Goal: Task Accomplishment & Management: Complete application form

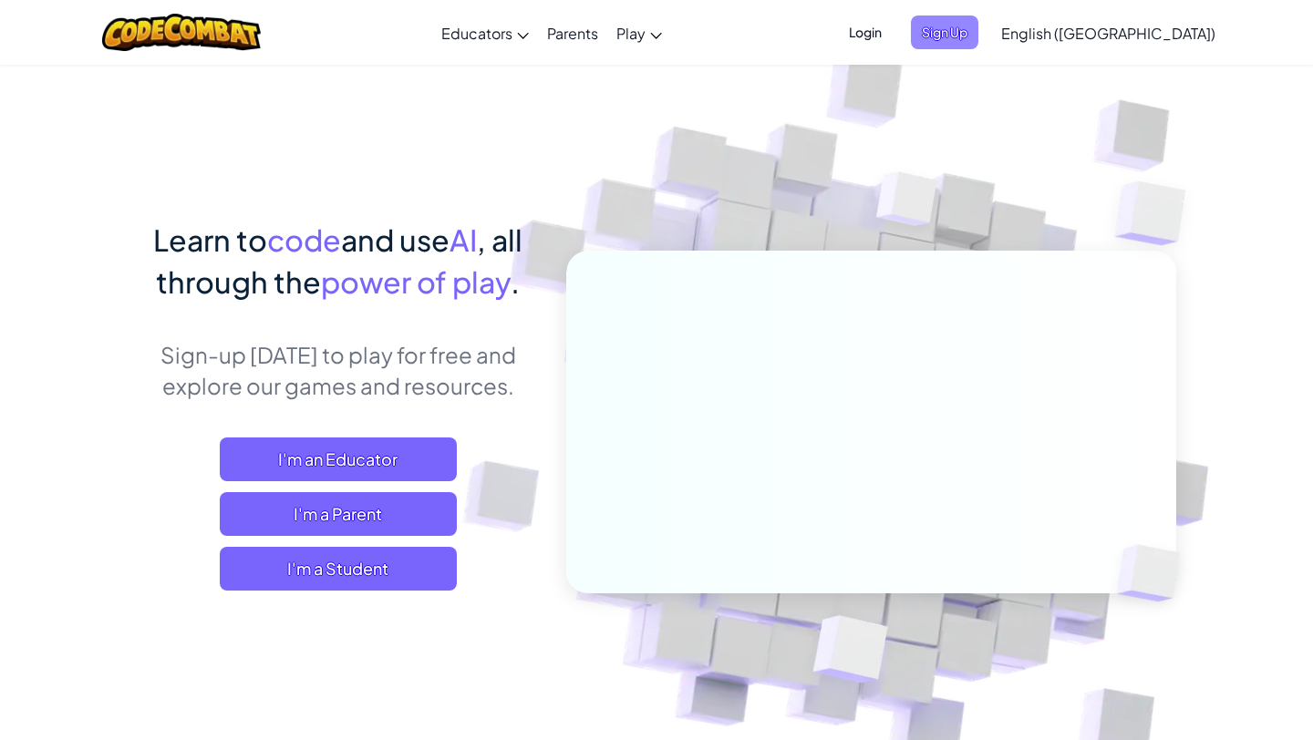
click at [978, 28] on span "Sign Up" at bounding box center [944, 33] width 67 height 34
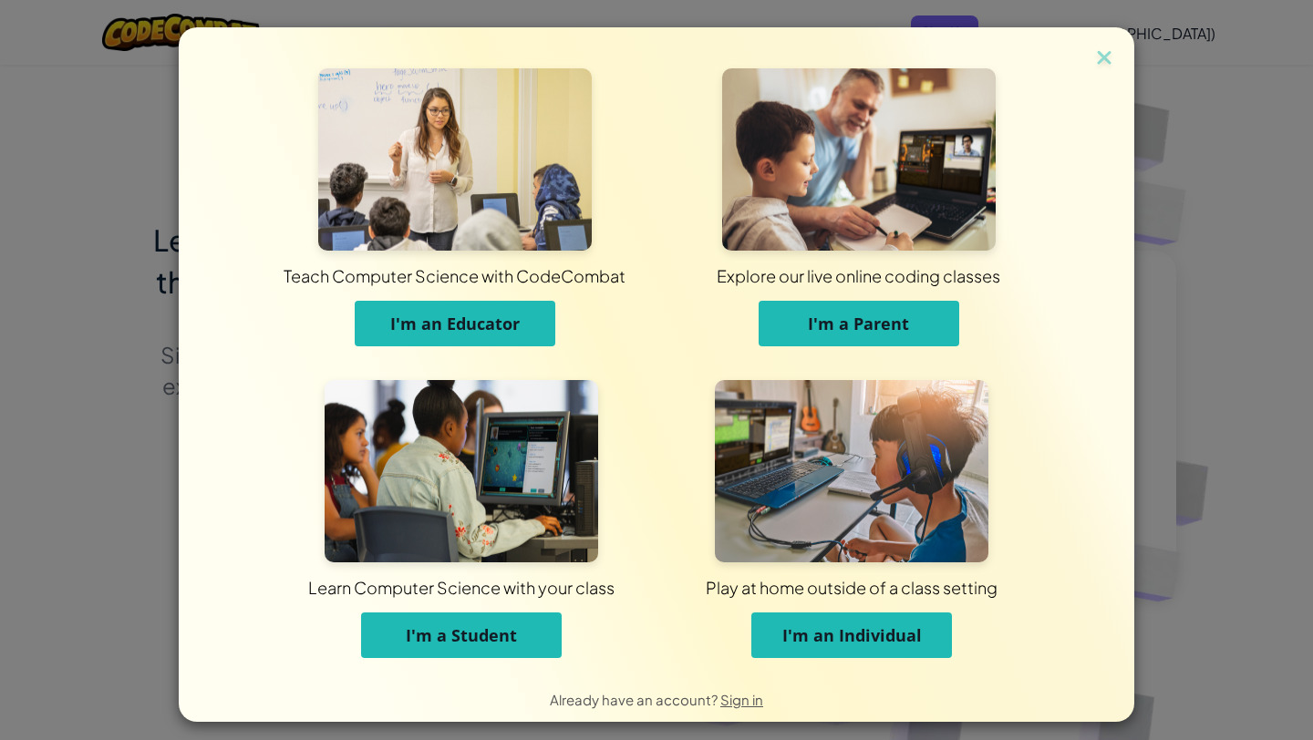
click at [831, 633] on span "I'm an Individual" at bounding box center [852, 636] width 140 height 22
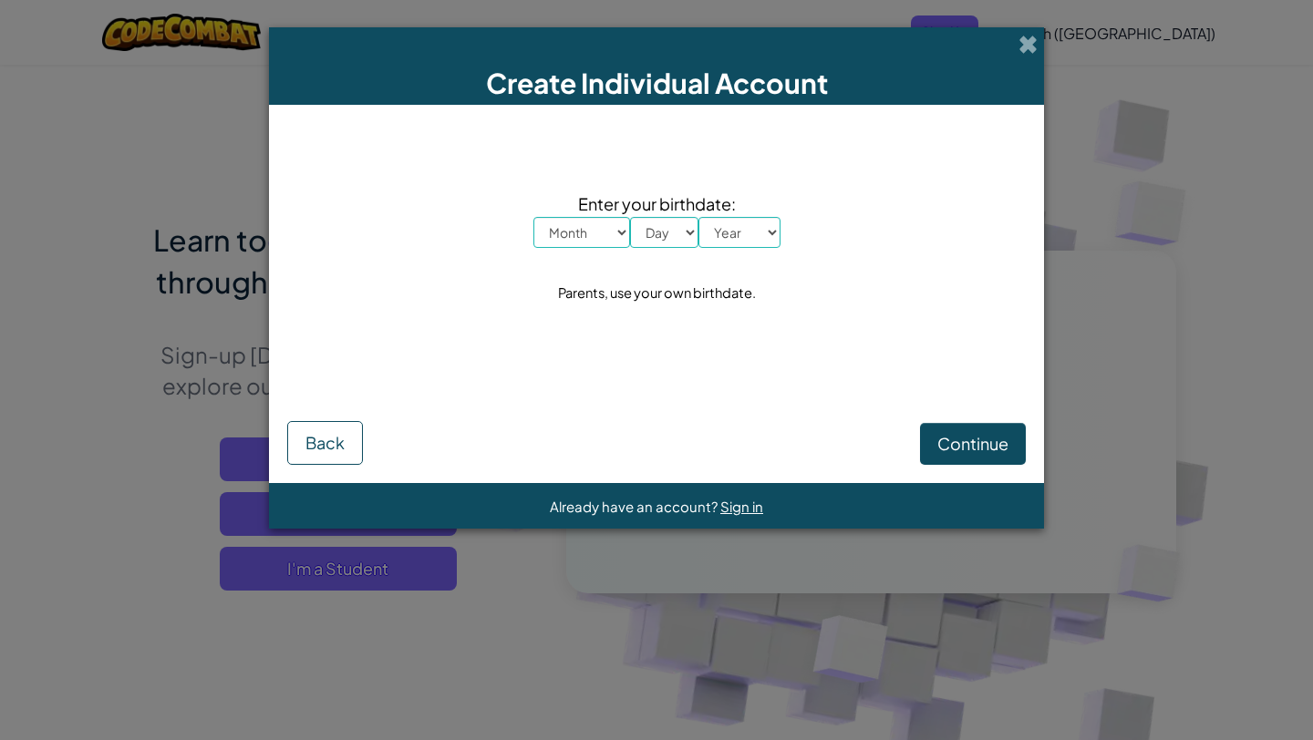
click at [575, 223] on select "Month January February March April May June July August September October Novem…" at bounding box center [581, 232] width 97 height 31
click at [585, 234] on select "Month January February March April May June July August September October Novem…" at bounding box center [581, 232] width 97 height 31
select select "7"
click at [533, 217] on select "Month January February March April May June July August September October Novem…" at bounding box center [581, 232] width 97 height 31
click at [658, 222] on select "Day 1 2 3 4 5 6 7 8 9 10 11 12 13 14 15 16 17 18 19 20 21 22 23 24 25 26 27 28 …" at bounding box center [664, 232] width 68 height 31
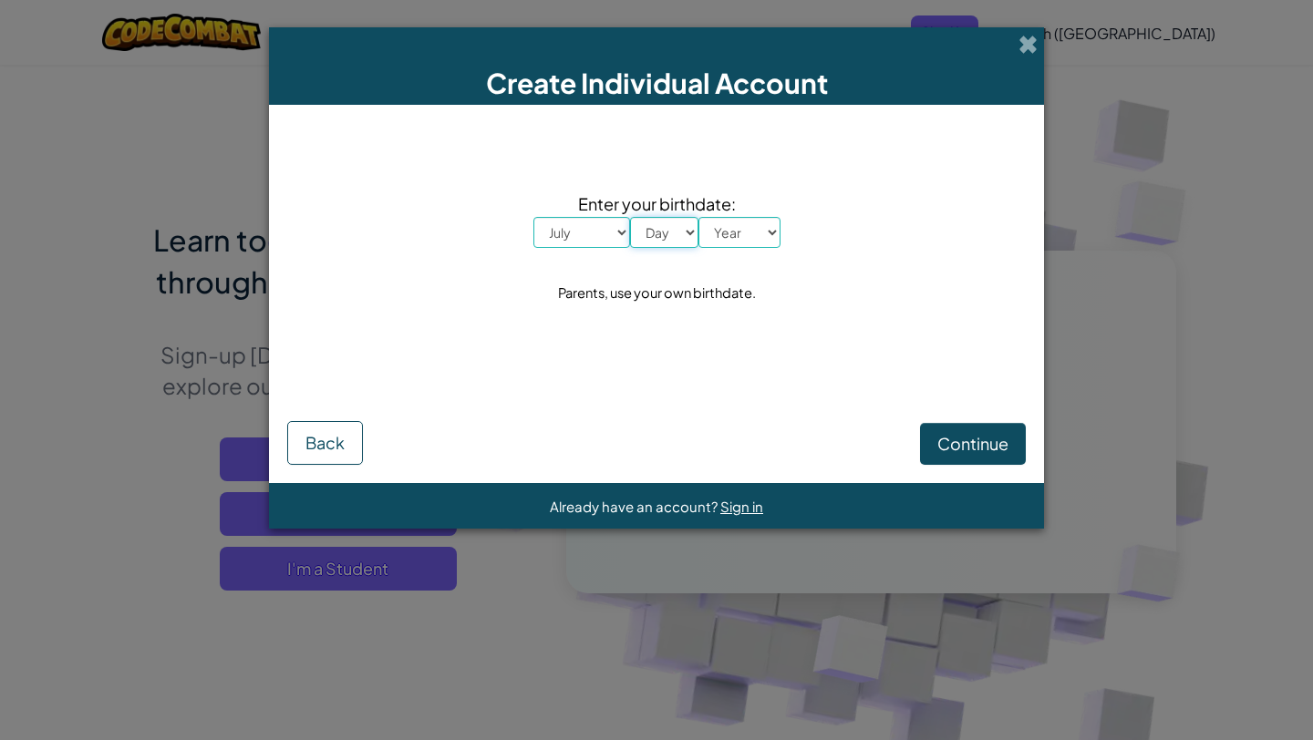
select select "9"
click at [630, 217] on select "Day 1 2 3 4 5 6 7 8 9 10 11 12 13 14 15 16 17 18 19 20 21 22 23 24 25 26 27 28 …" at bounding box center [664, 232] width 68 height 31
click at [738, 233] on select "Year 2025 2024 2023 2022 2021 2020 2019 2018 2017 2016 2015 2014 2013 2012 2011…" at bounding box center [740, 232] width 82 height 31
select select "2012"
click at [699, 217] on select "Year 2025 2024 2023 2022 2021 2020 2019 2018 2017 2016 2015 2014 2013 2012 2011…" at bounding box center [740, 232] width 82 height 31
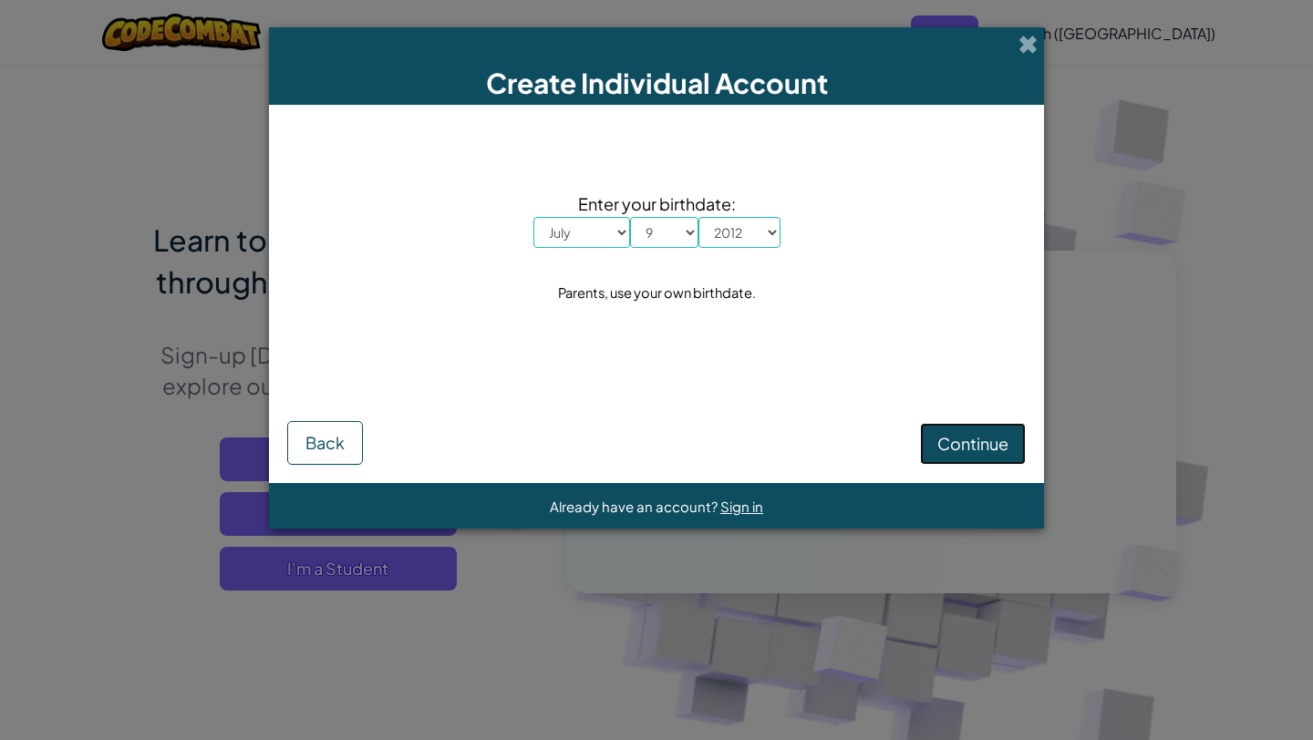
click at [986, 446] on span "Continue" at bounding box center [972, 443] width 71 height 21
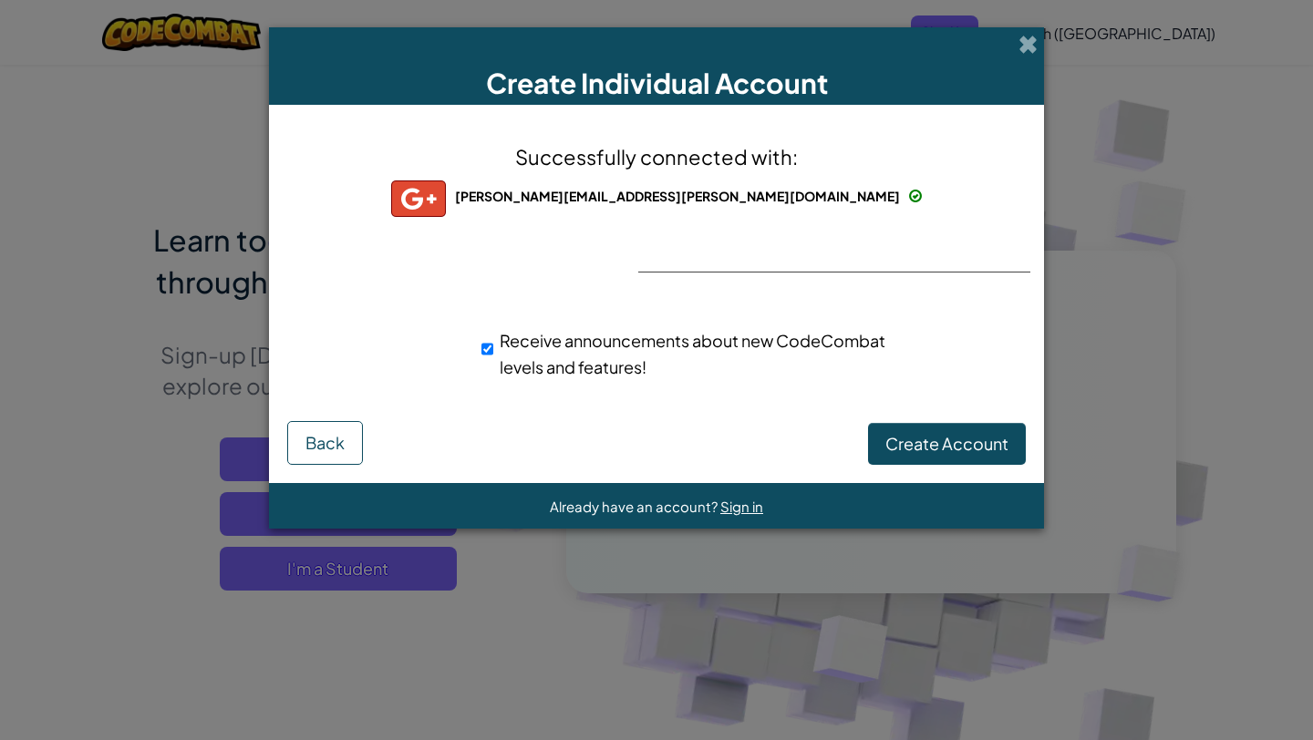
click at [494, 352] on div "Receive announcements about new CodeCombat levels and features!" at bounding box center [688, 353] width 414 height 53
click at [491, 351] on input "Receive announcements about new CodeCombat levels and features!" at bounding box center [487, 349] width 12 height 36
checkbox input "false"
click at [916, 445] on span "Create Account" at bounding box center [946, 443] width 123 height 21
click at [913, 448] on button "Create Account" at bounding box center [947, 444] width 158 height 42
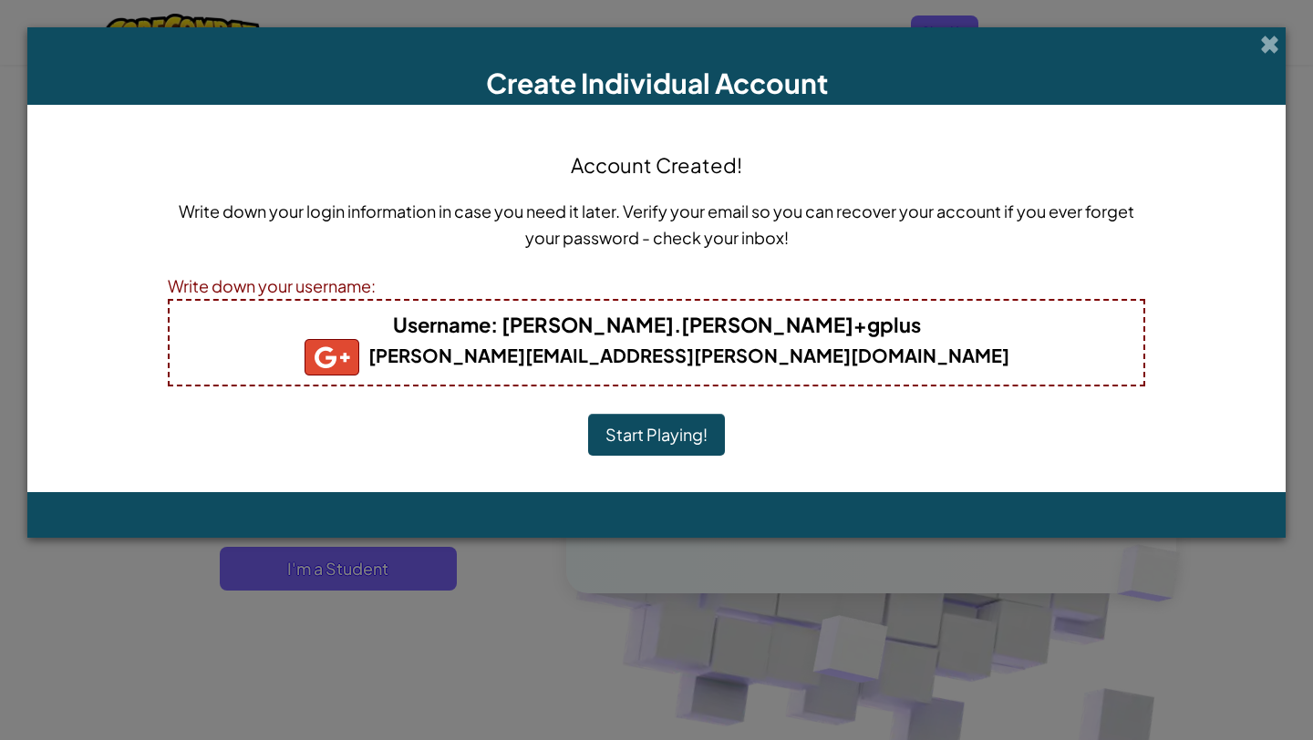
click at [698, 424] on button "Start Playing!" at bounding box center [656, 435] width 137 height 42
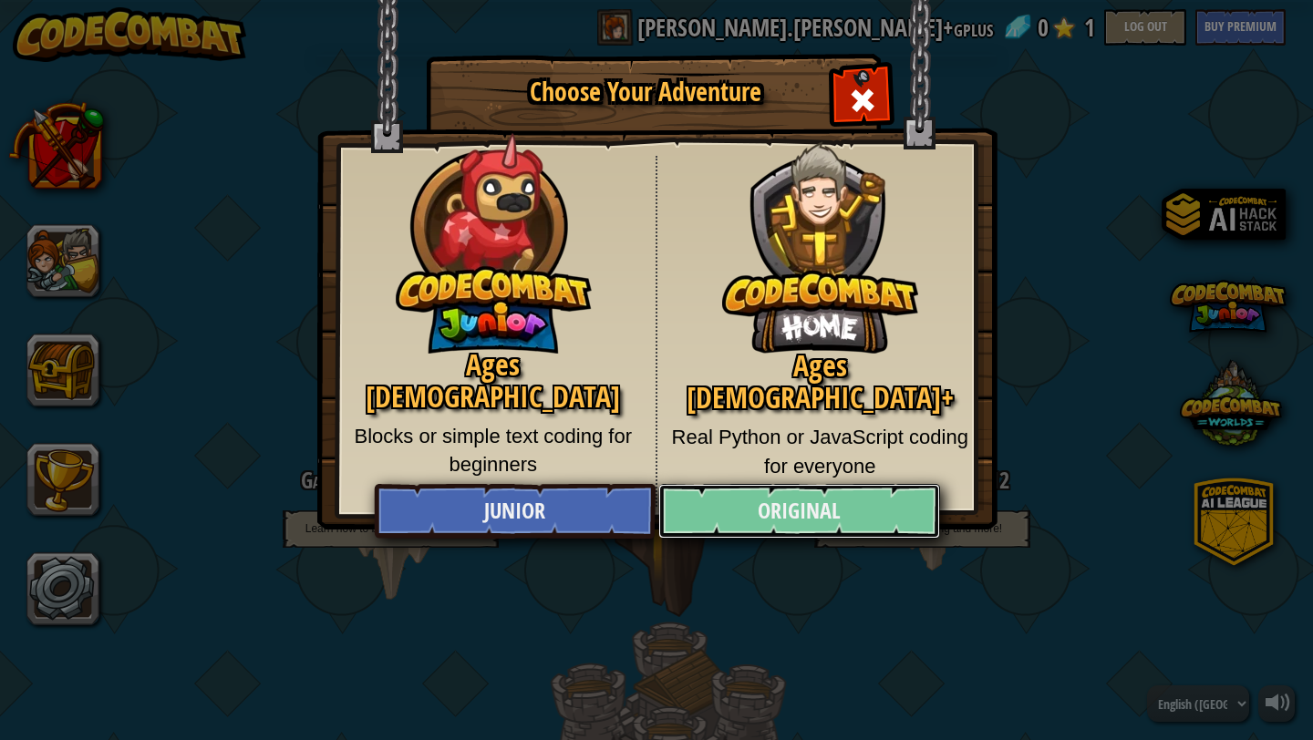
click at [775, 510] on link "Original" at bounding box center [798, 511] width 281 height 55
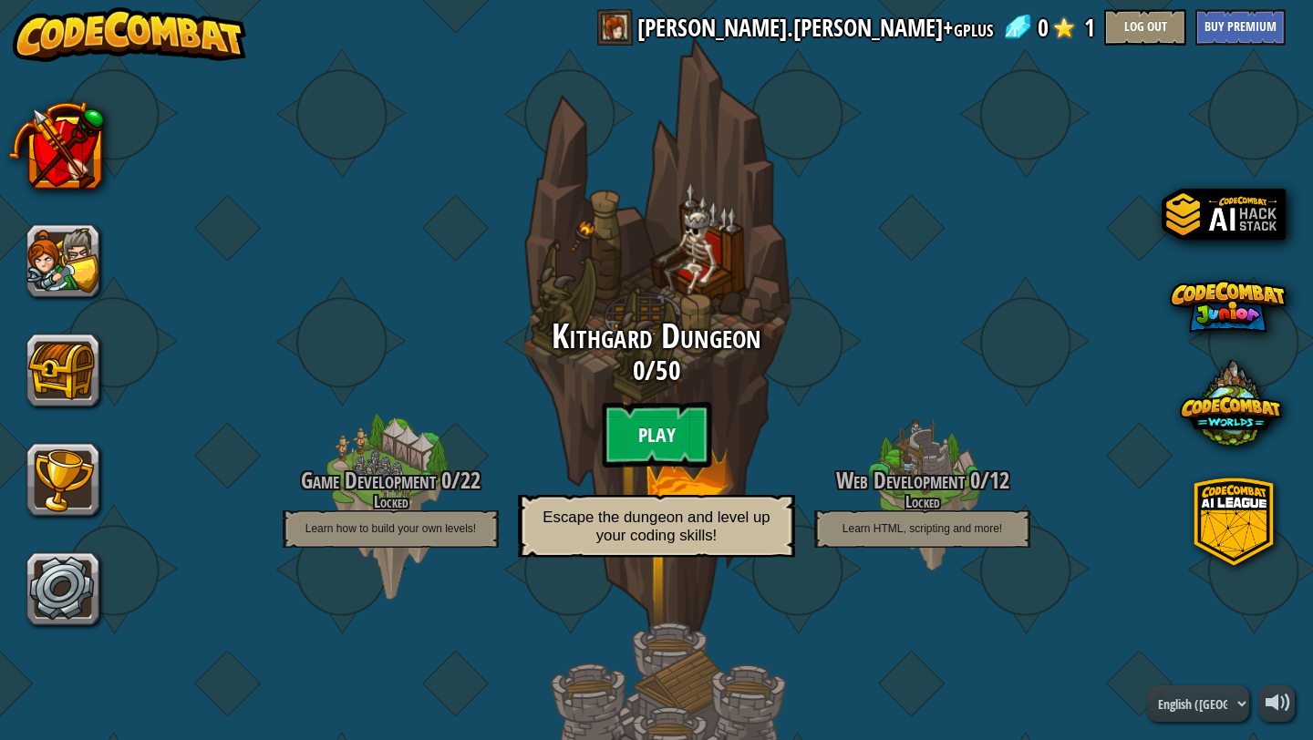
click at [625, 434] on btn "Play" at bounding box center [656, 435] width 109 height 66
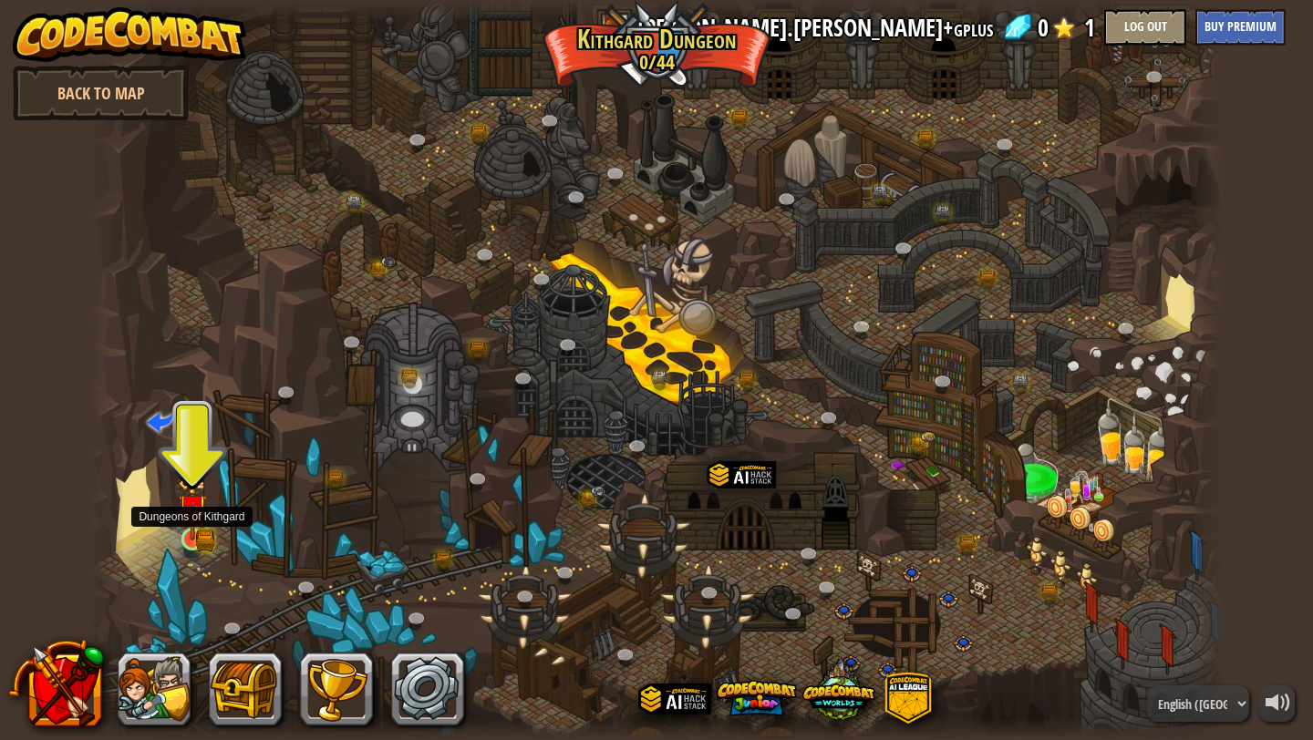
click at [191, 533] on img at bounding box center [192, 509] width 29 height 64
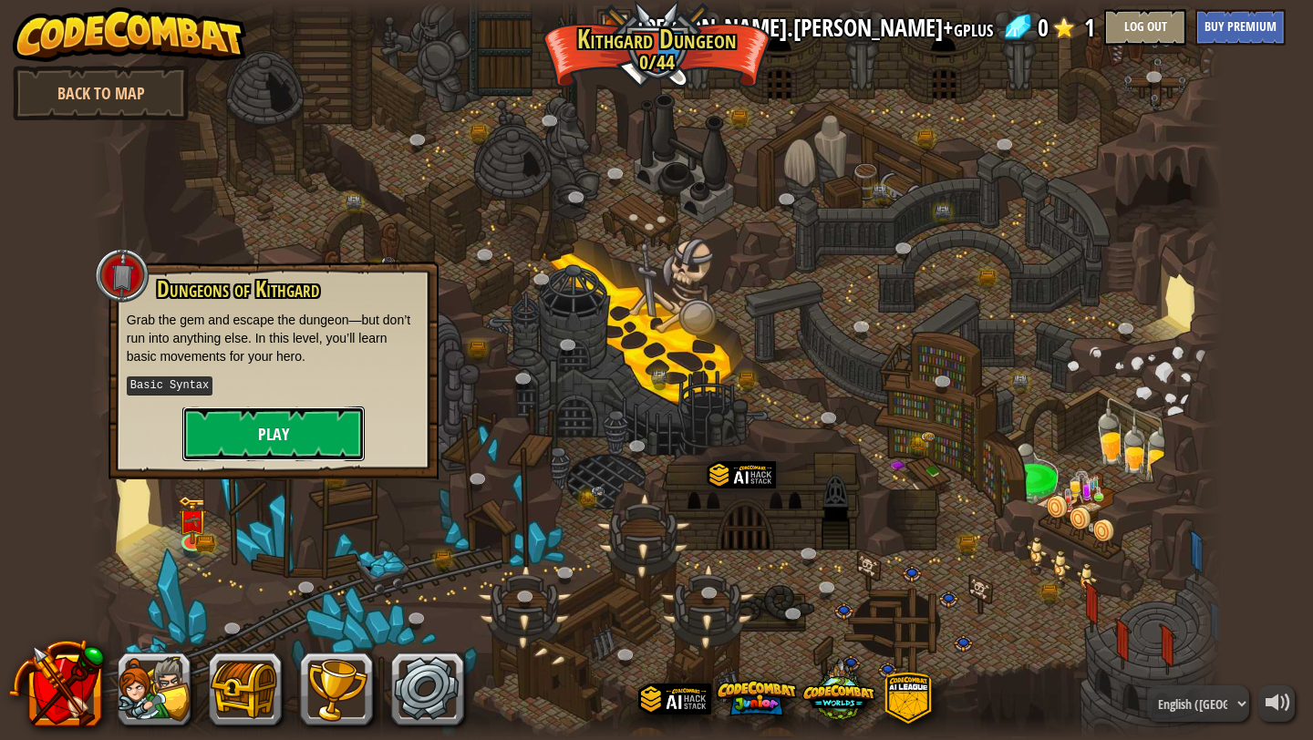
click at [295, 434] on button "Play" at bounding box center [273, 434] width 182 height 55
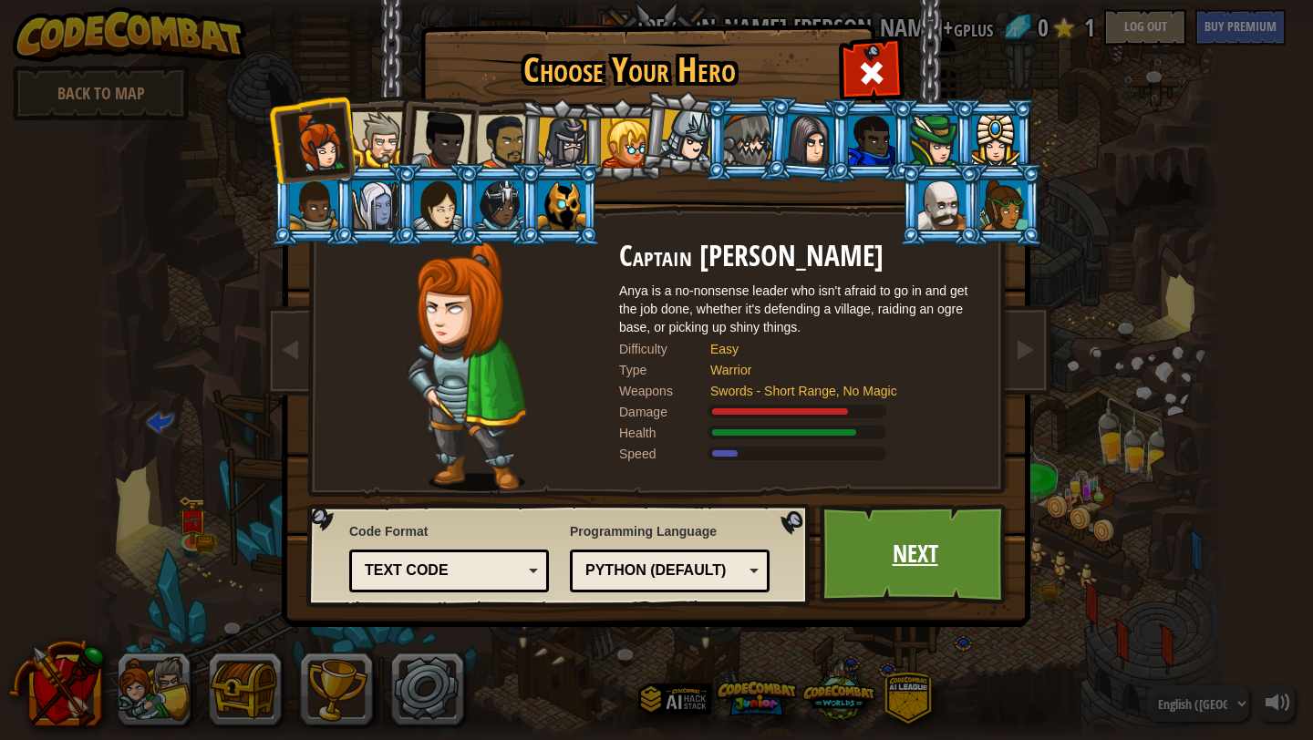
click at [837, 549] on link "Next" at bounding box center [915, 554] width 191 height 100
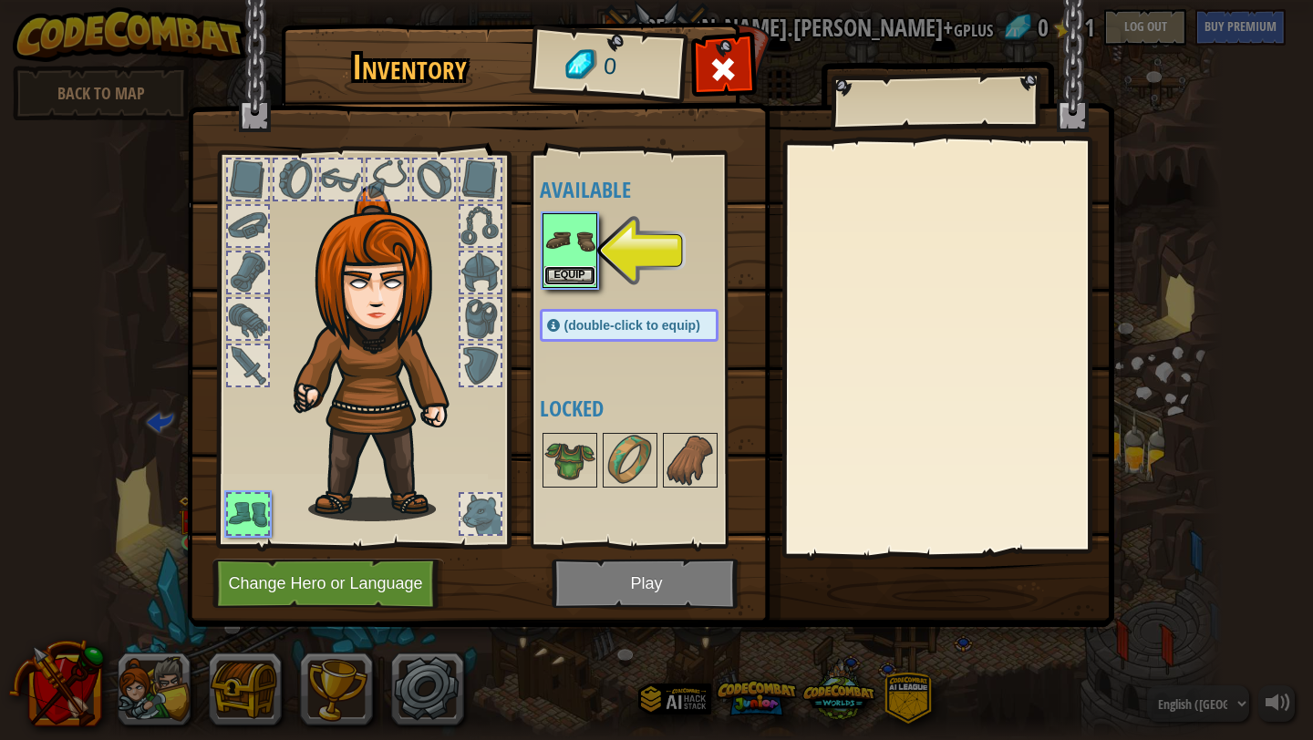
click at [570, 271] on button "Equip" at bounding box center [569, 275] width 51 height 19
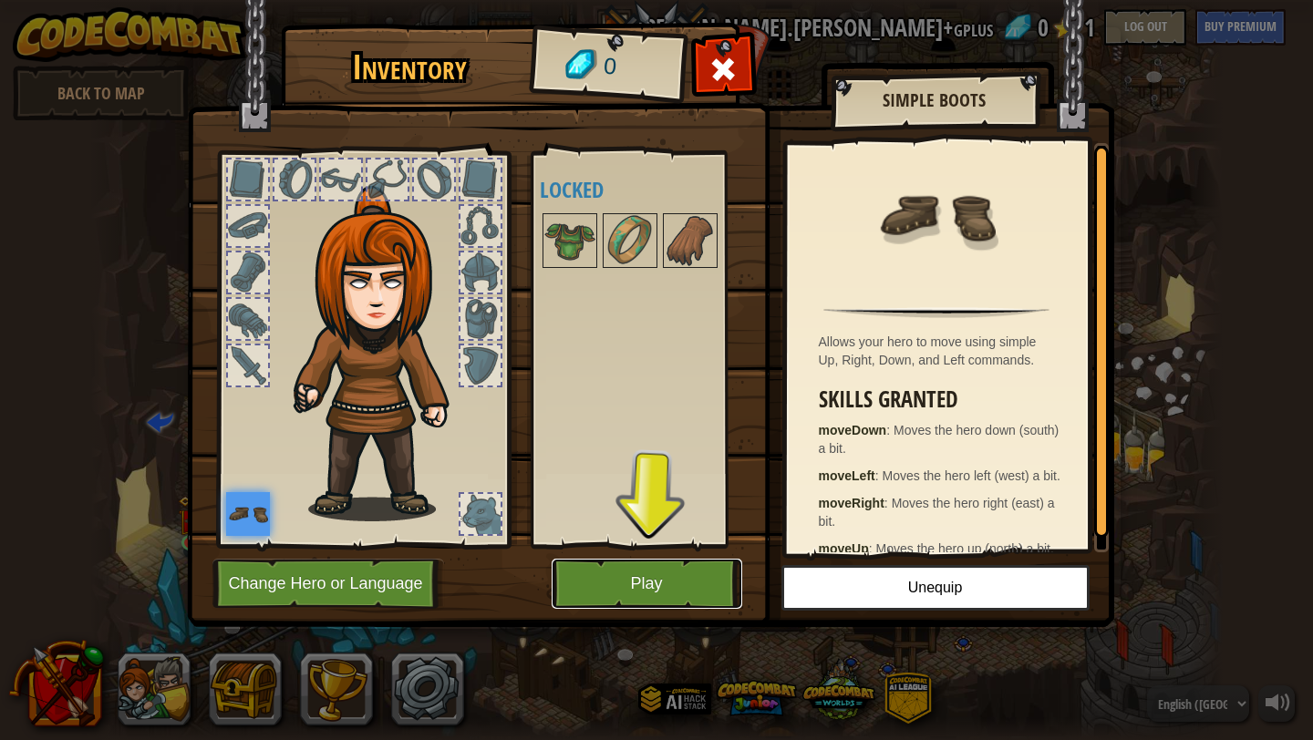
click at [621, 579] on button "Play" at bounding box center [647, 584] width 191 height 50
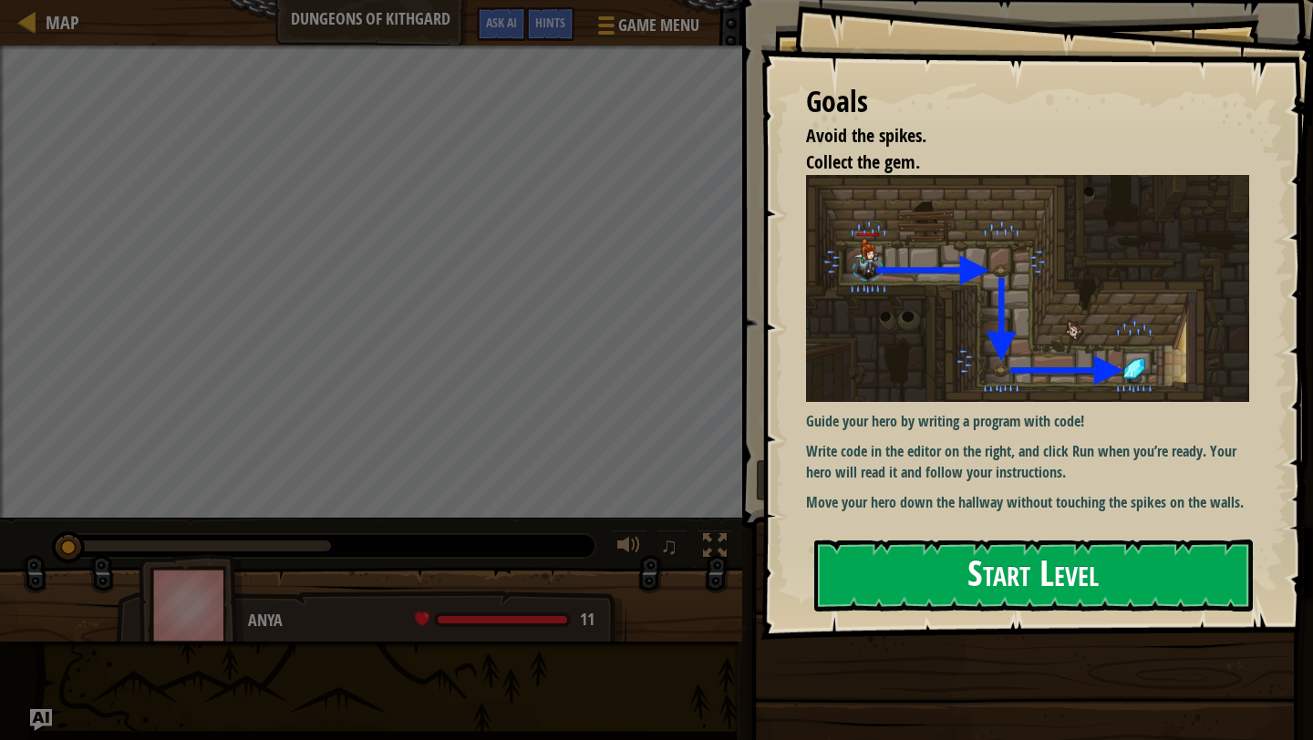
click at [892, 569] on button "Start Level" at bounding box center [1033, 576] width 439 height 72
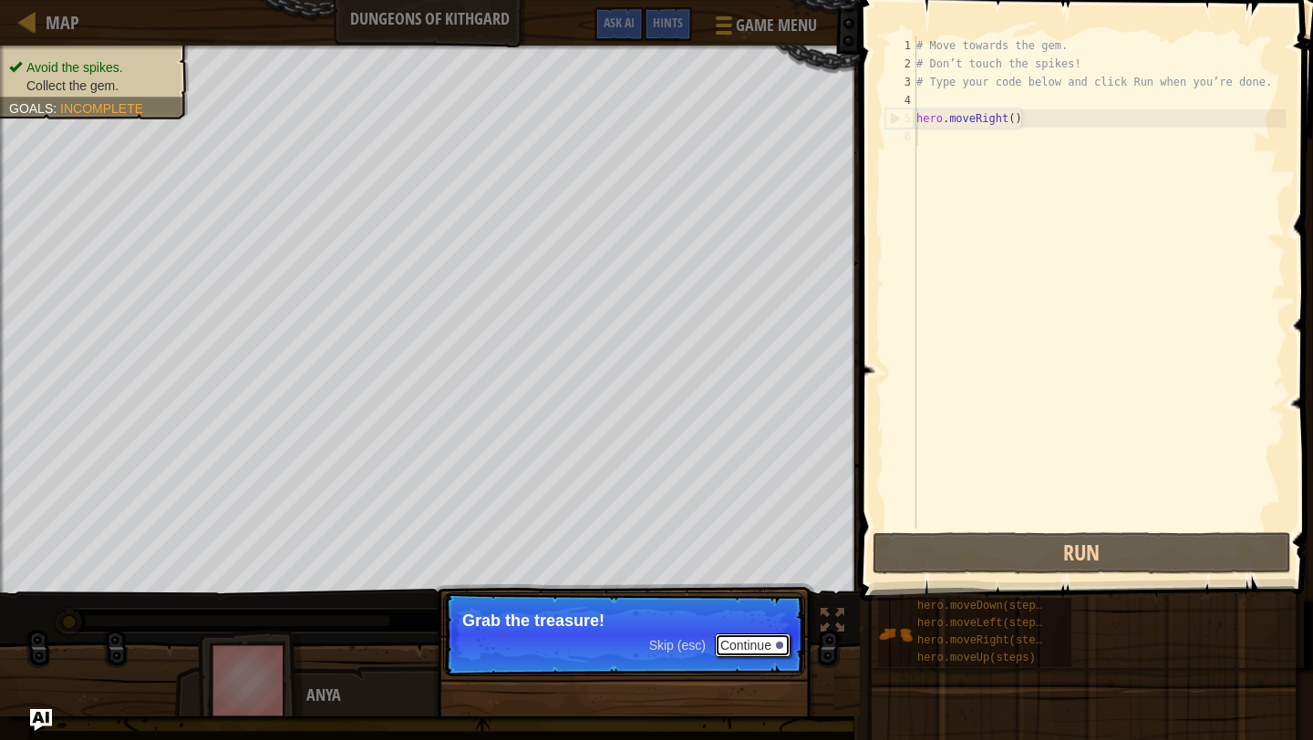
click at [741, 637] on button "Continue" at bounding box center [753, 646] width 76 height 24
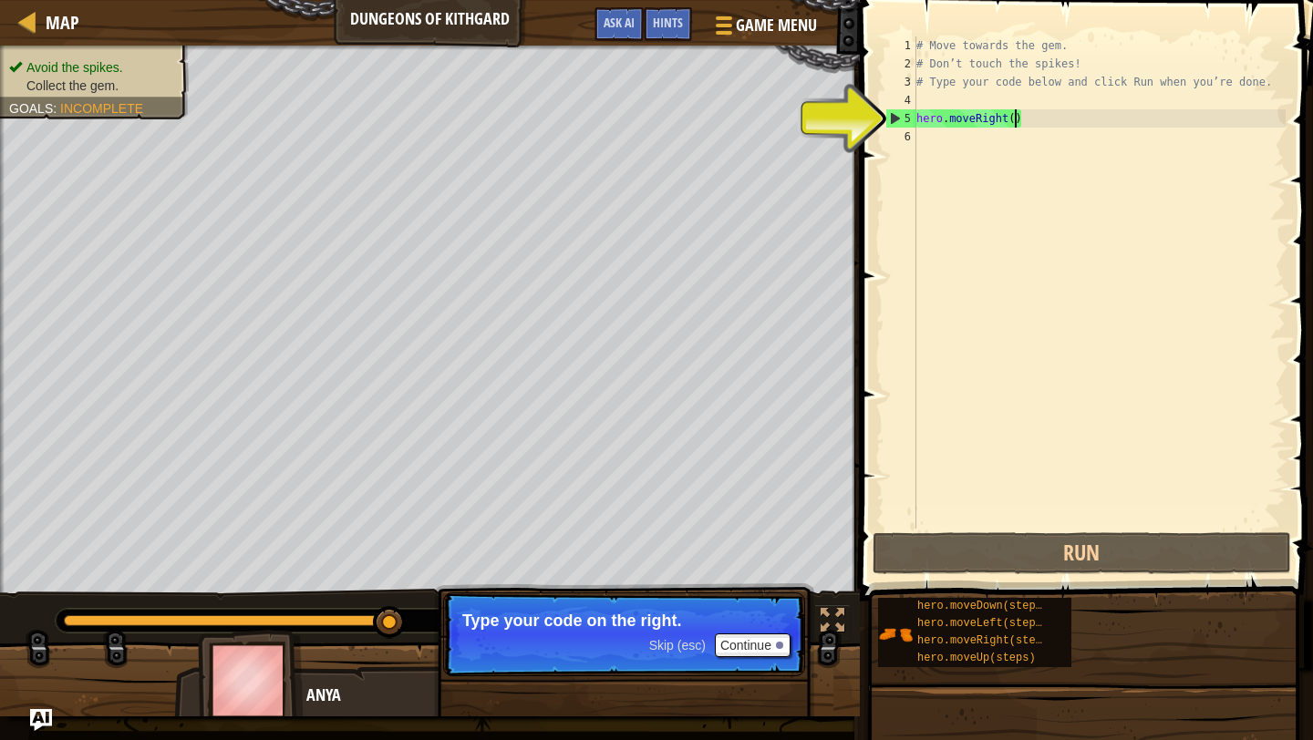
click at [1015, 118] on div "# Move towards the gem. # Don’t touch the spikes! # Type your code below and cl…" at bounding box center [1099, 300] width 373 height 529
type textarea "hero.moveRight()"
click at [992, 149] on div "# Move towards the gem. # Don’t touch the spikes! # Type your code below and cl…" at bounding box center [1099, 300] width 373 height 529
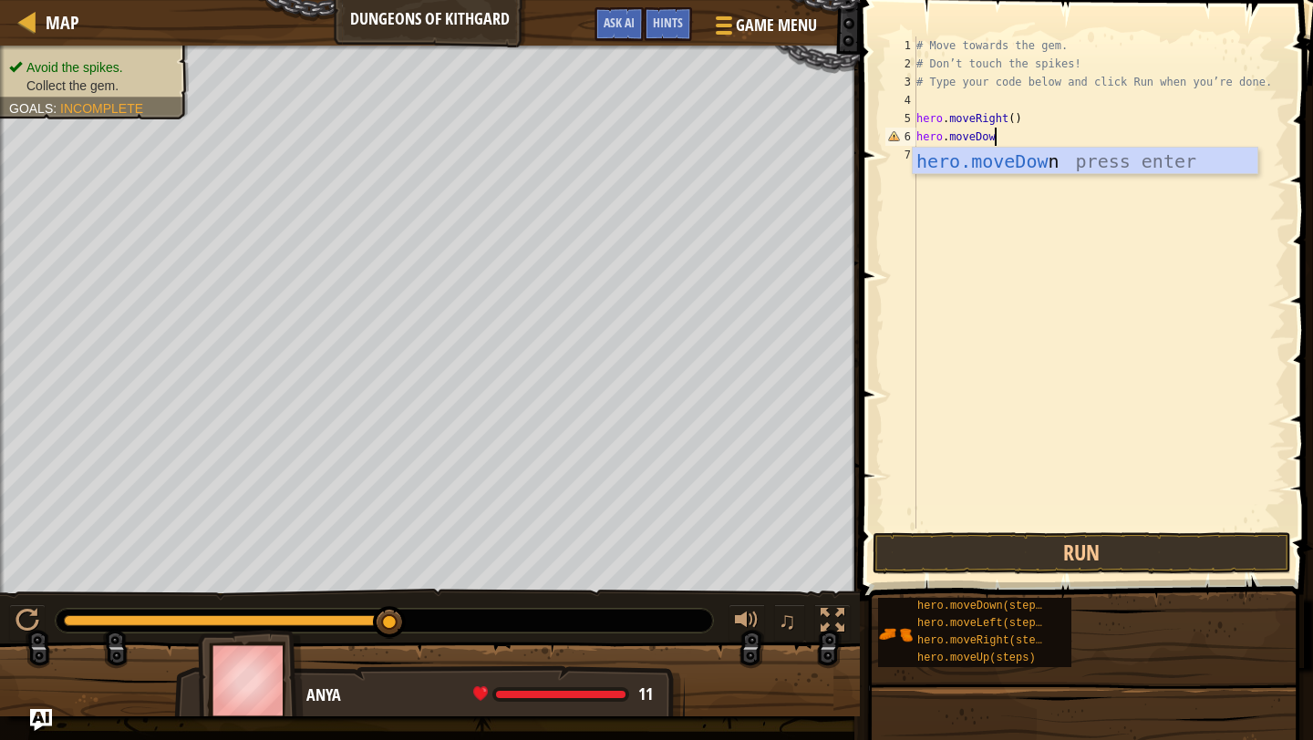
scroll to position [8, 5]
click at [1075, 554] on button "Run" at bounding box center [1082, 554] width 419 height 42
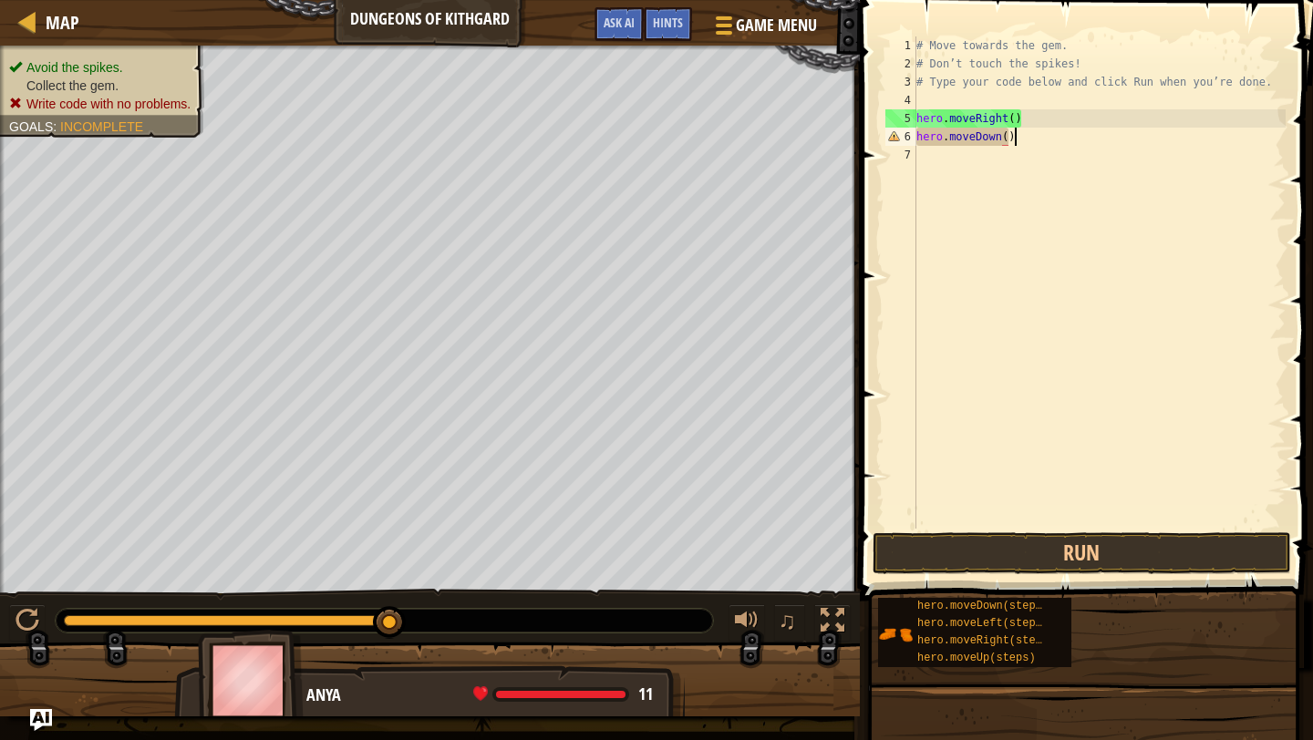
scroll to position [8, 7]
type textarea "hero.moveDown()"
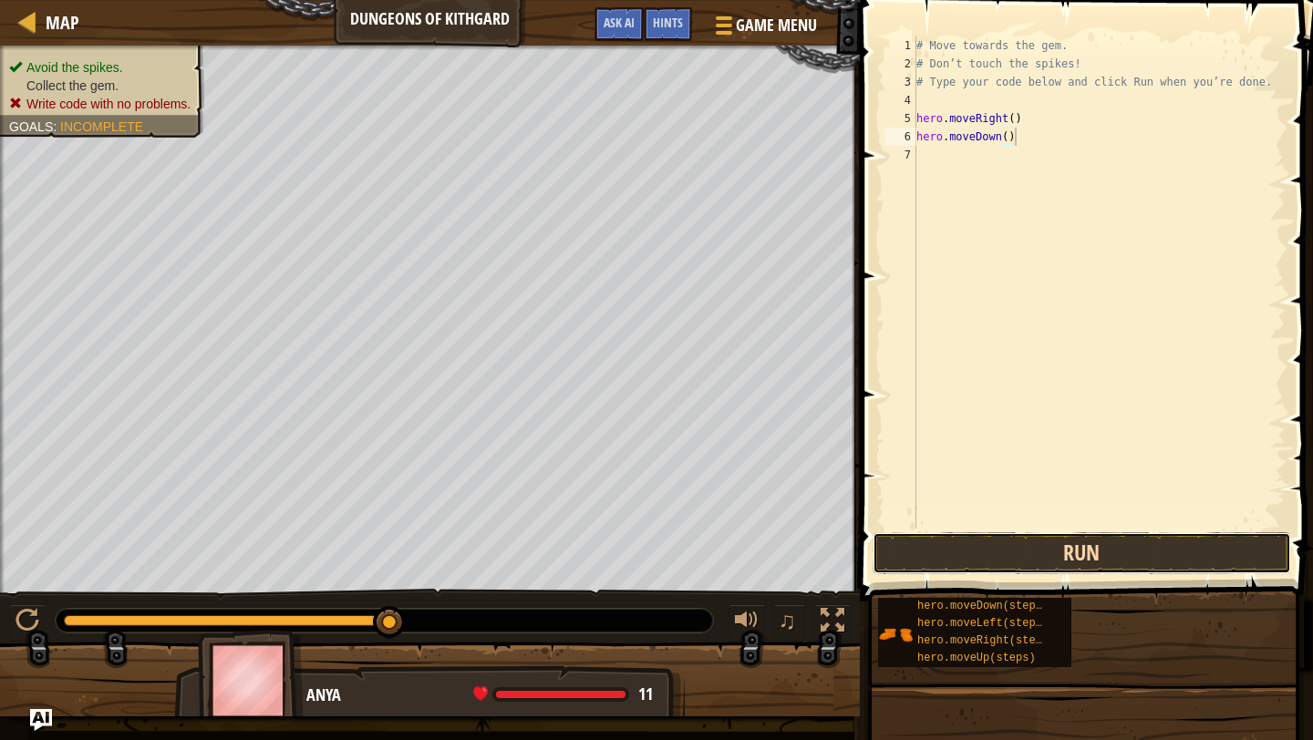
click at [1030, 565] on button "Run" at bounding box center [1082, 554] width 419 height 42
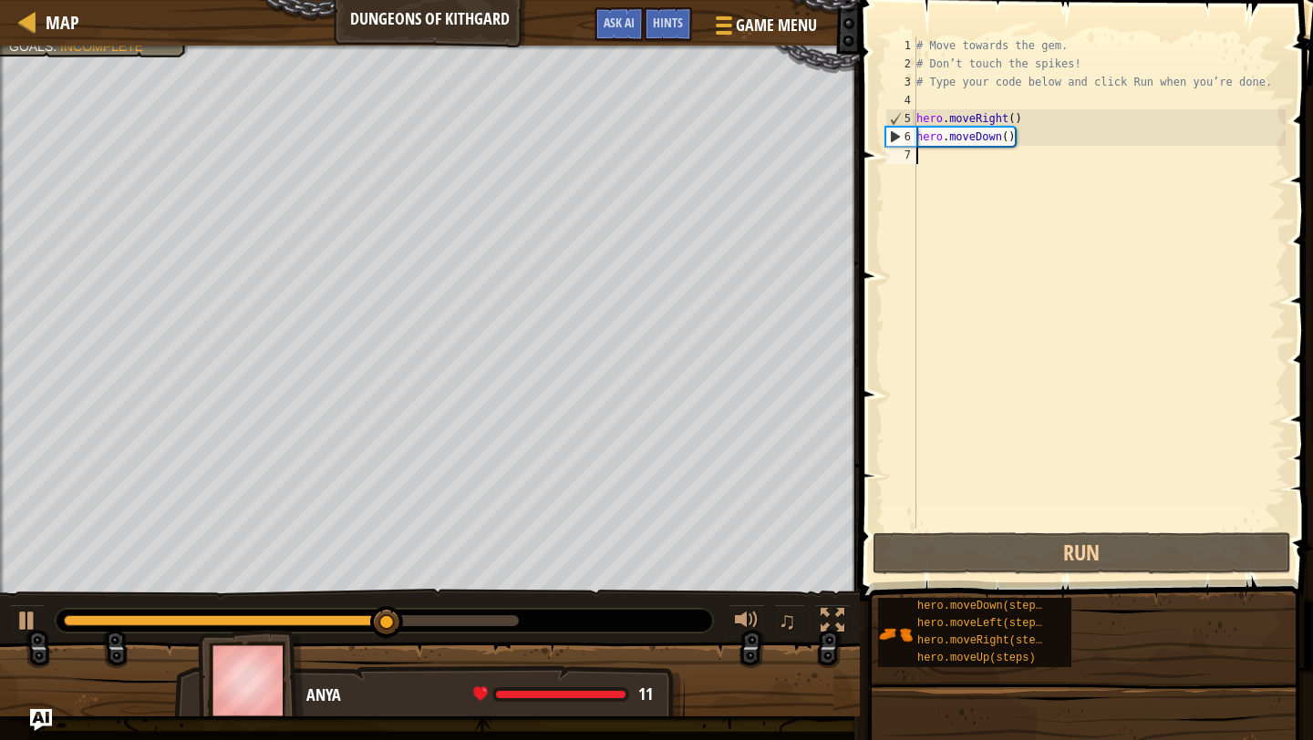
click at [918, 149] on div "# Move towards the gem. # Don’t touch the spikes! # Type your code below and cl…" at bounding box center [1099, 300] width 373 height 529
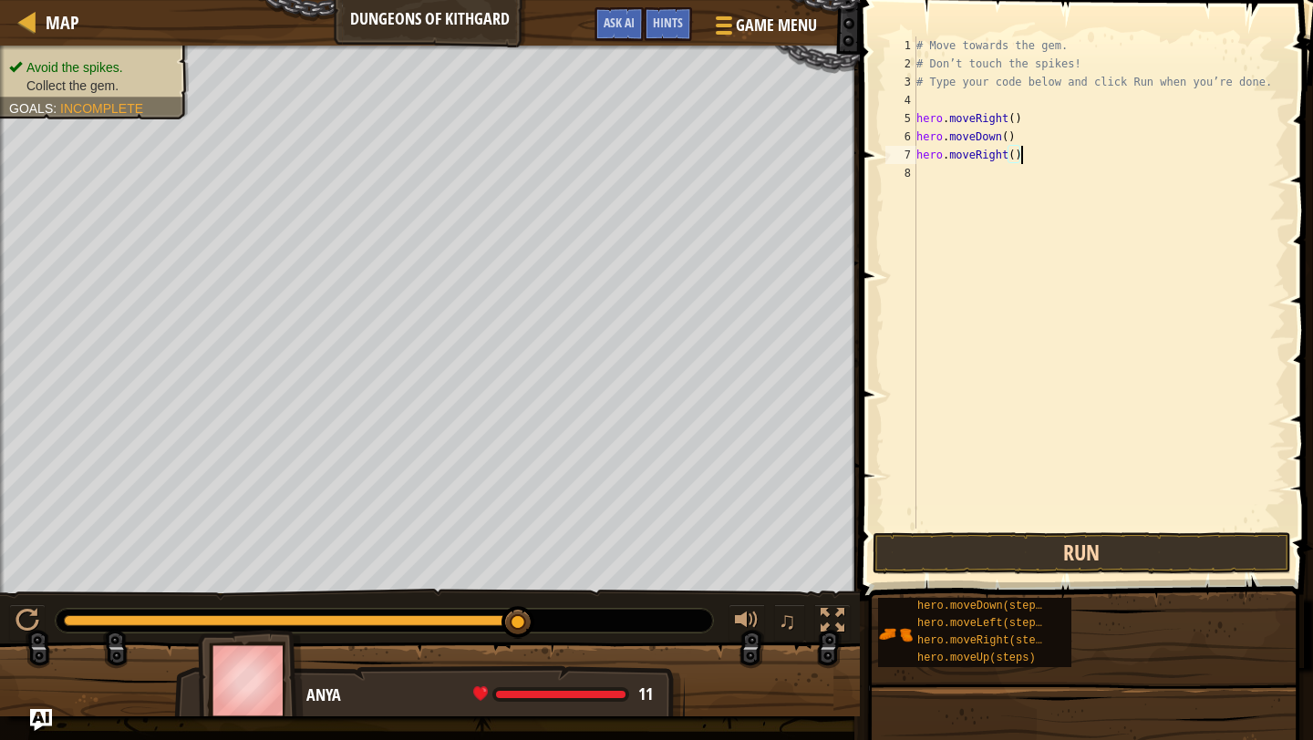
type textarea "hero.moveRight()"
click at [1027, 565] on button "Run" at bounding box center [1082, 554] width 419 height 42
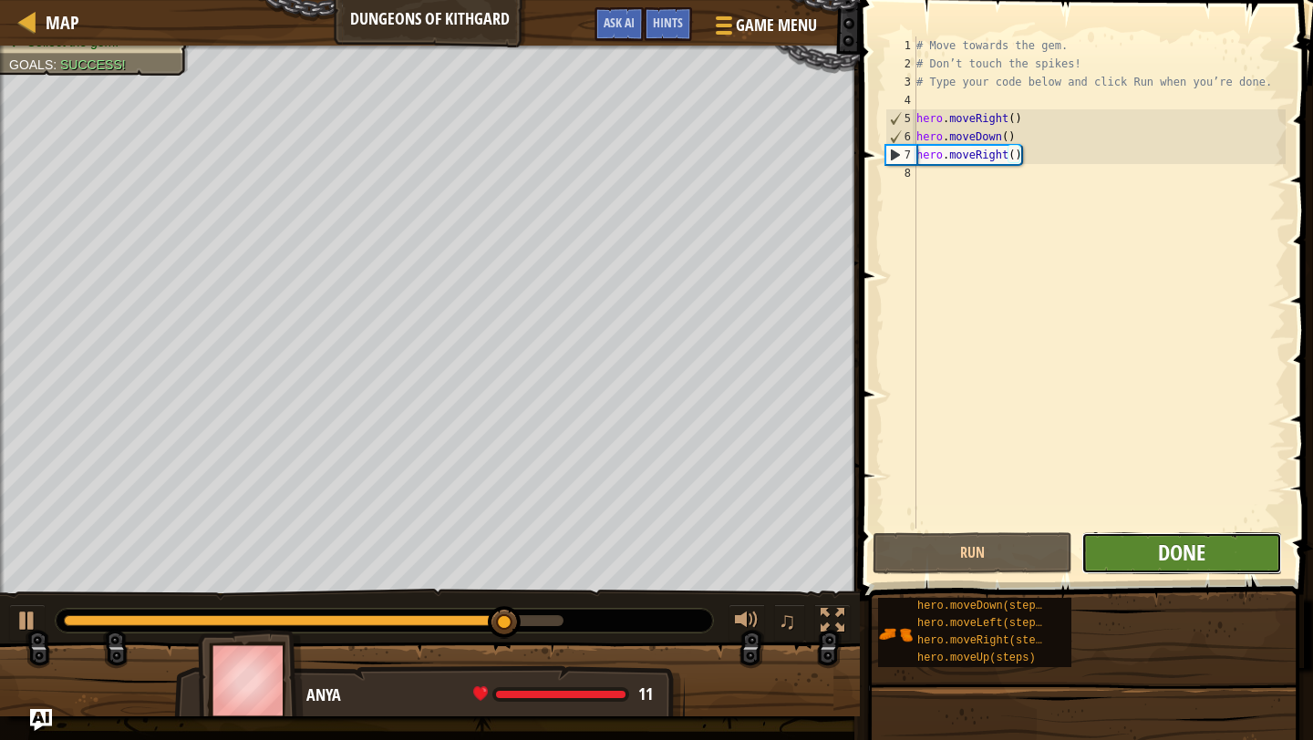
click at [1186, 553] on span "Done" at bounding box center [1181, 552] width 47 height 29
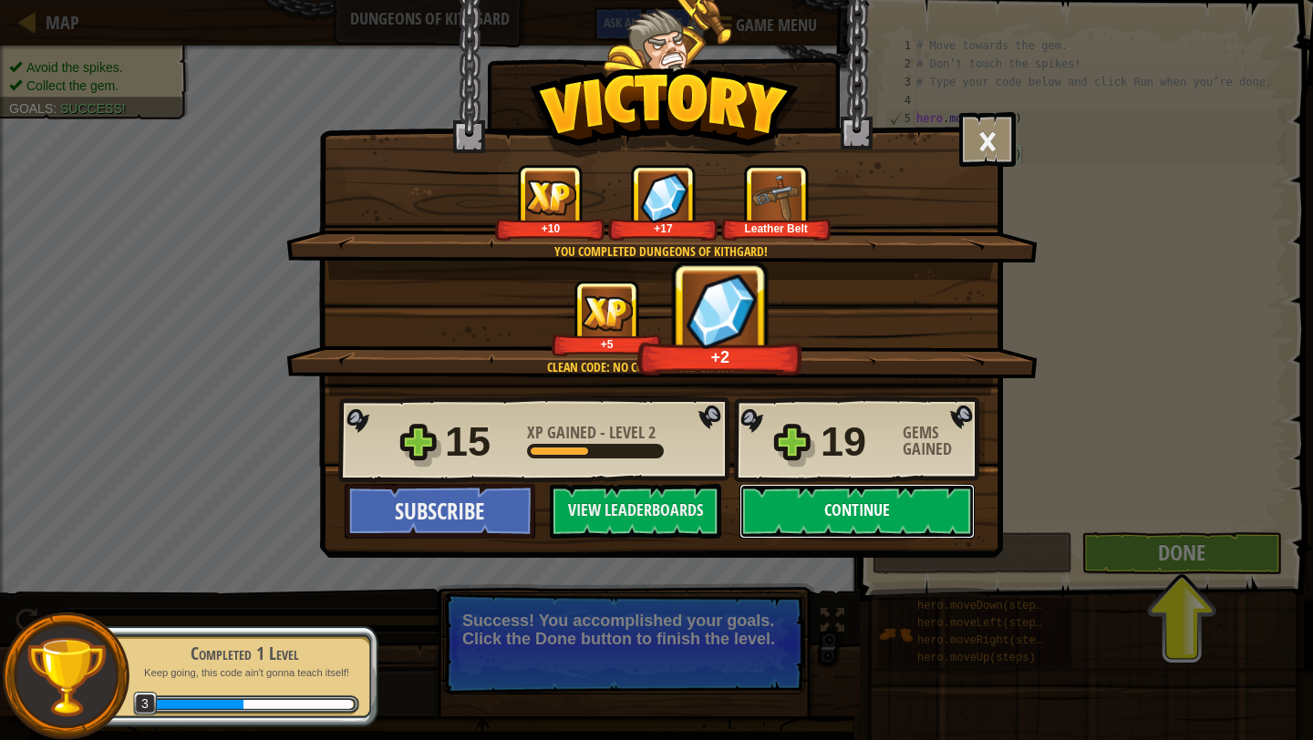
click at [917, 509] on button "Continue" at bounding box center [857, 511] width 235 height 55
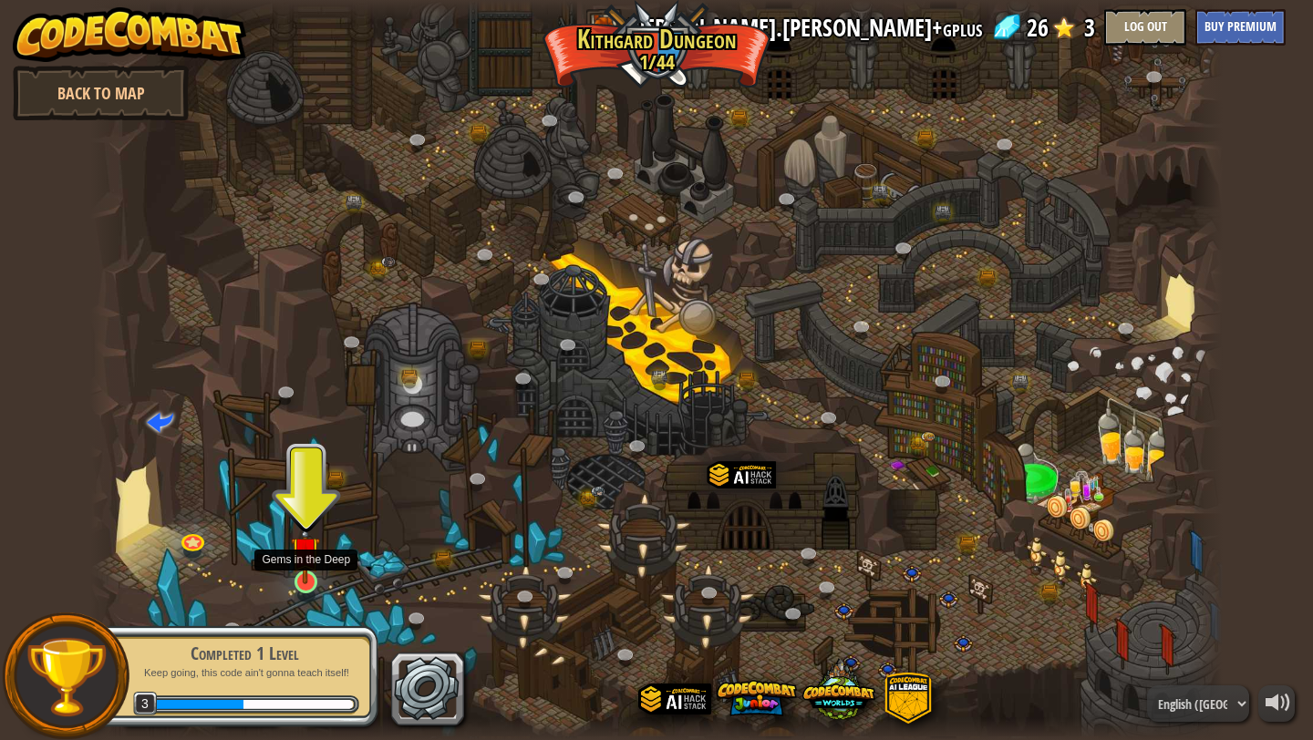
click at [301, 582] on img at bounding box center [305, 551] width 29 height 67
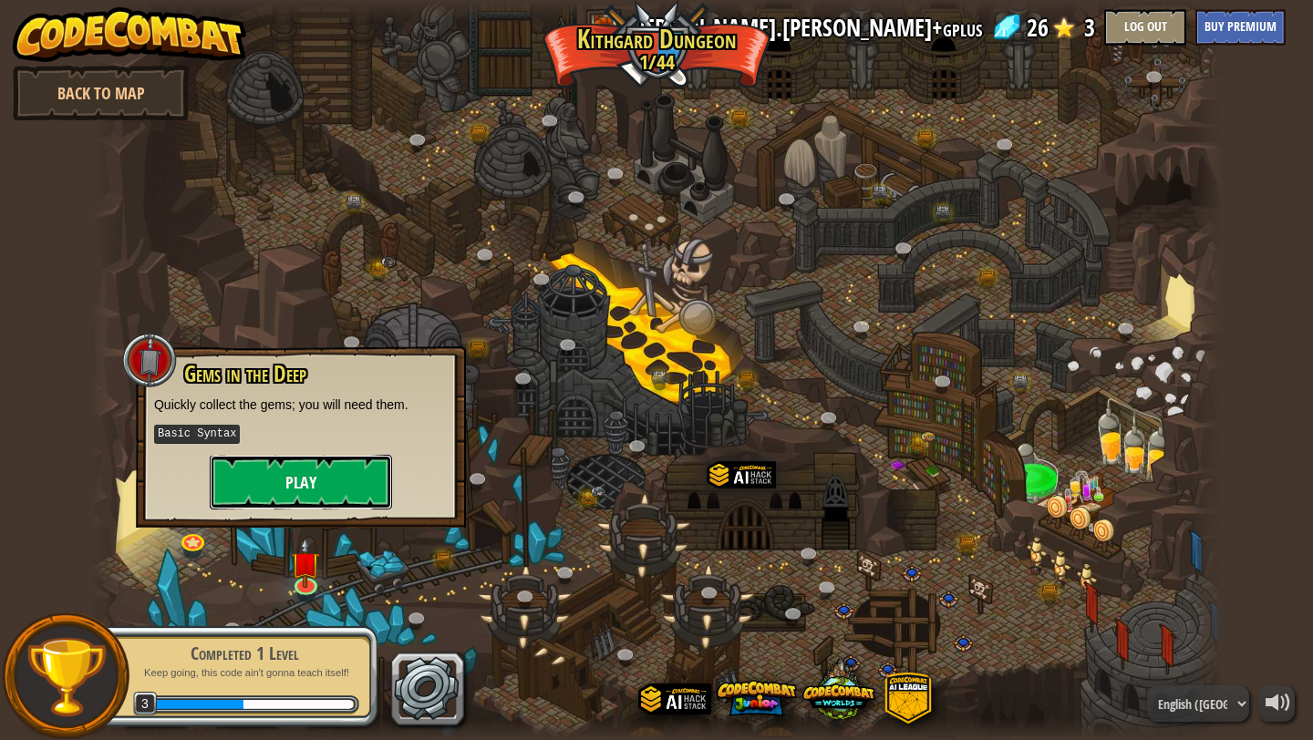
click at [331, 470] on button "Play" at bounding box center [301, 482] width 182 height 55
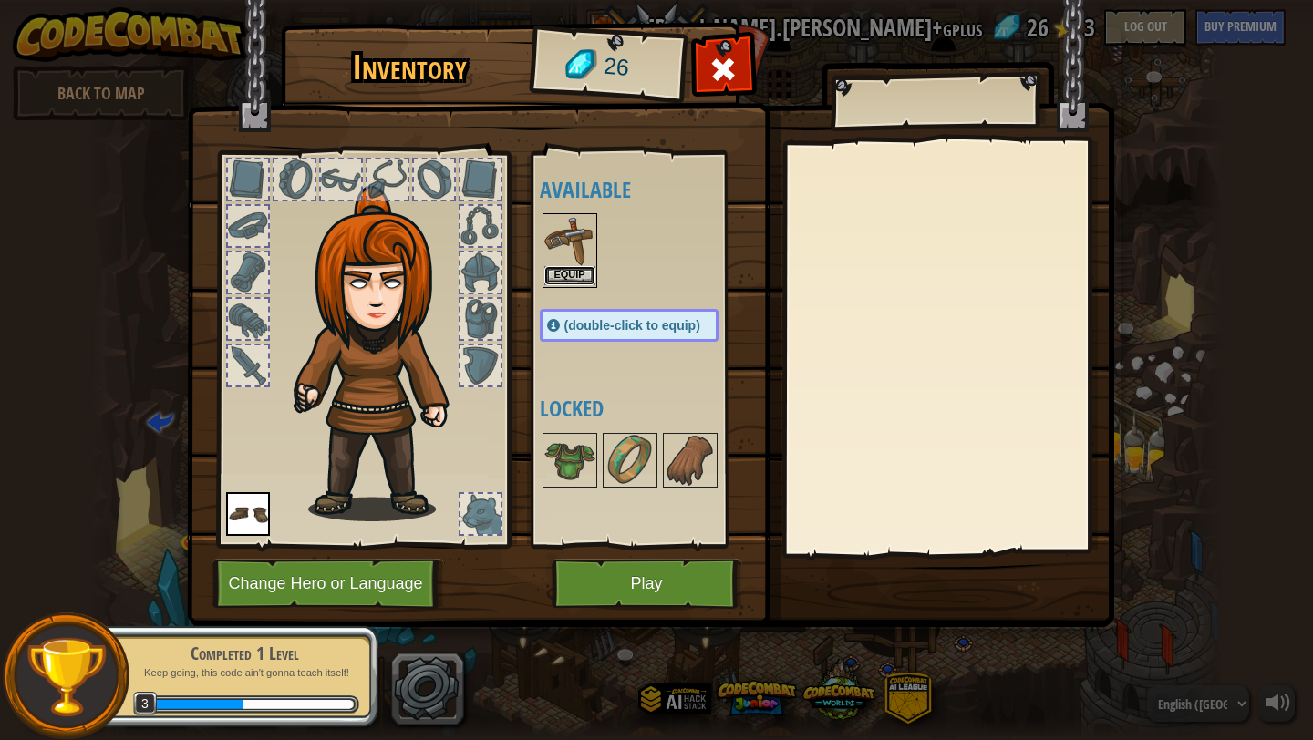
click at [555, 276] on button "Equip" at bounding box center [569, 275] width 51 height 19
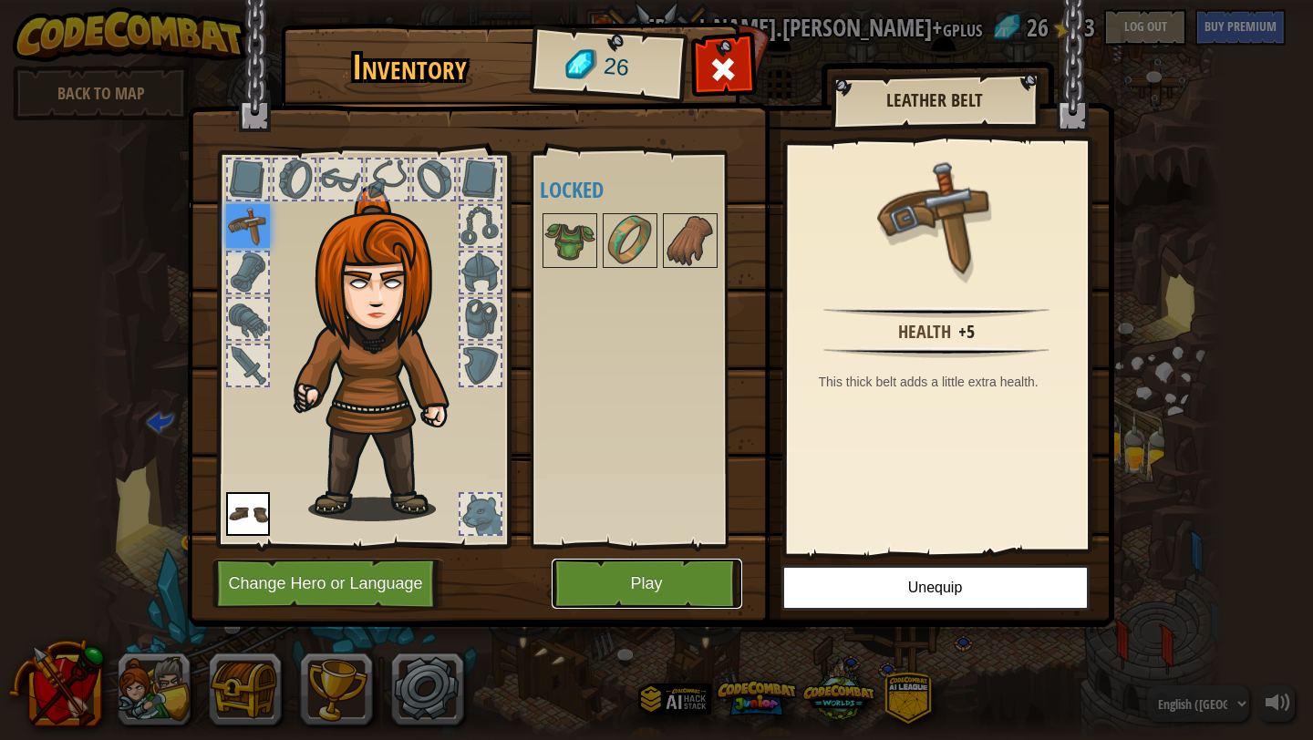
click at [644, 583] on button "Play" at bounding box center [647, 584] width 191 height 50
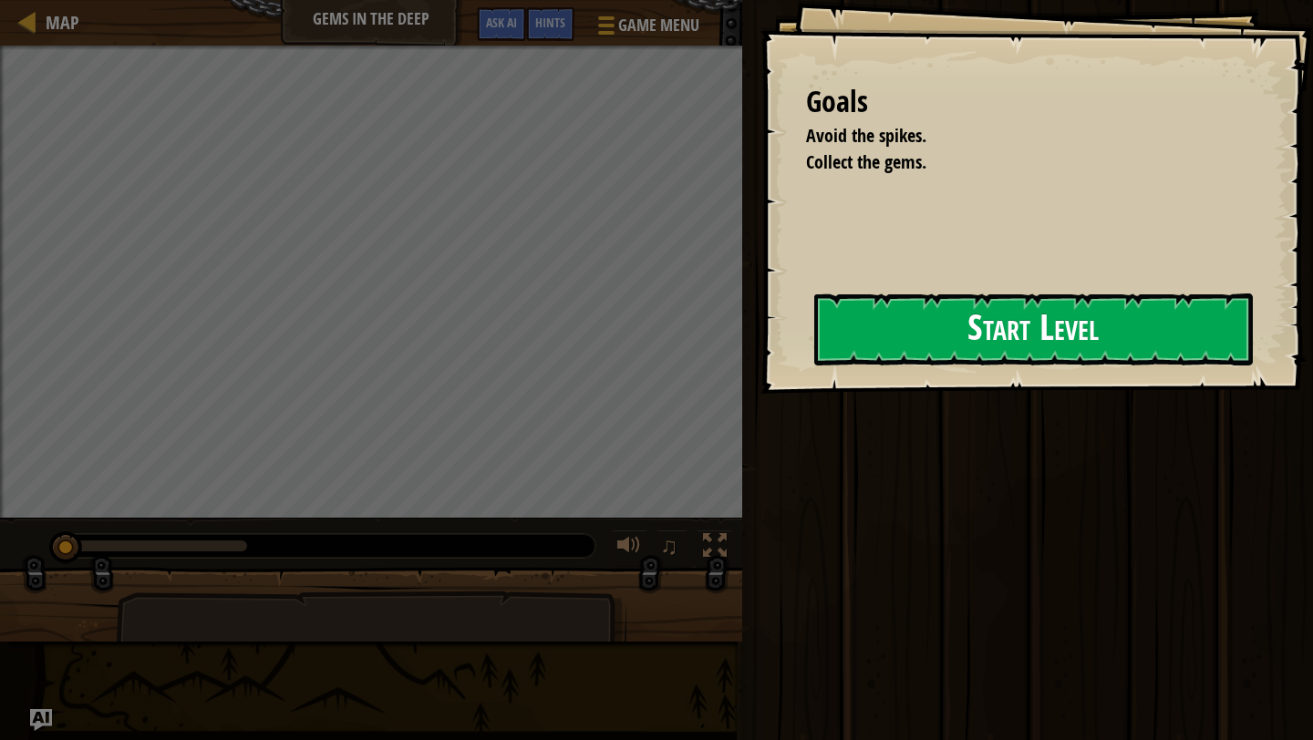
click at [864, 332] on button "Start Level" at bounding box center [1033, 330] width 439 height 72
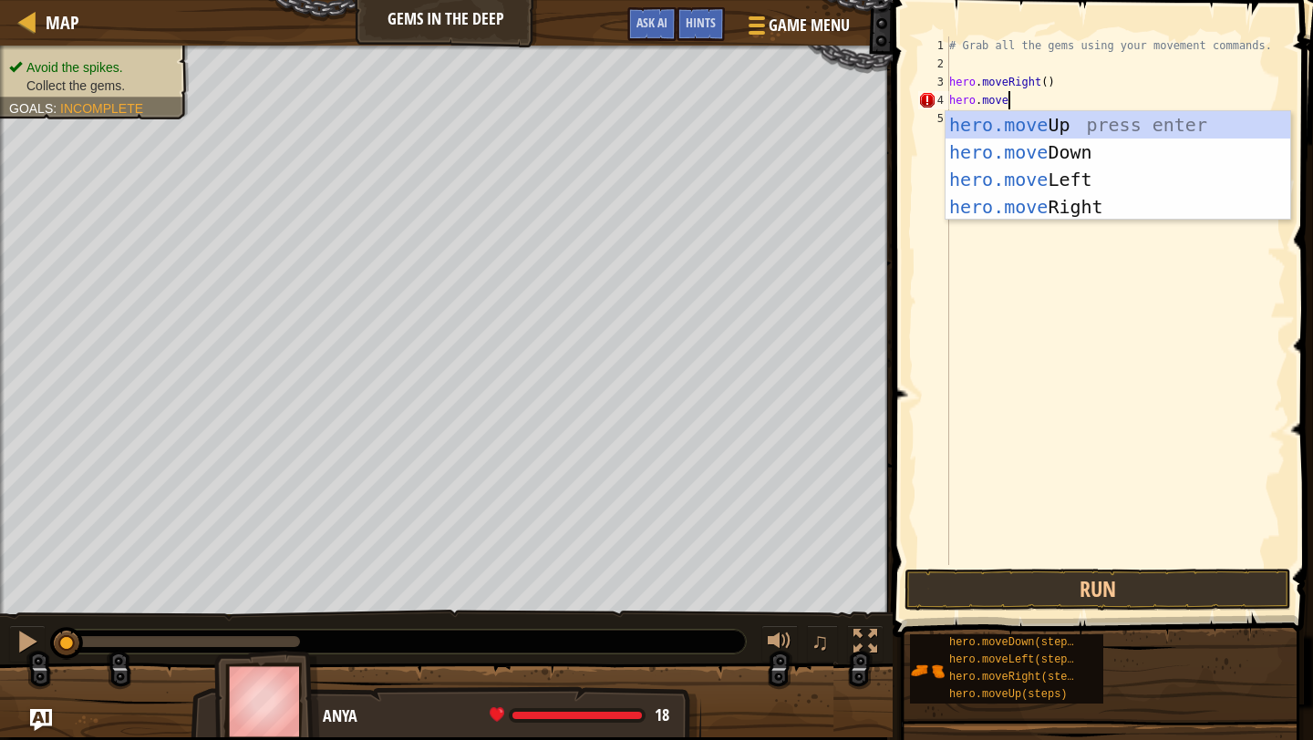
scroll to position [8, 4]
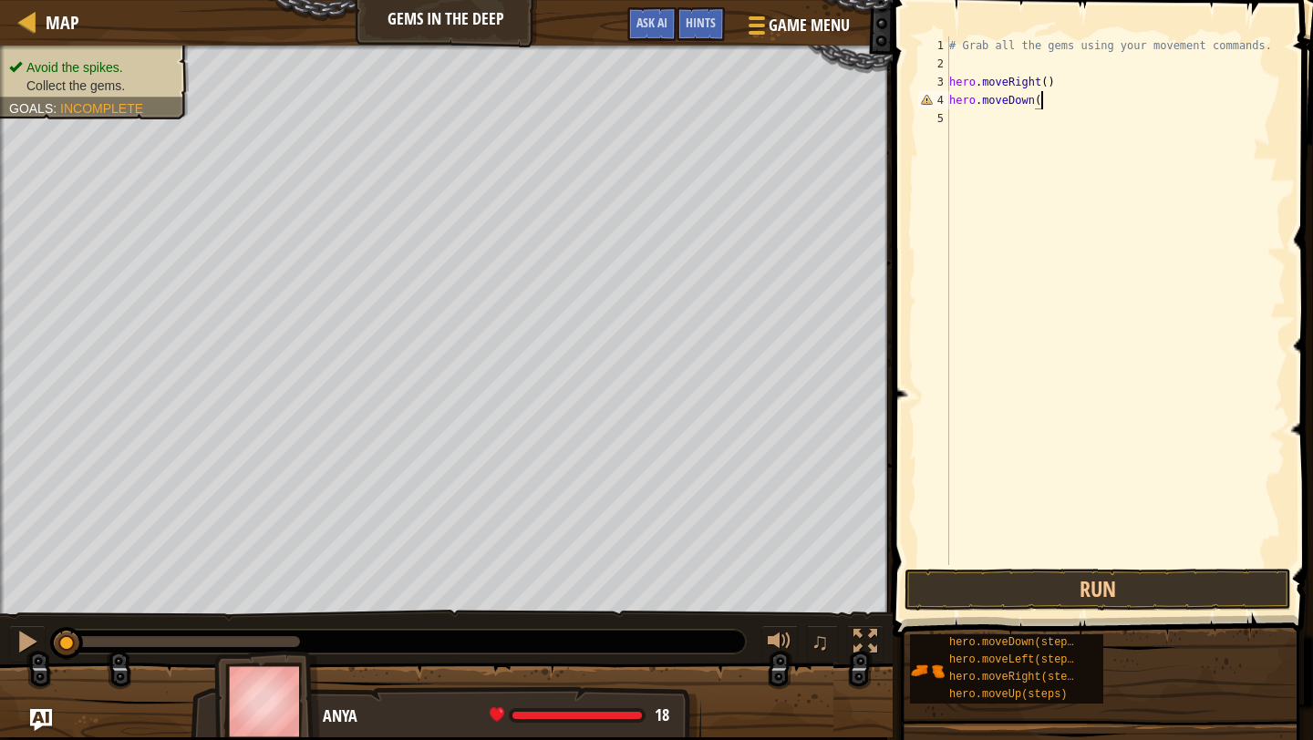
type textarea "hero.moveDown()"
type textarea "hero.moveUp()"
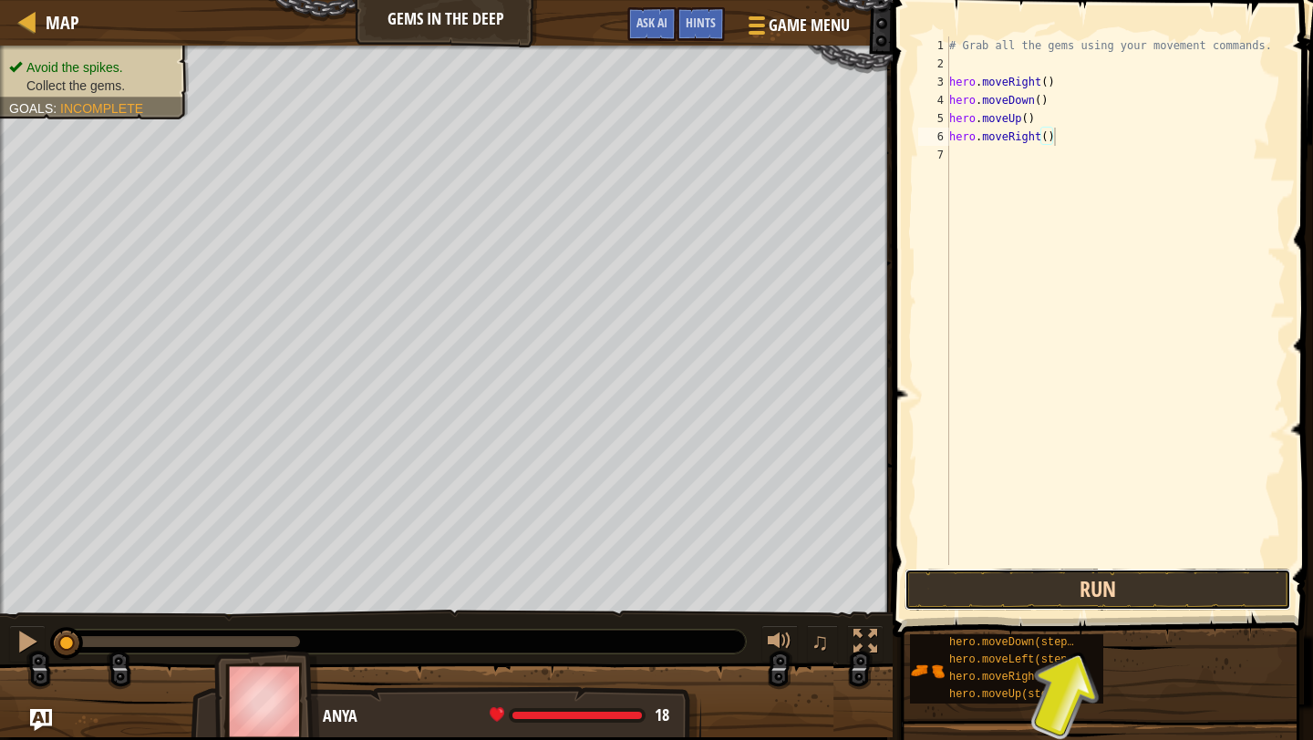
click at [980, 580] on button "Run" at bounding box center [1098, 590] width 387 height 42
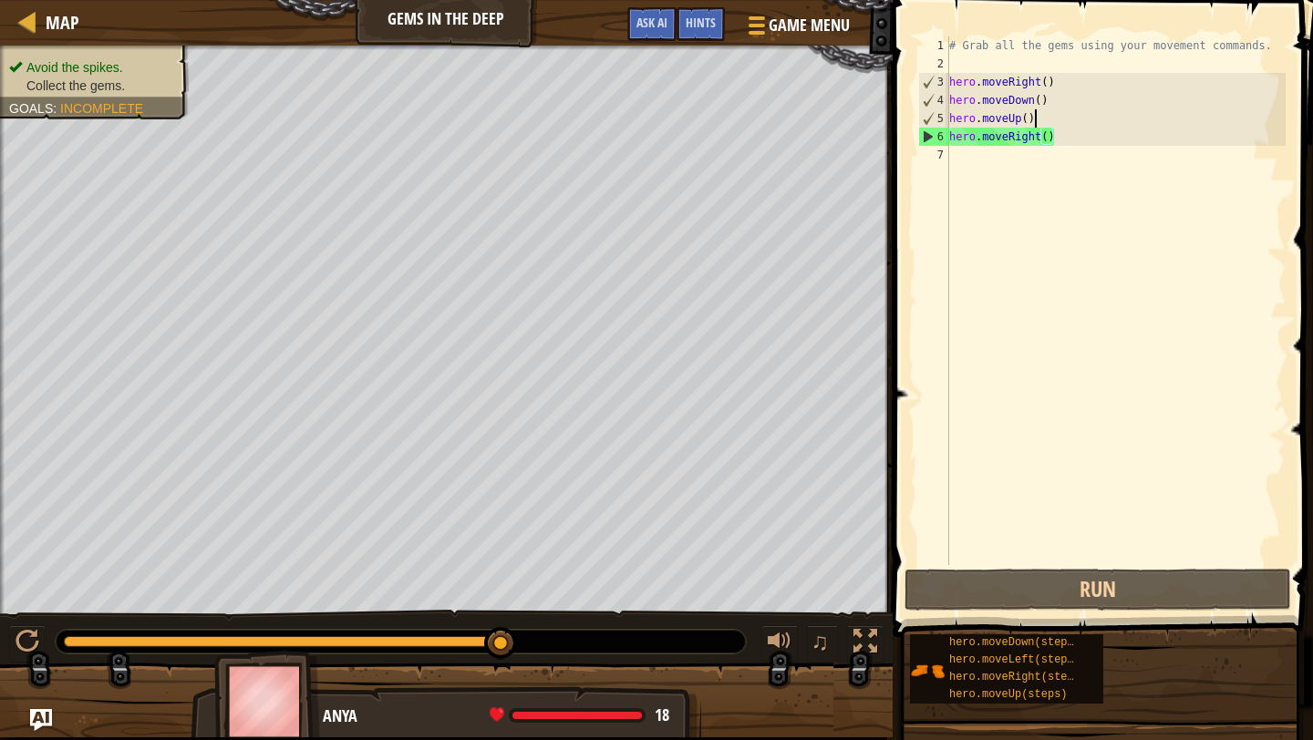
click at [1043, 113] on div "# Grab all the gems using your movement commands. hero . moveRight ( ) hero . m…" at bounding box center [1116, 318] width 340 height 565
type textarea "hero.moveUp()"
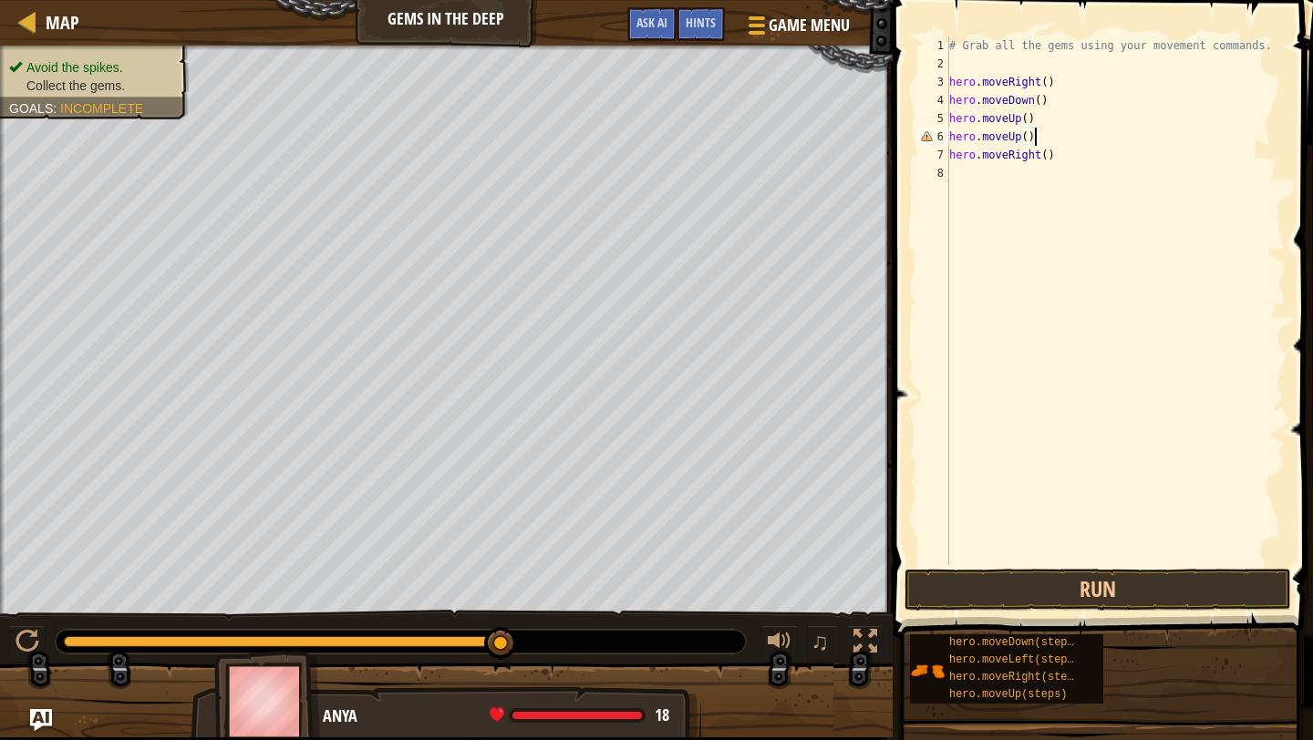
scroll to position [8, 5]
type textarea "hero.moveUp()"
click at [1090, 580] on button "Run" at bounding box center [1098, 590] width 387 height 42
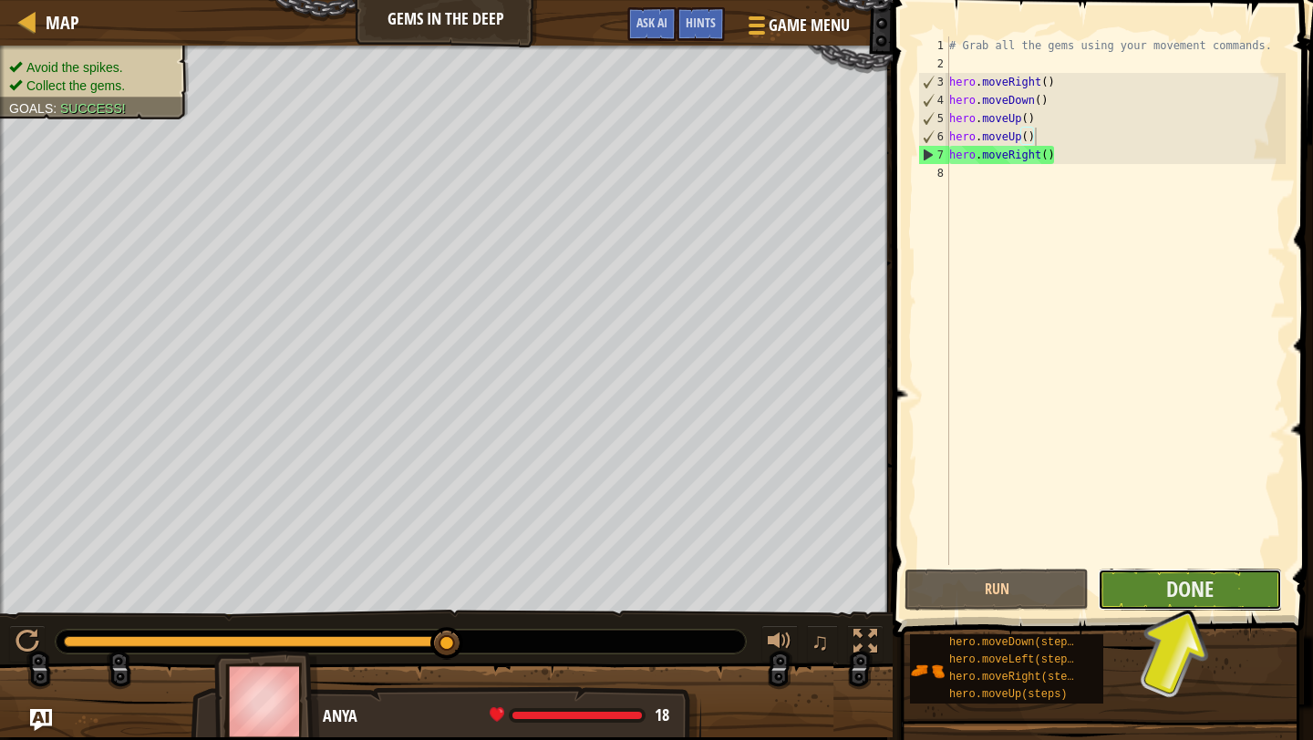
click at [1161, 585] on button "Done" at bounding box center [1190, 590] width 184 height 42
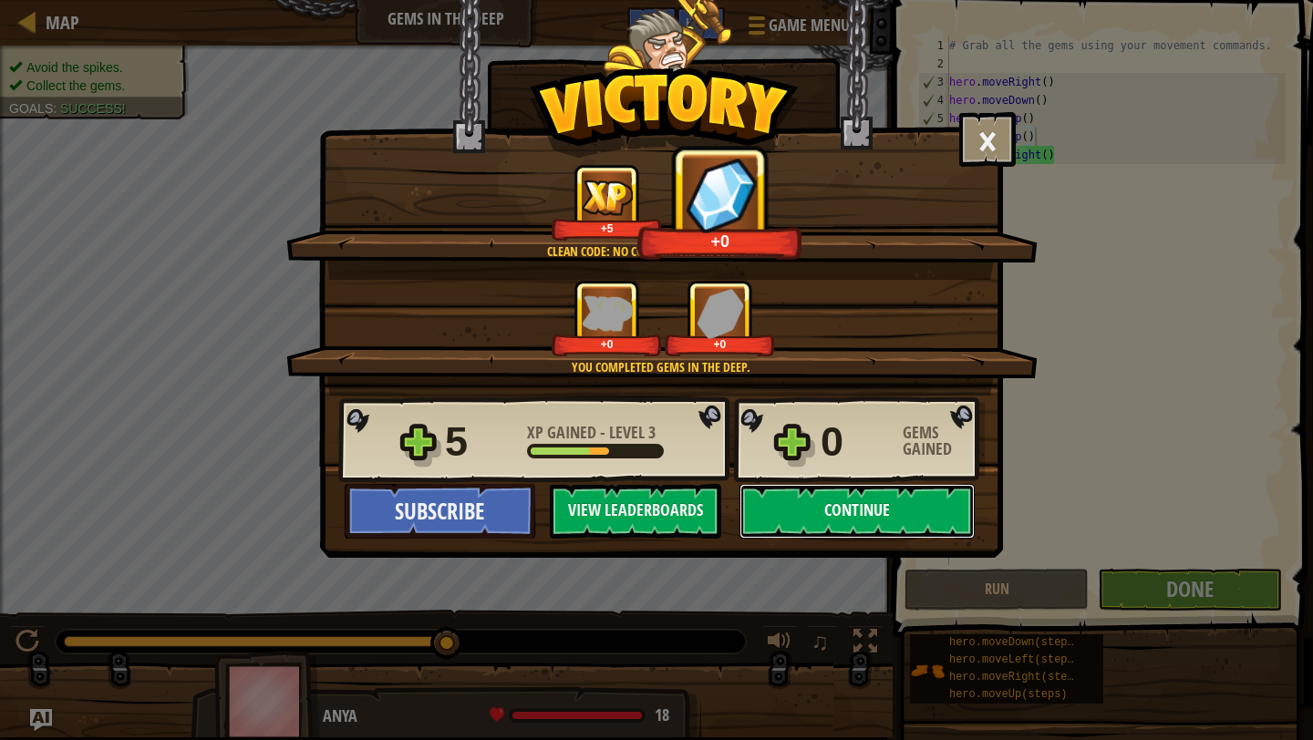
click at [885, 500] on button "Continue" at bounding box center [857, 511] width 235 height 55
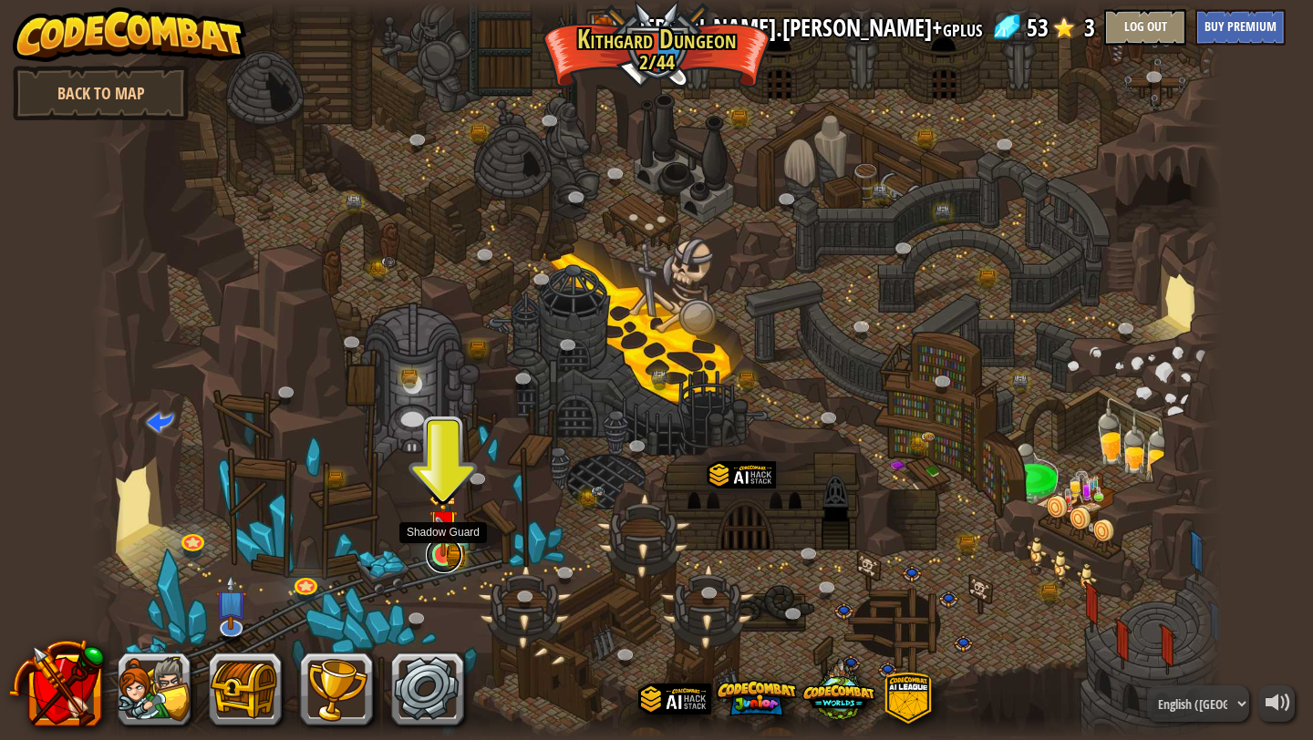
click at [442, 559] on link at bounding box center [444, 555] width 36 height 36
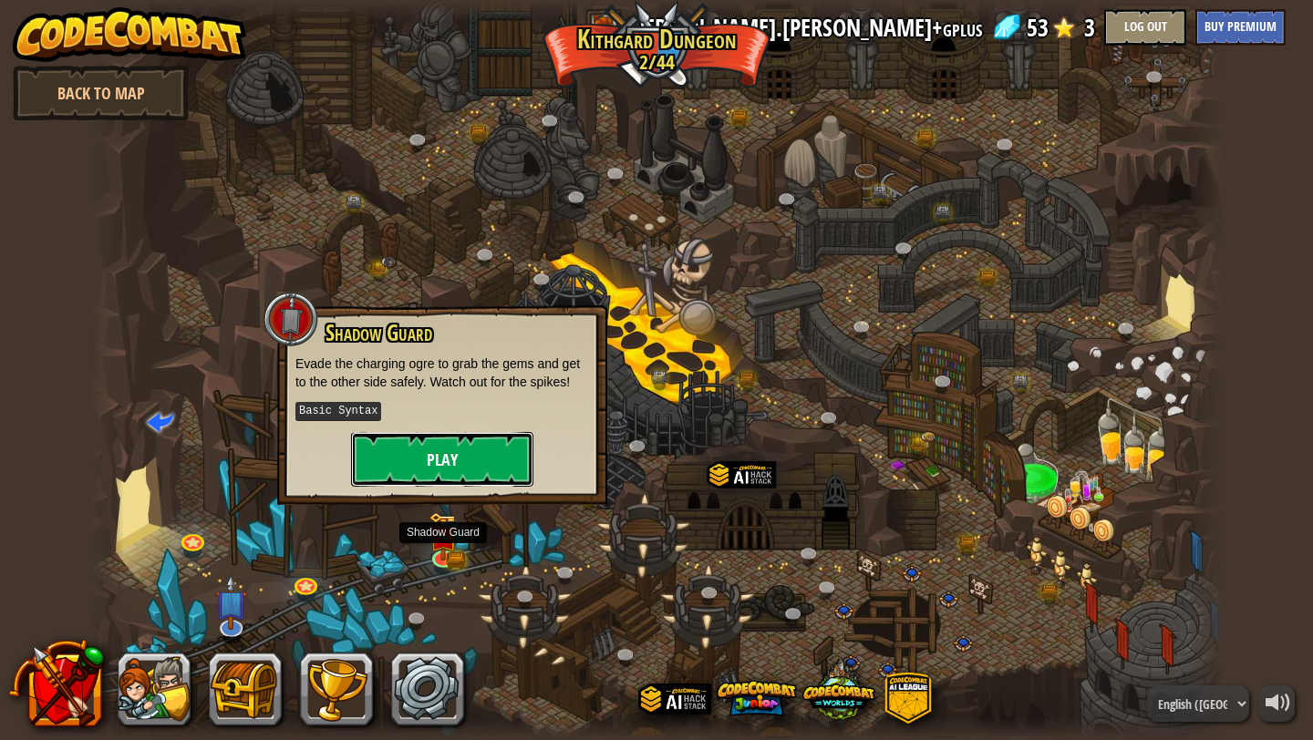
click at [429, 453] on button "Play" at bounding box center [442, 459] width 182 height 55
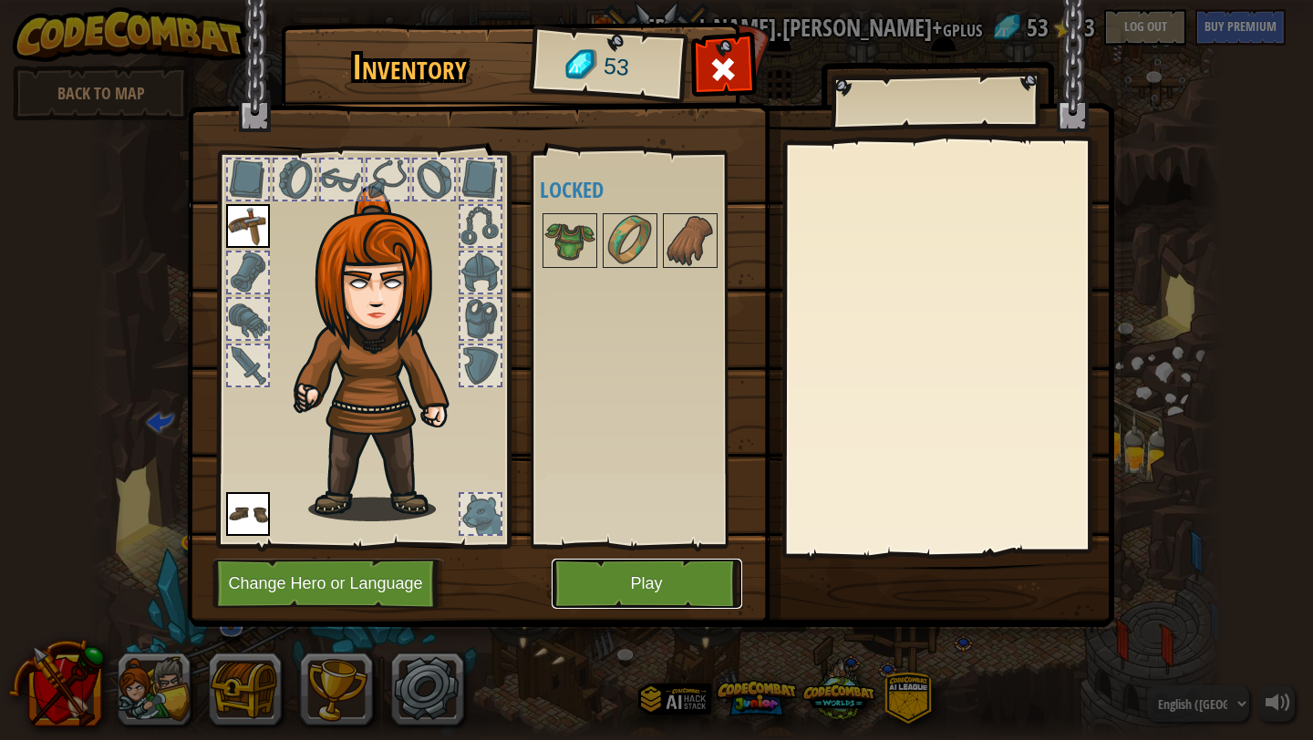
click at [635, 585] on button "Play" at bounding box center [647, 584] width 191 height 50
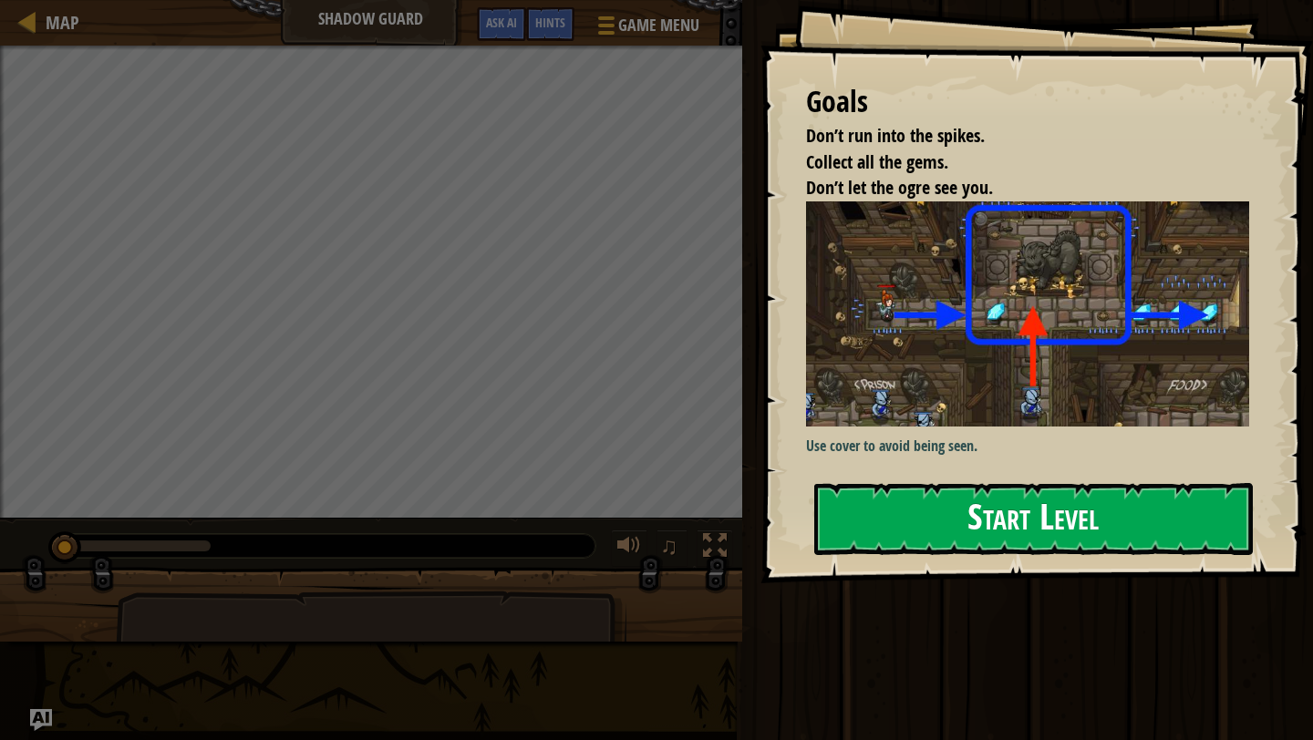
click at [933, 536] on button "Start Level" at bounding box center [1033, 519] width 439 height 72
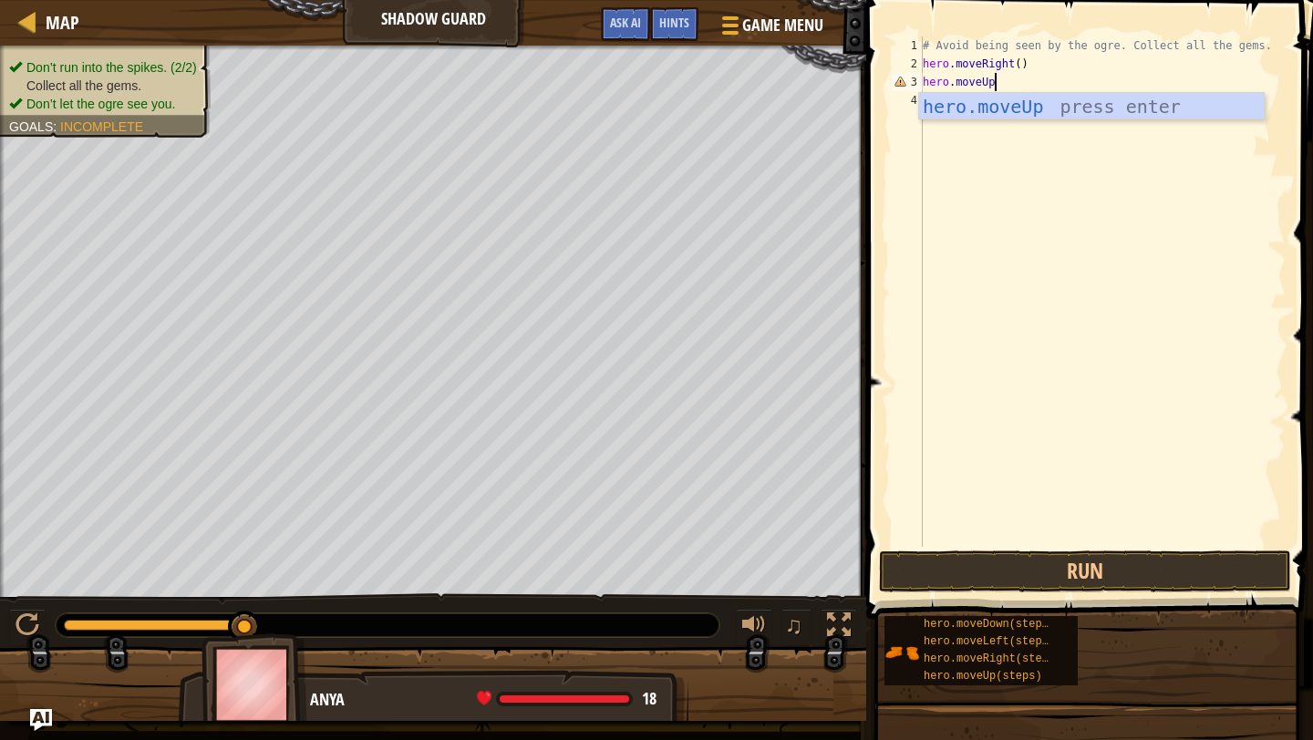
scroll to position [8, 6]
type textarea "hero.moveUp()"
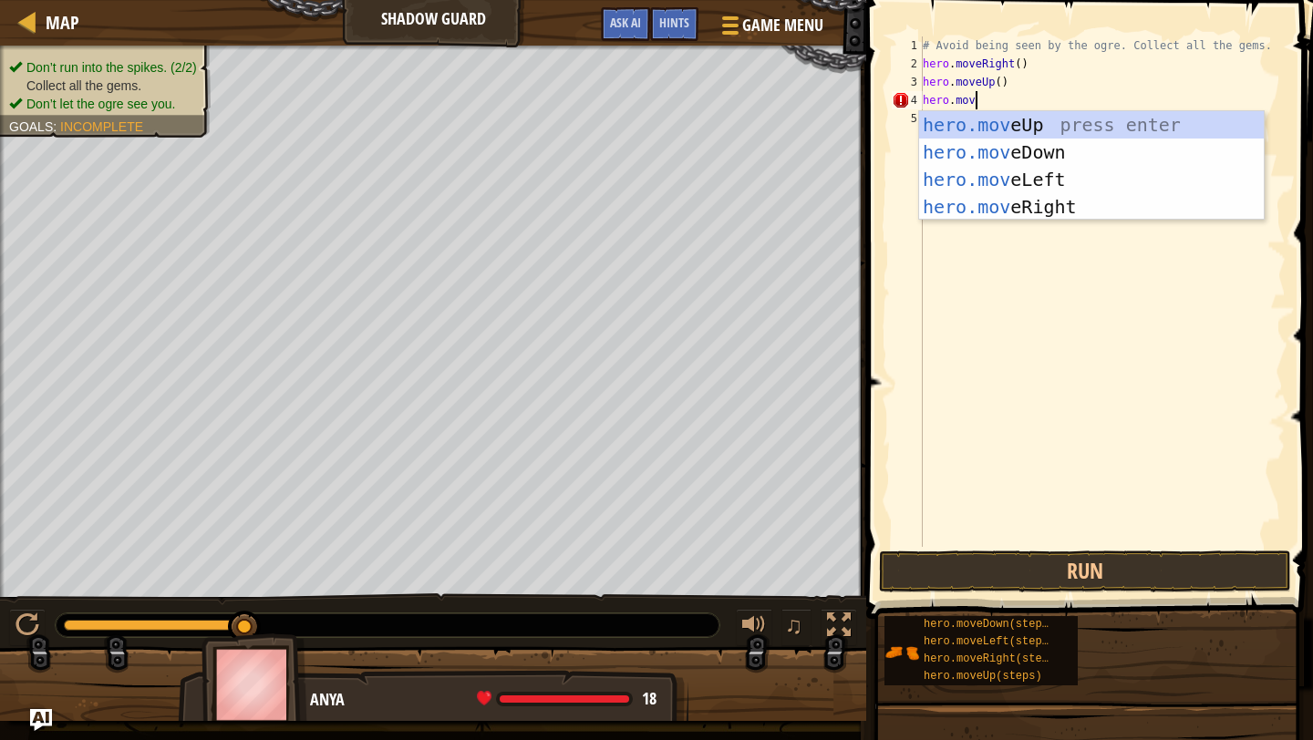
scroll to position [8, 4]
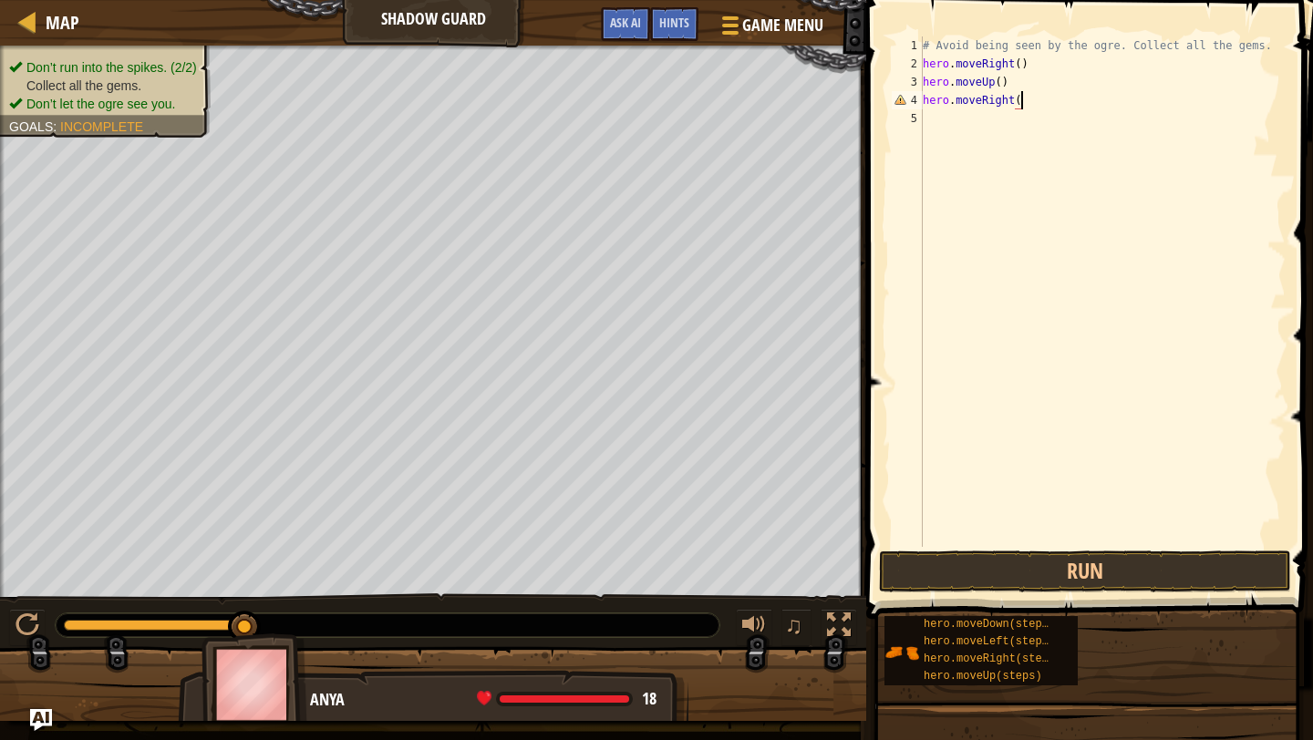
type textarea "hero.moveRight()"
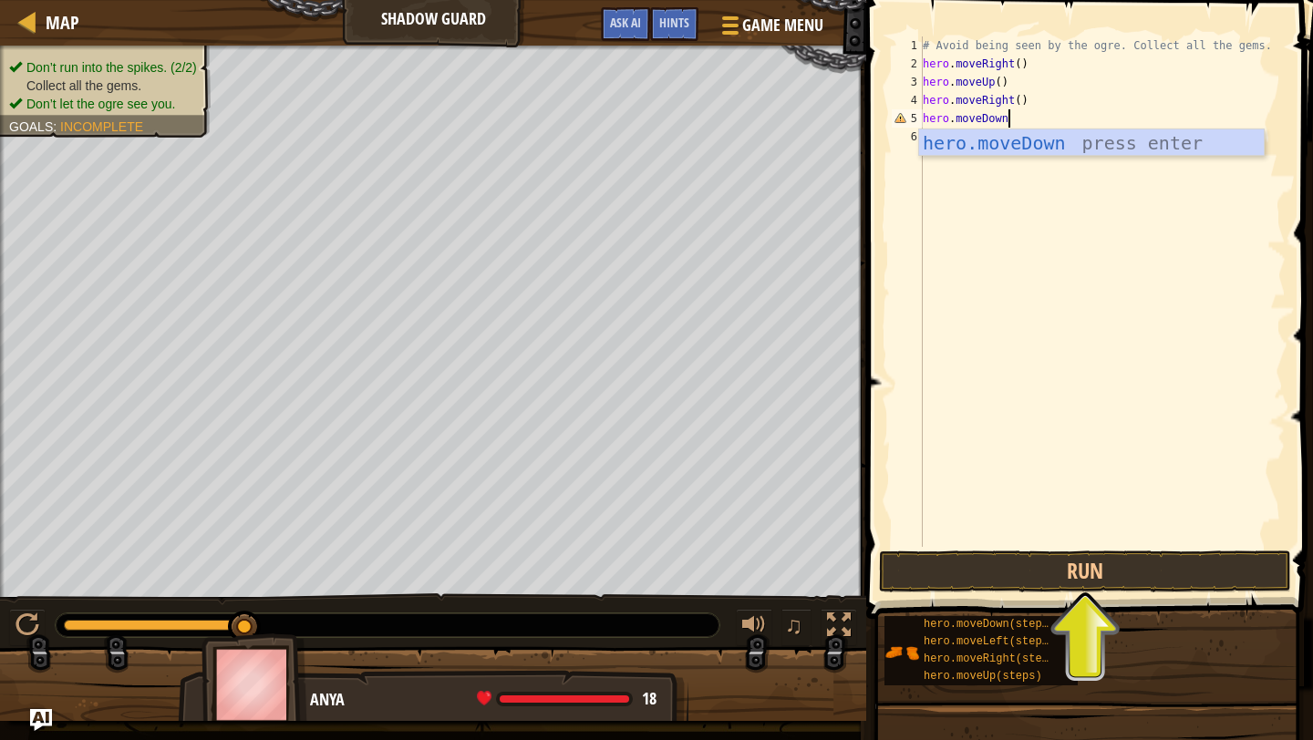
type textarea "hero.moveDown()"
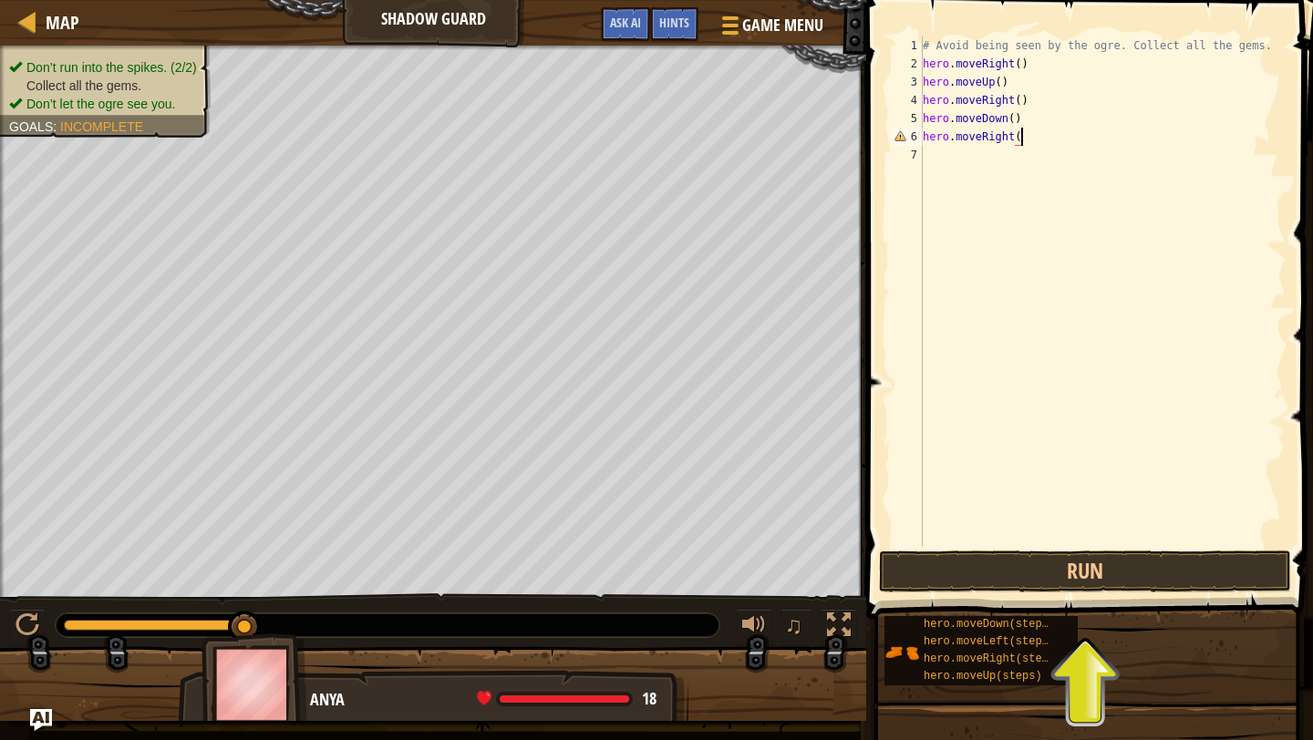
scroll to position [8, 7]
type textarea "hero.moveRight()"
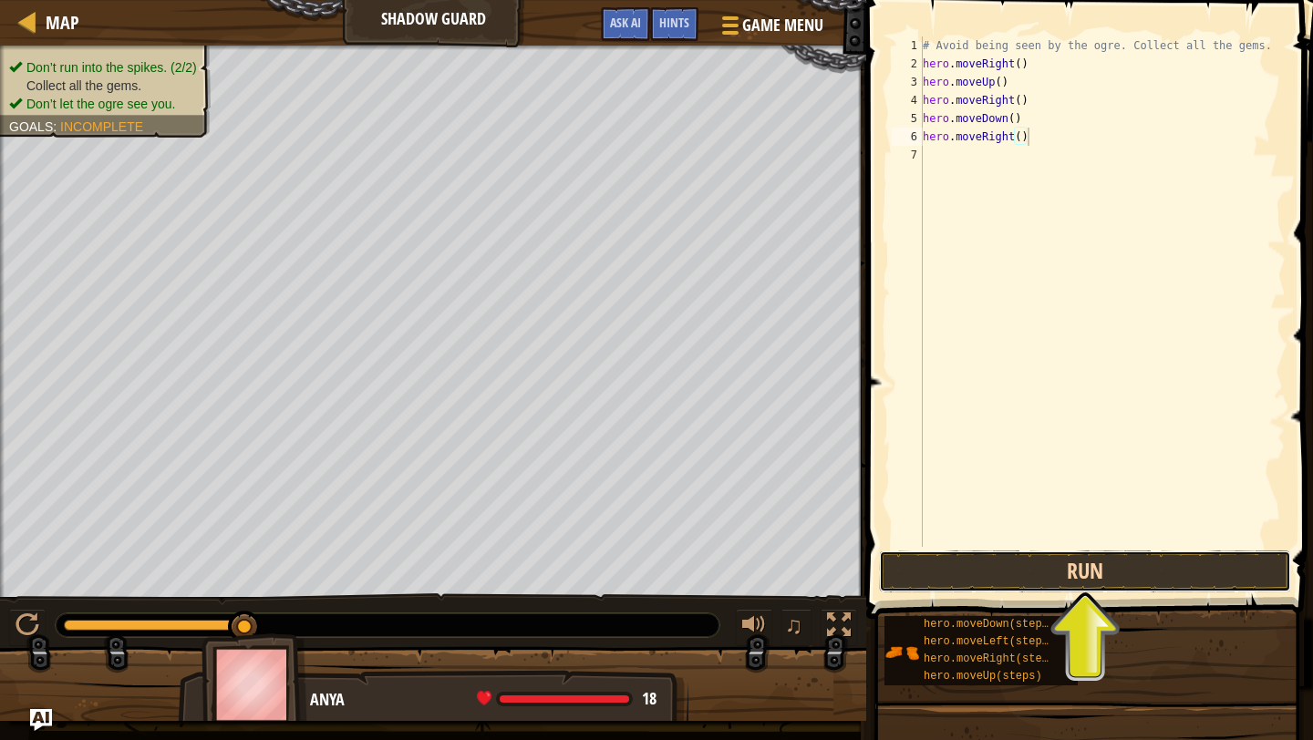
click at [1060, 581] on button "Run" at bounding box center [1085, 572] width 412 height 42
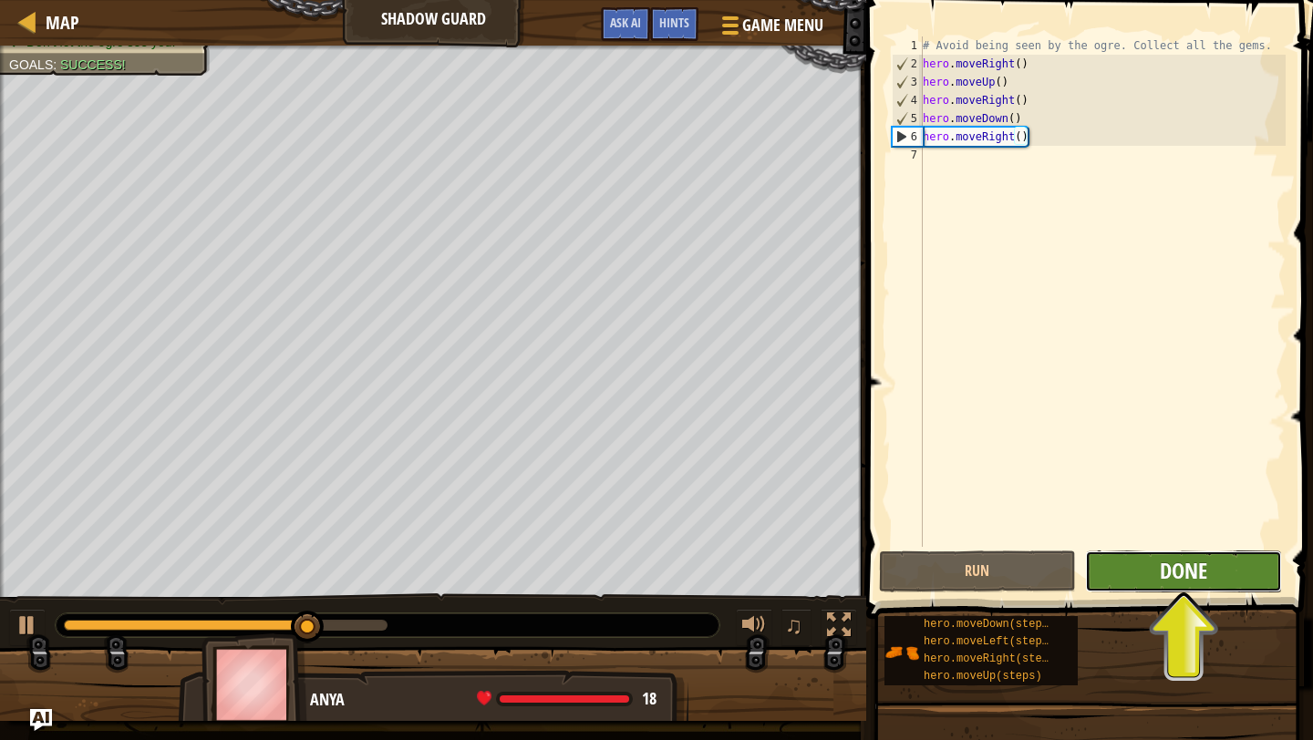
click at [1176, 569] on span "Done" at bounding box center [1183, 570] width 47 height 29
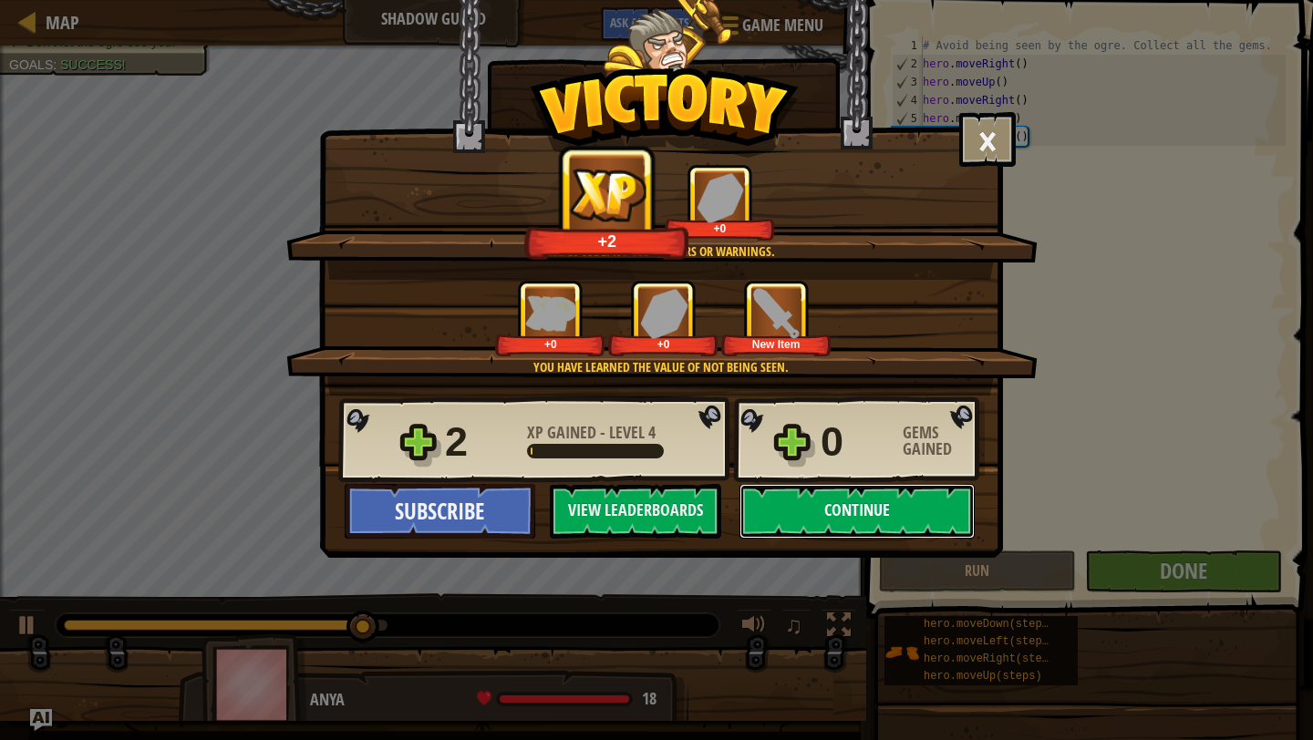
click at [823, 510] on button "Continue" at bounding box center [857, 511] width 235 height 55
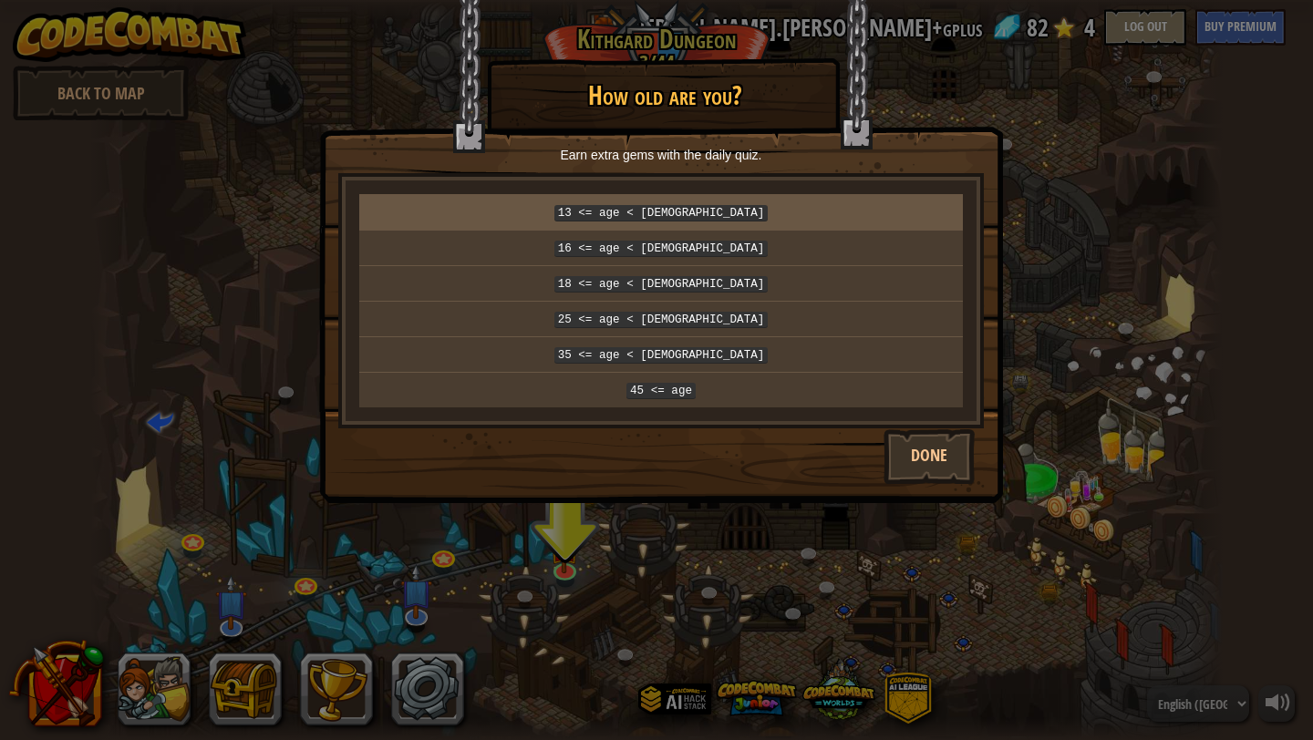
click at [729, 210] on p "13 <= age < [DEMOGRAPHIC_DATA]" at bounding box center [661, 212] width 589 height 20
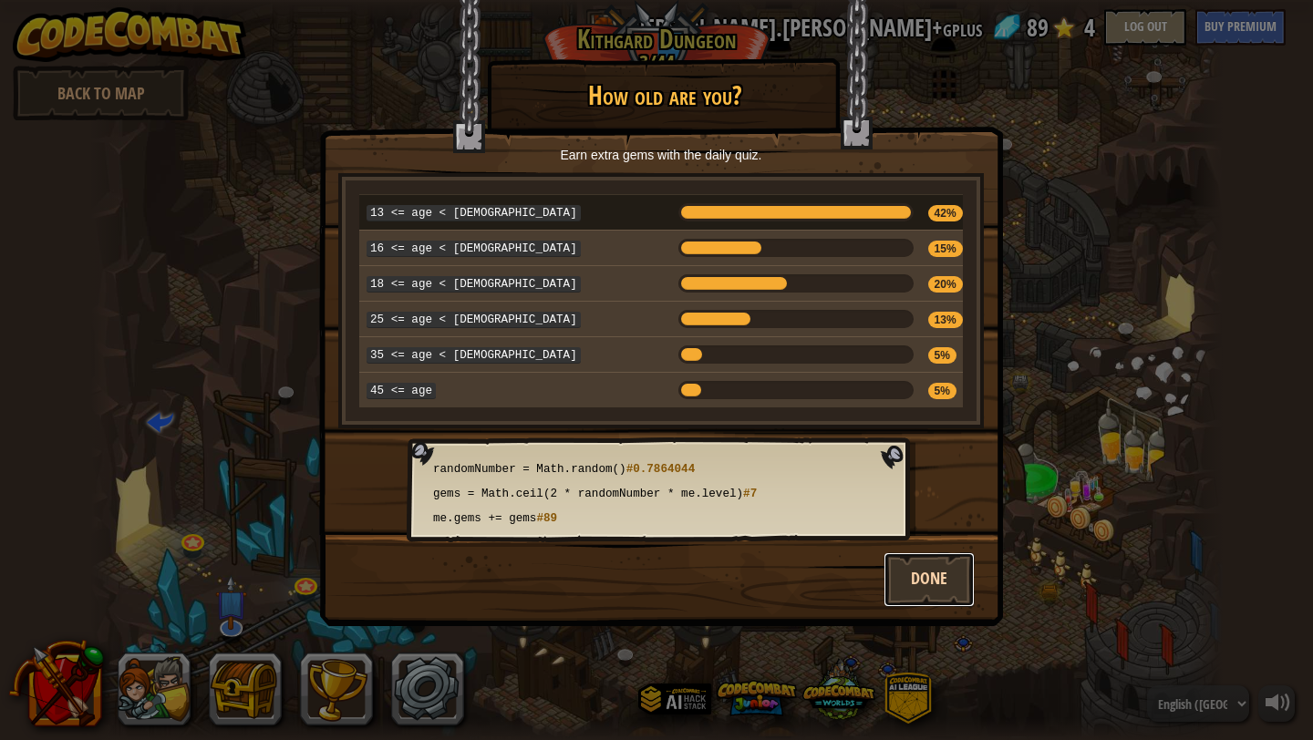
click at [929, 564] on button "Done" at bounding box center [929, 580] width 91 height 55
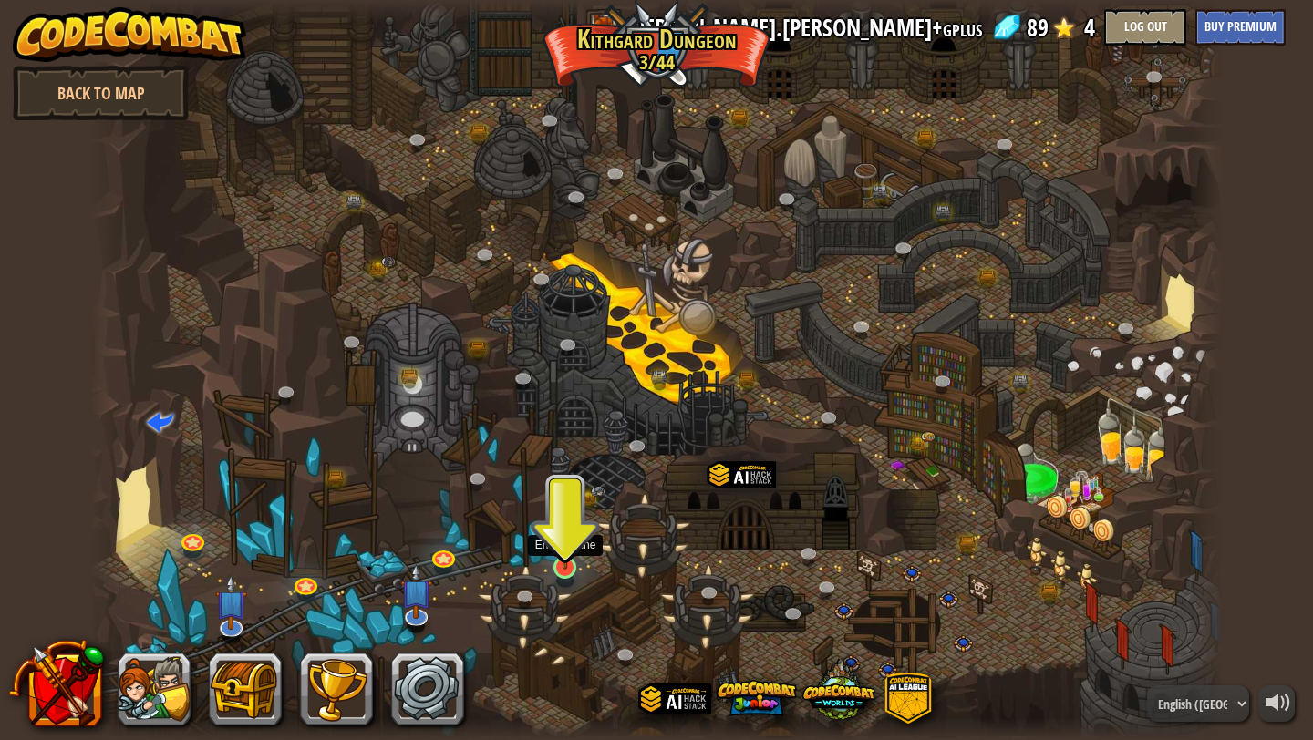
click at [564, 563] on img at bounding box center [565, 535] width 29 height 67
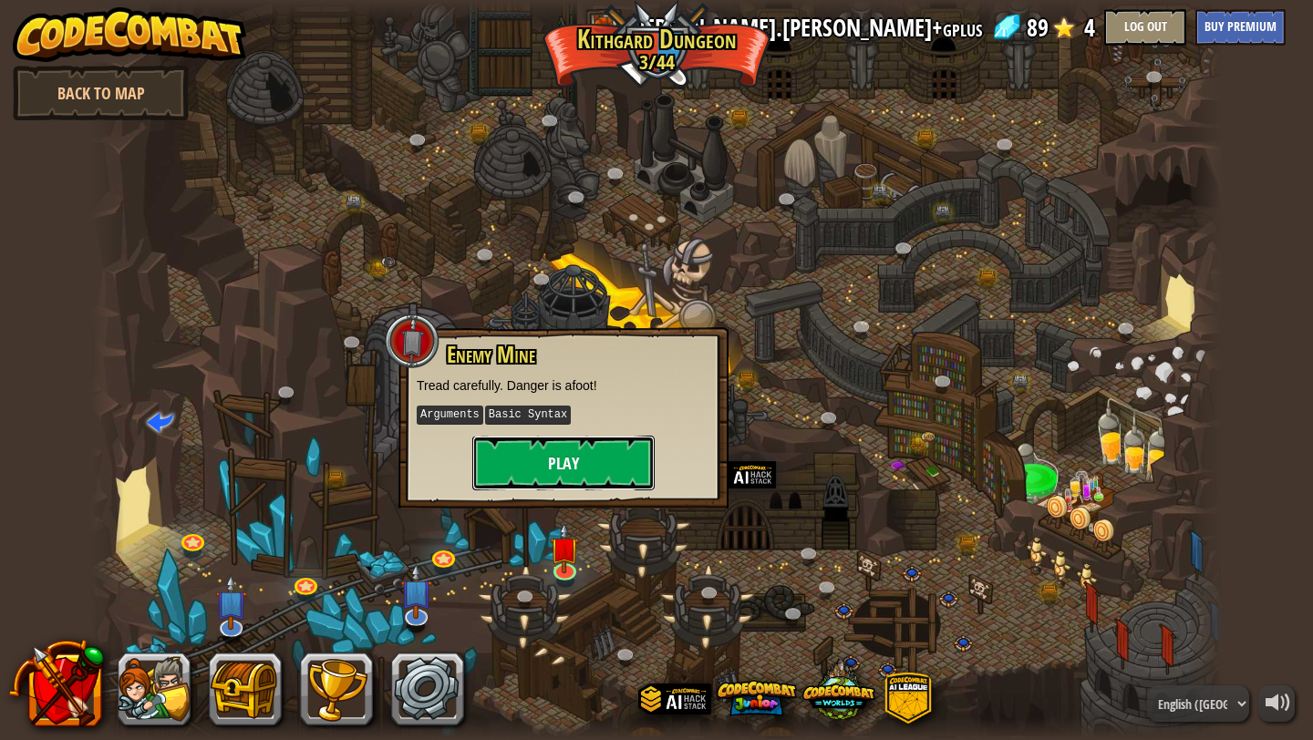
click at [593, 458] on button "Play" at bounding box center [563, 463] width 182 height 55
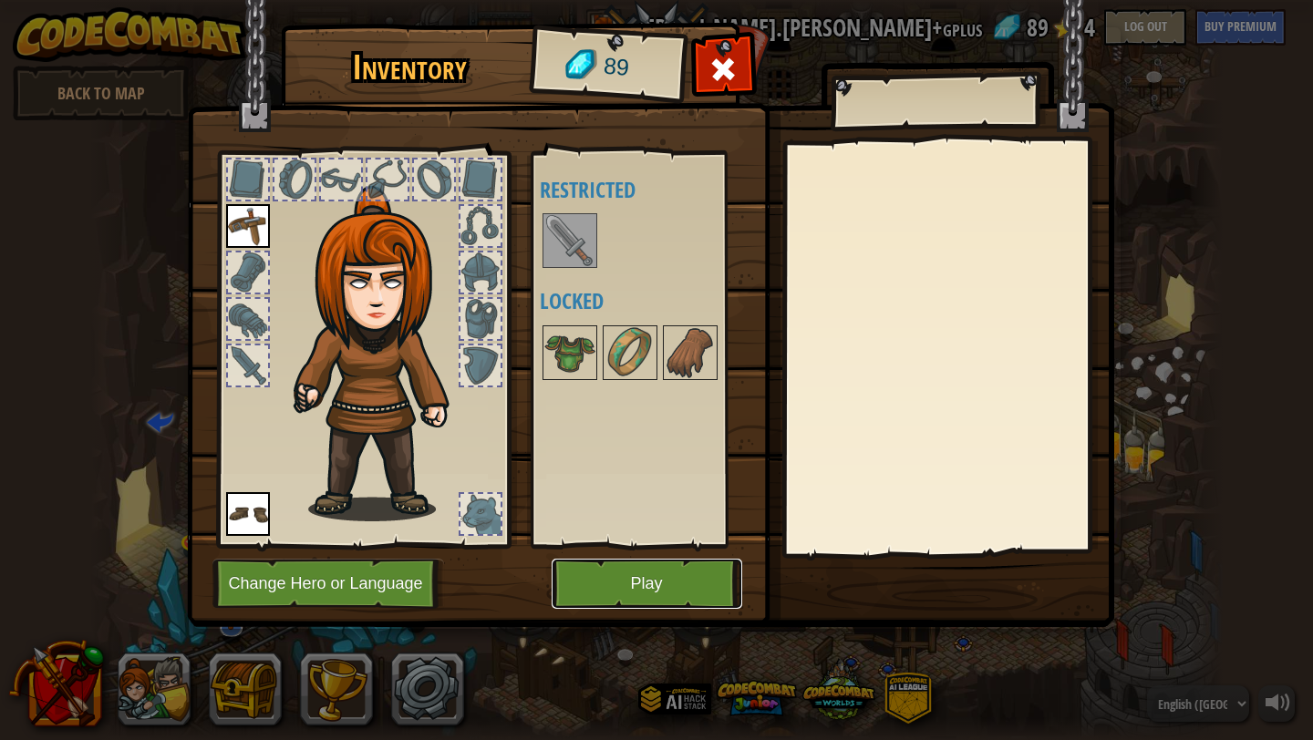
click at [629, 575] on button "Play" at bounding box center [647, 584] width 191 height 50
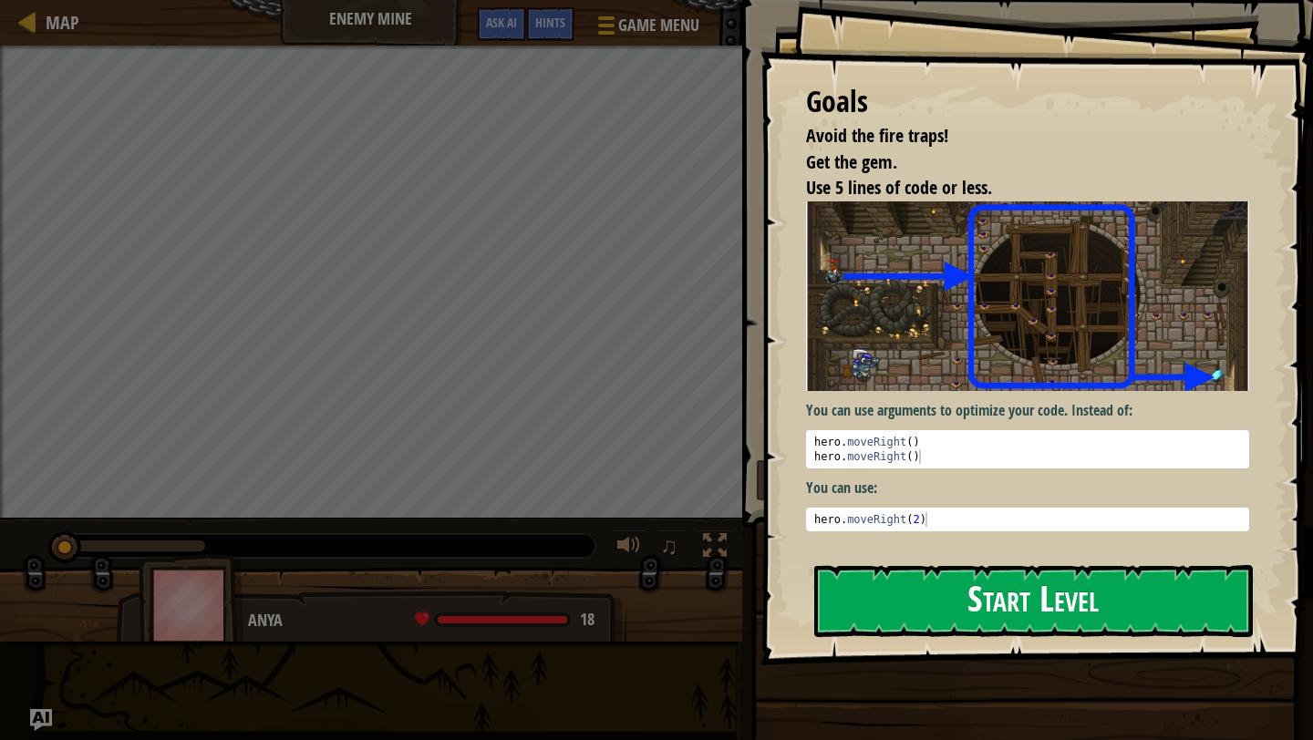
click at [1019, 611] on button "Start Level" at bounding box center [1033, 601] width 439 height 72
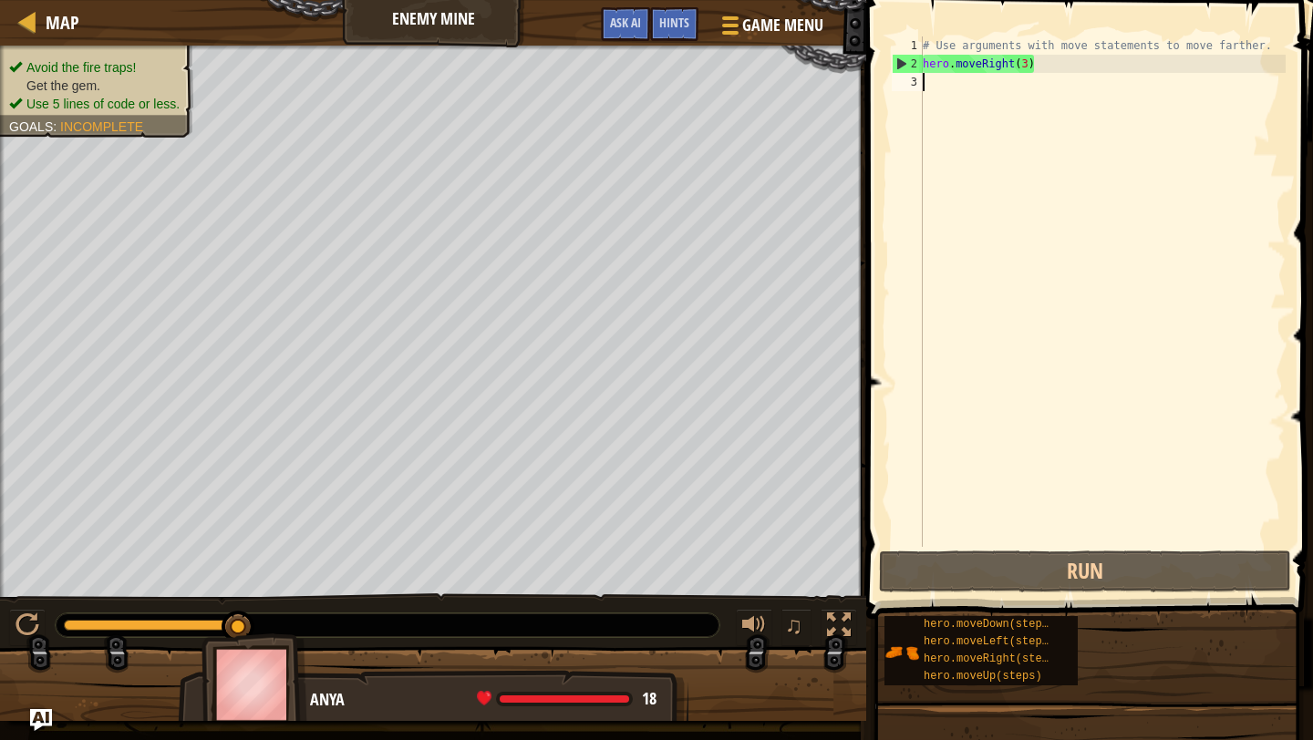
scroll to position [8, 0]
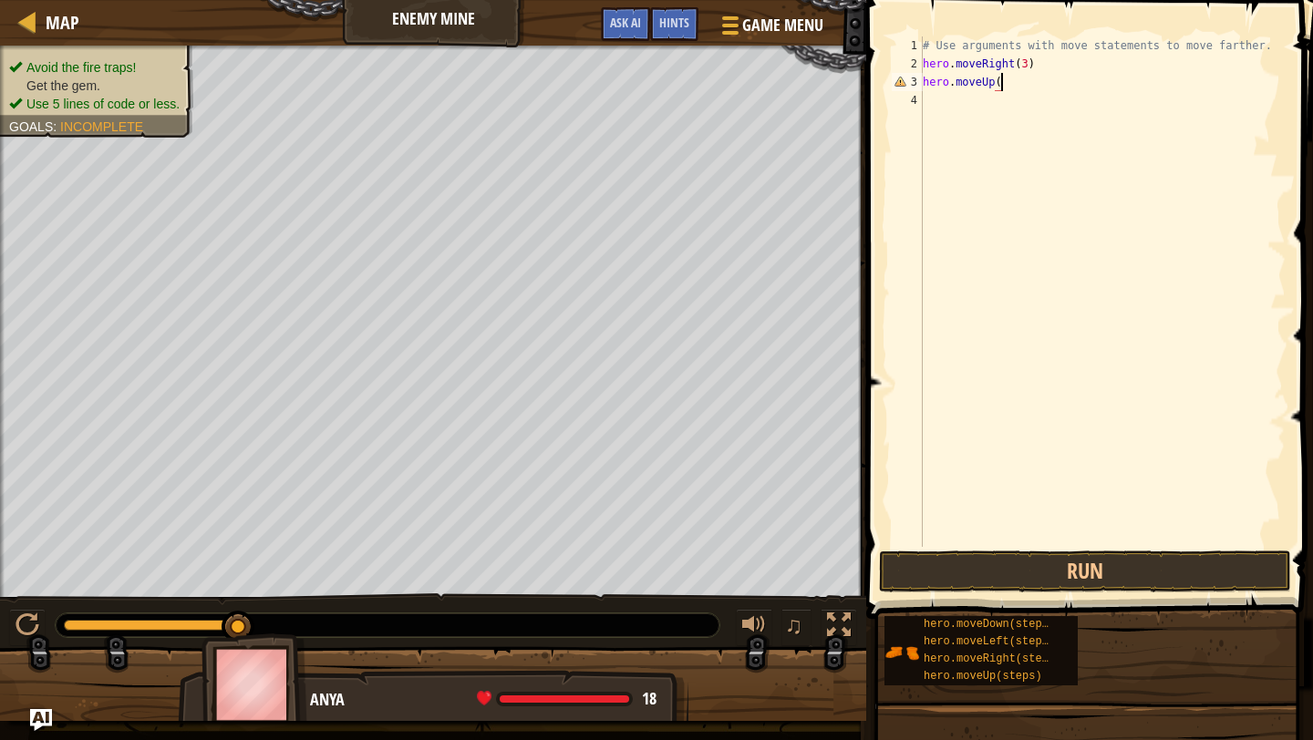
type textarea "hero.moveUp()"
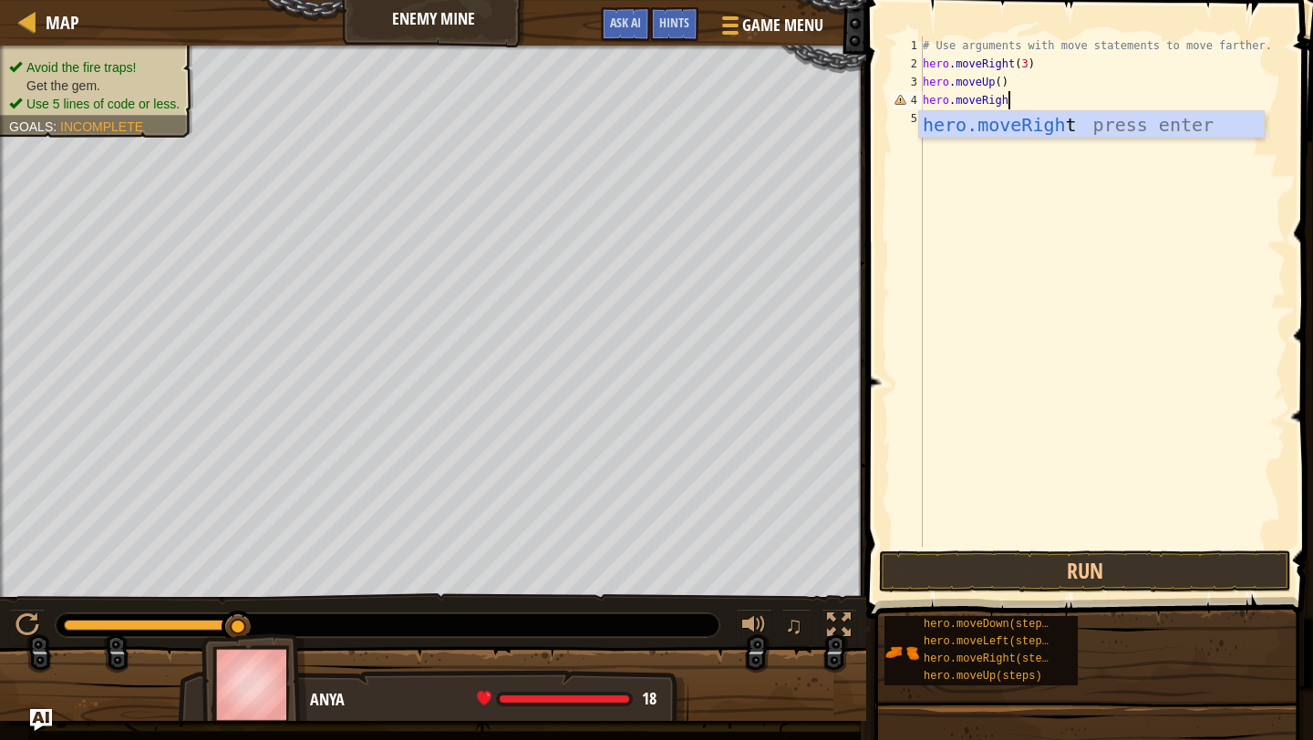
scroll to position [8, 6]
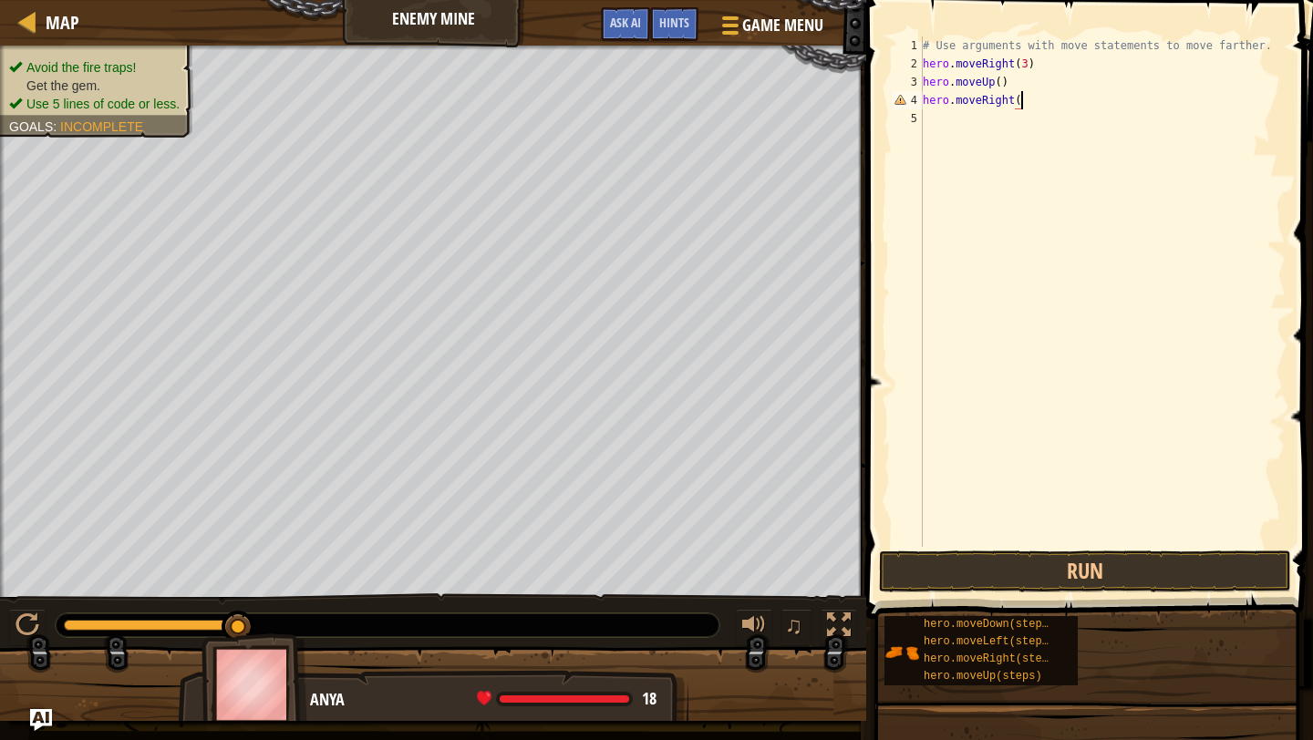
type textarea "hero.moveRight()"
type textarea "hero.moveDown(3)"
type textarea "hero.moveRight(2)"
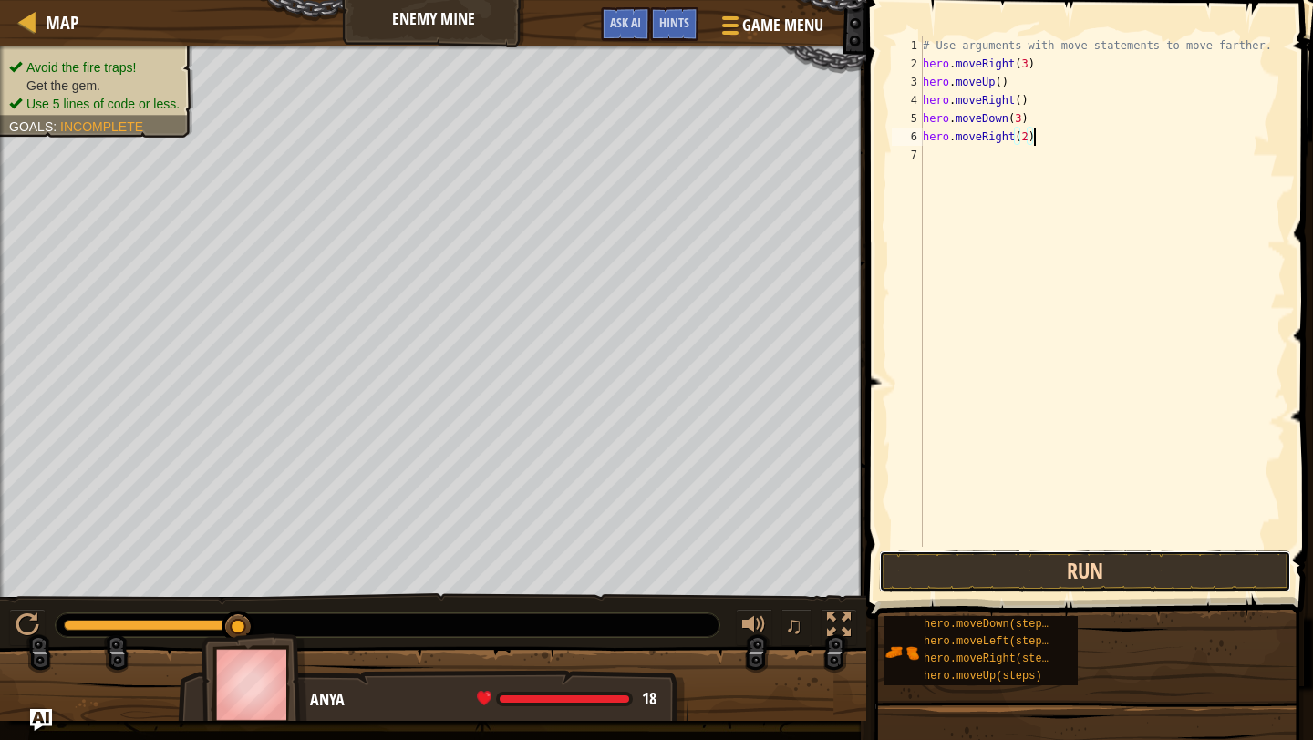
click at [989, 575] on button "Run" at bounding box center [1085, 572] width 412 height 42
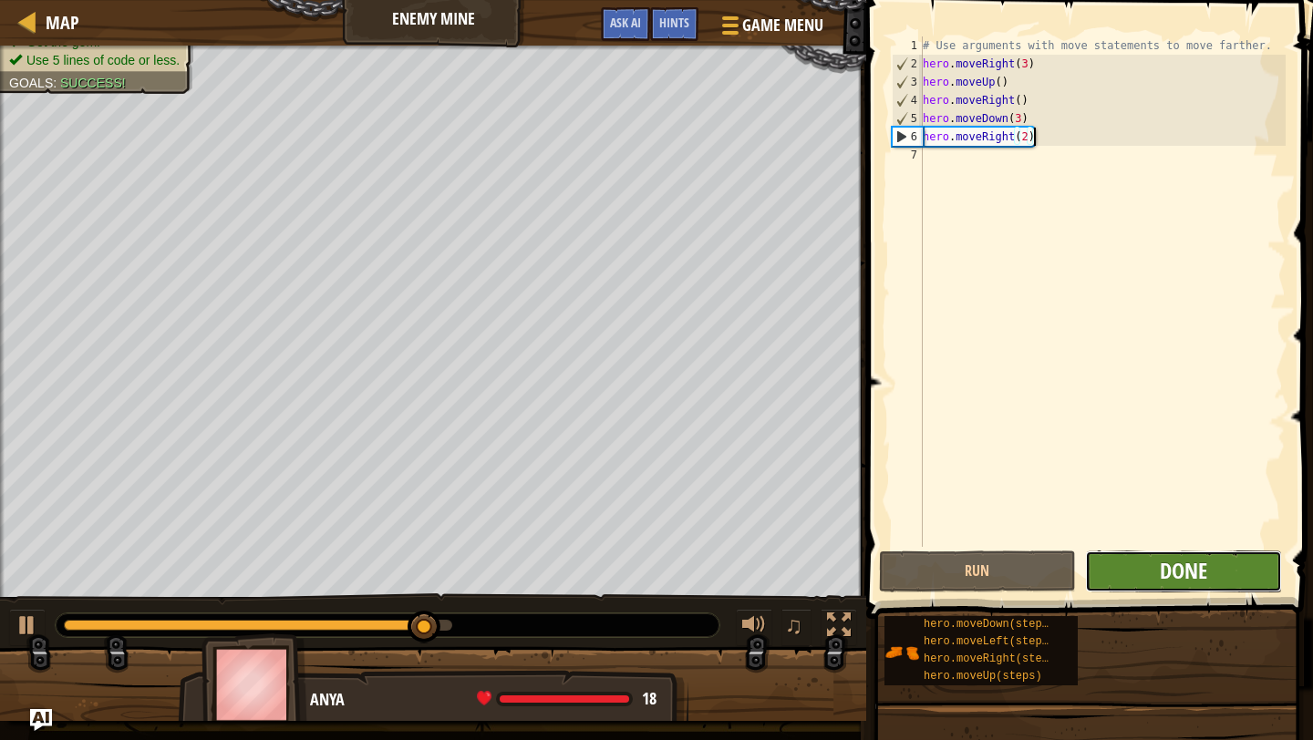
click at [1186, 572] on span "Done" at bounding box center [1183, 570] width 47 height 29
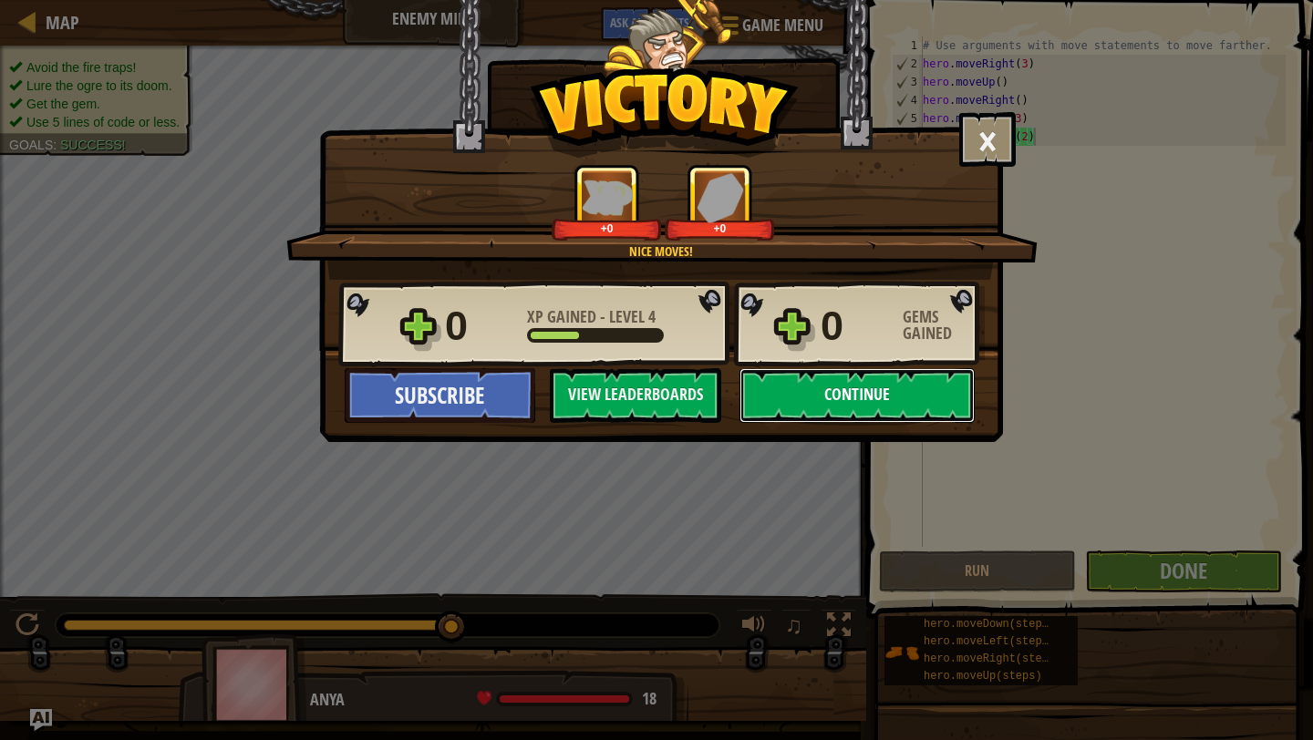
click at [882, 375] on button "Continue" at bounding box center [857, 395] width 235 height 55
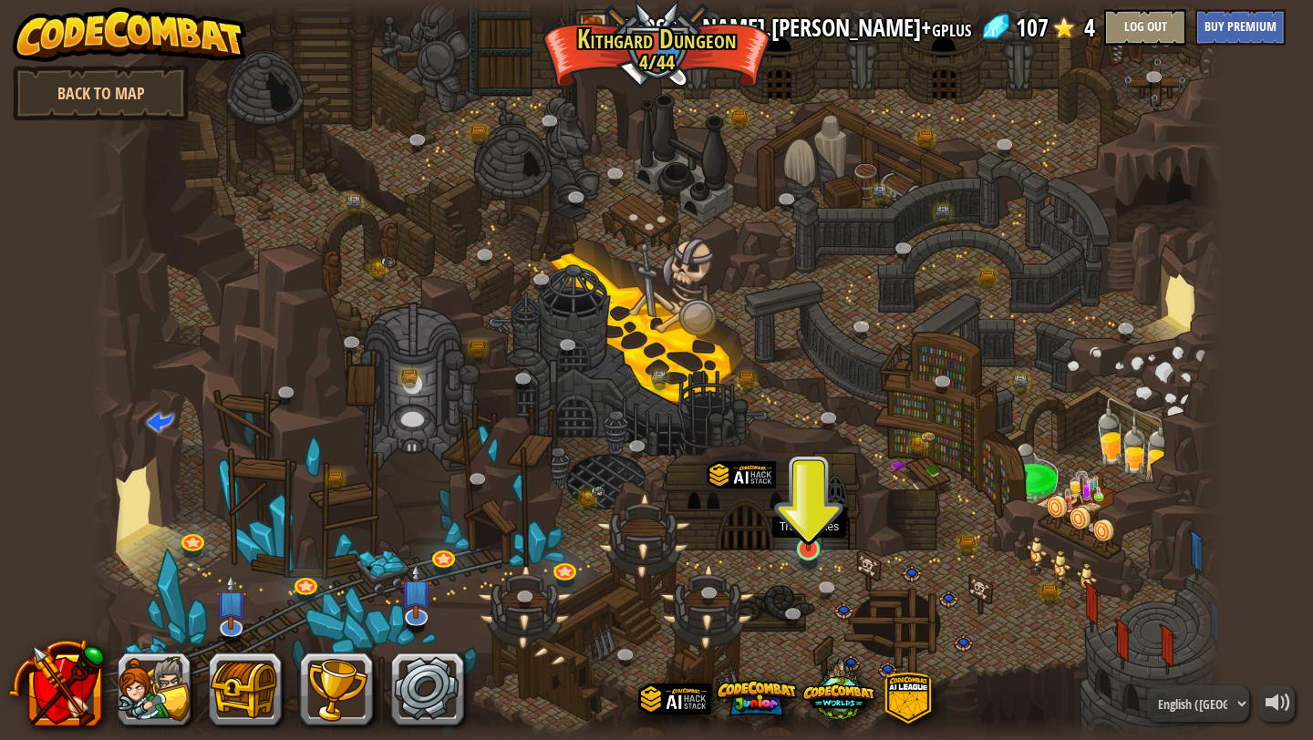
click at [813, 536] on img at bounding box center [808, 517] width 29 height 67
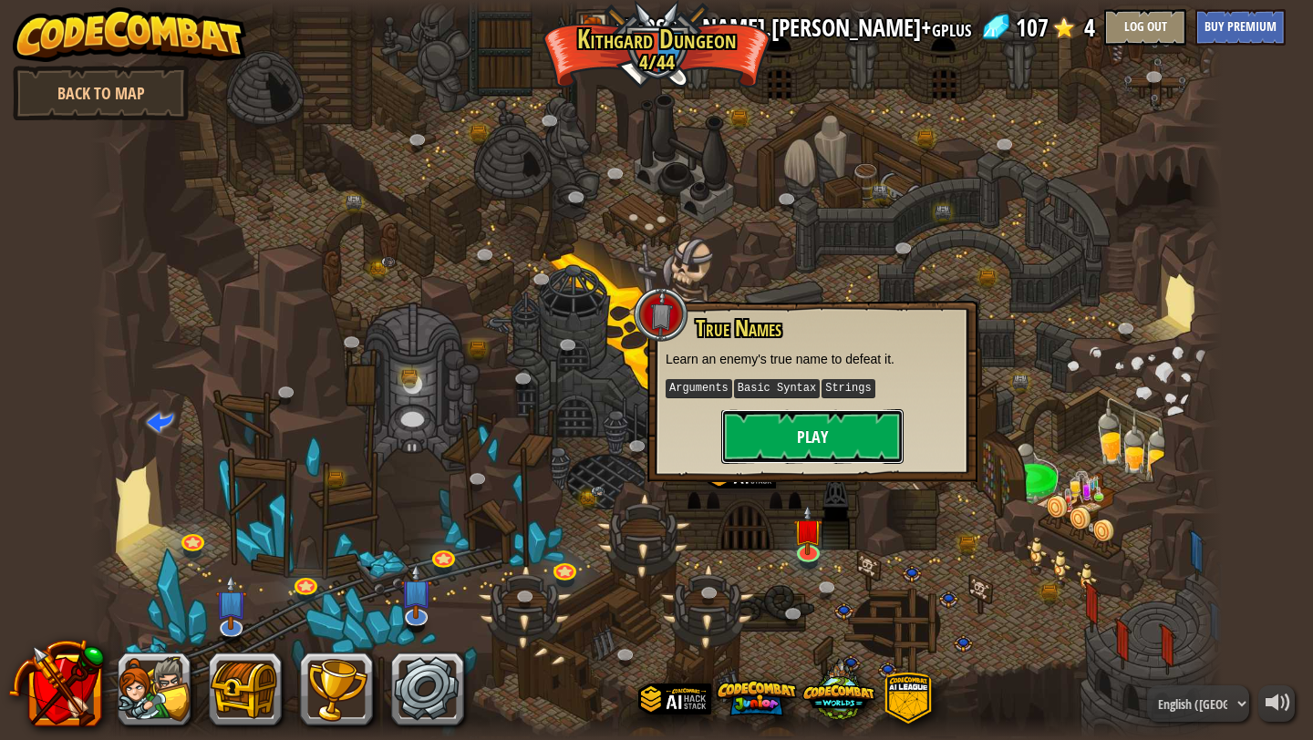
click at [800, 426] on button "Play" at bounding box center [812, 436] width 182 height 55
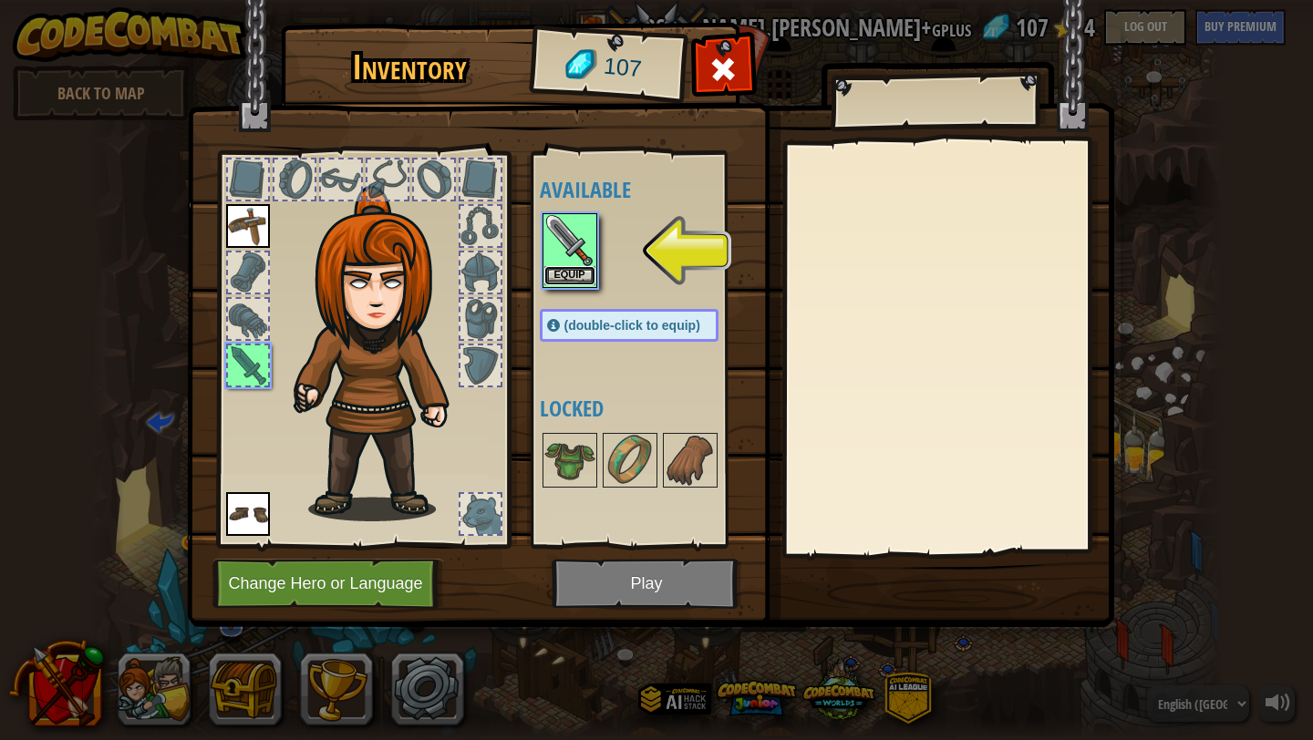
click at [578, 274] on button "Equip" at bounding box center [569, 275] width 51 height 19
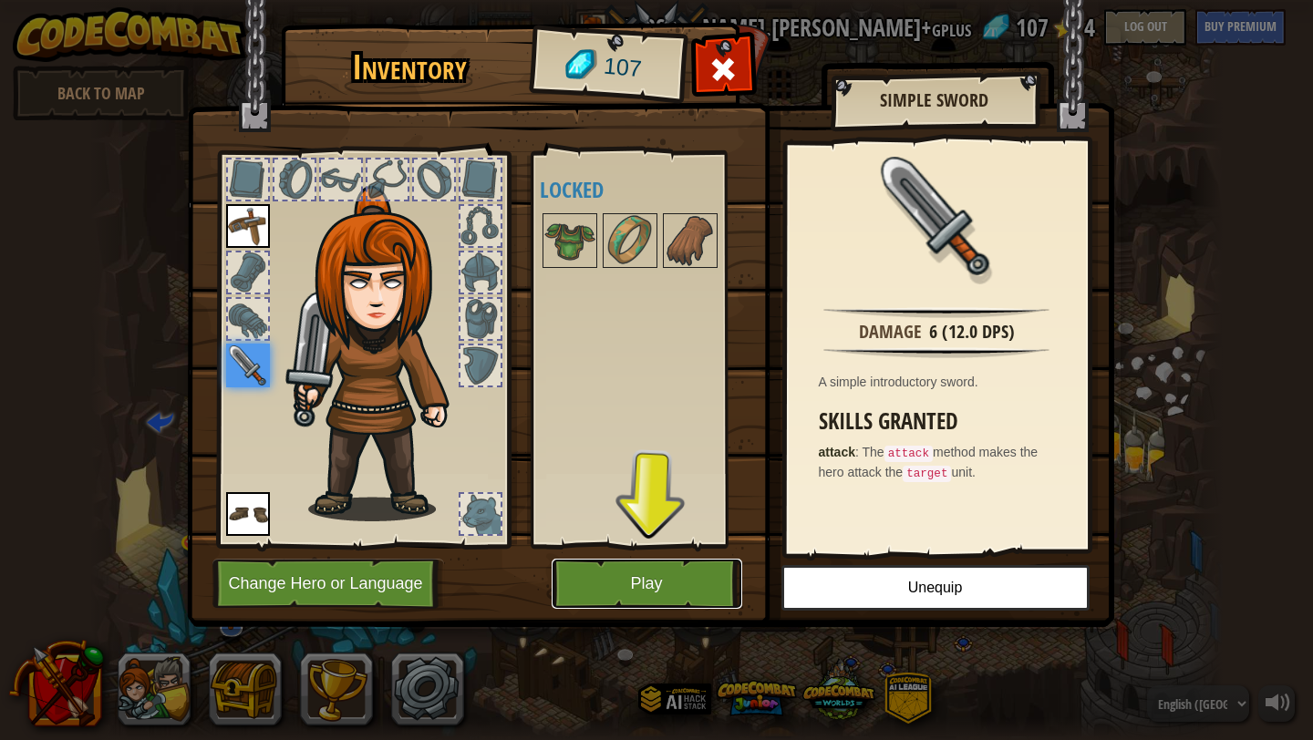
click at [624, 591] on button "Play" at bounding box center [647, 584] width 191 height 50
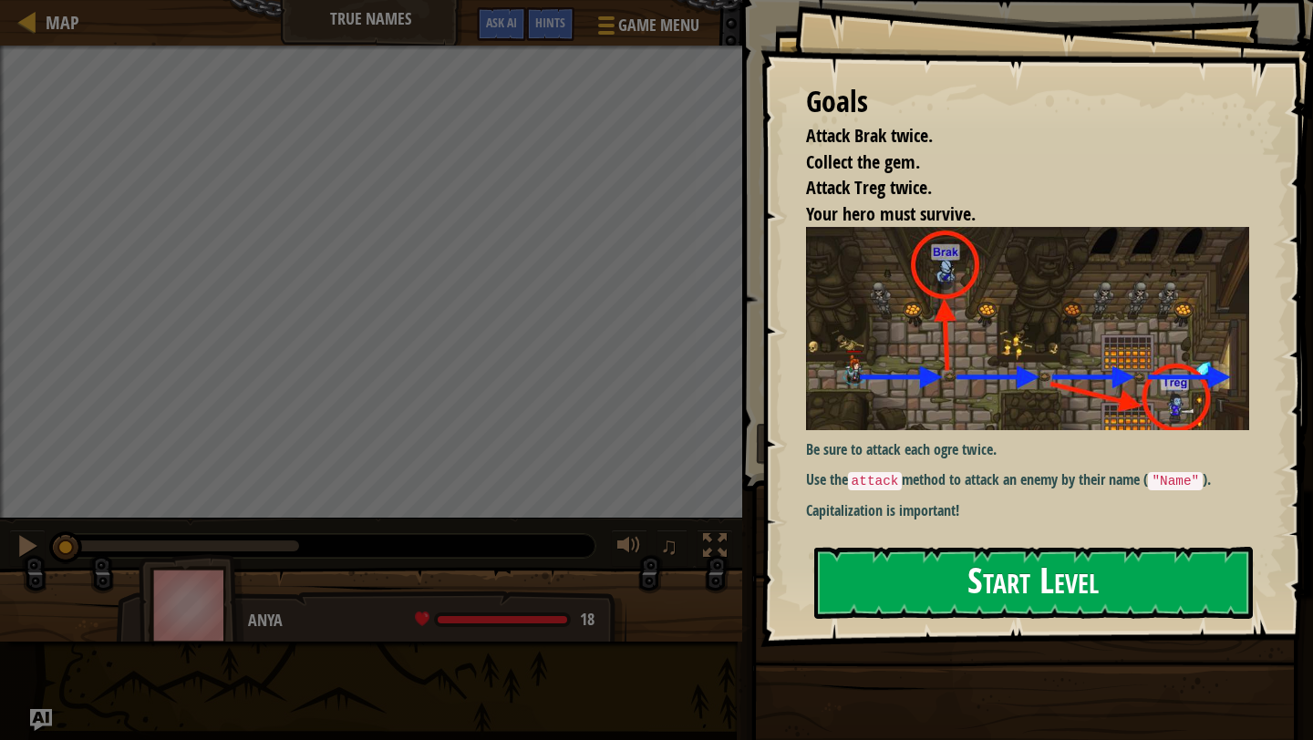
click at [922, 600] on button "Start Level" at bounding box center [1033, 583] width 439 height 72
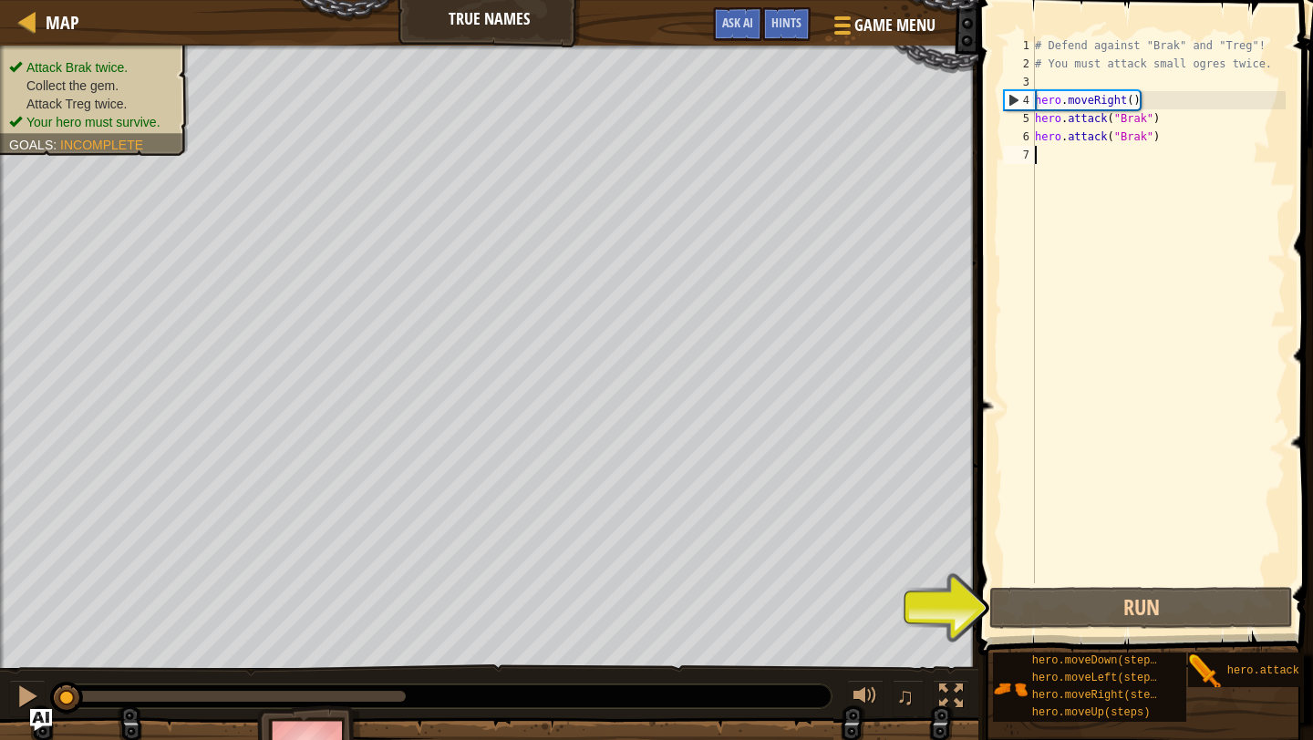
click at [1174, 94] on div "# Defend against "Brak" and "Treg"! # You must attack small ogres twice. hero .…" at bounding box center [1158, 328] width 254 height 584
type textarea "hero.moveRight()"
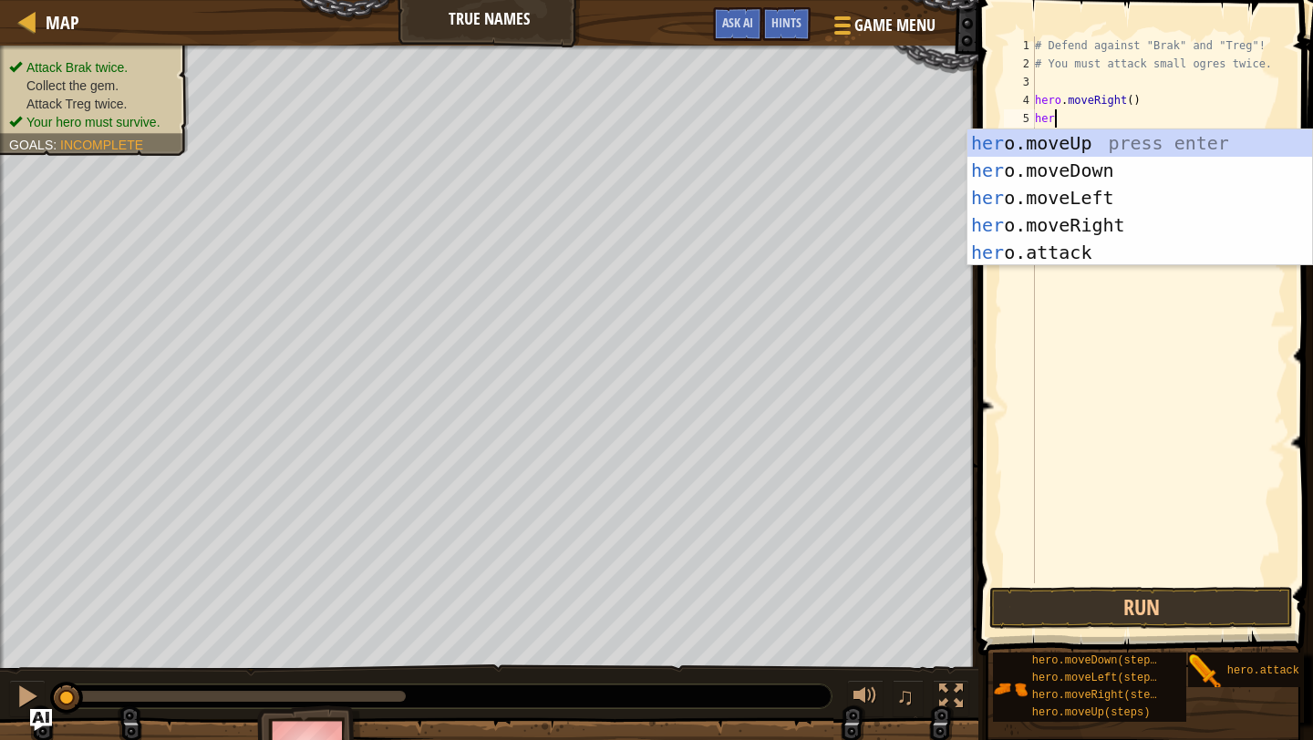
scroll to position [8, 1]
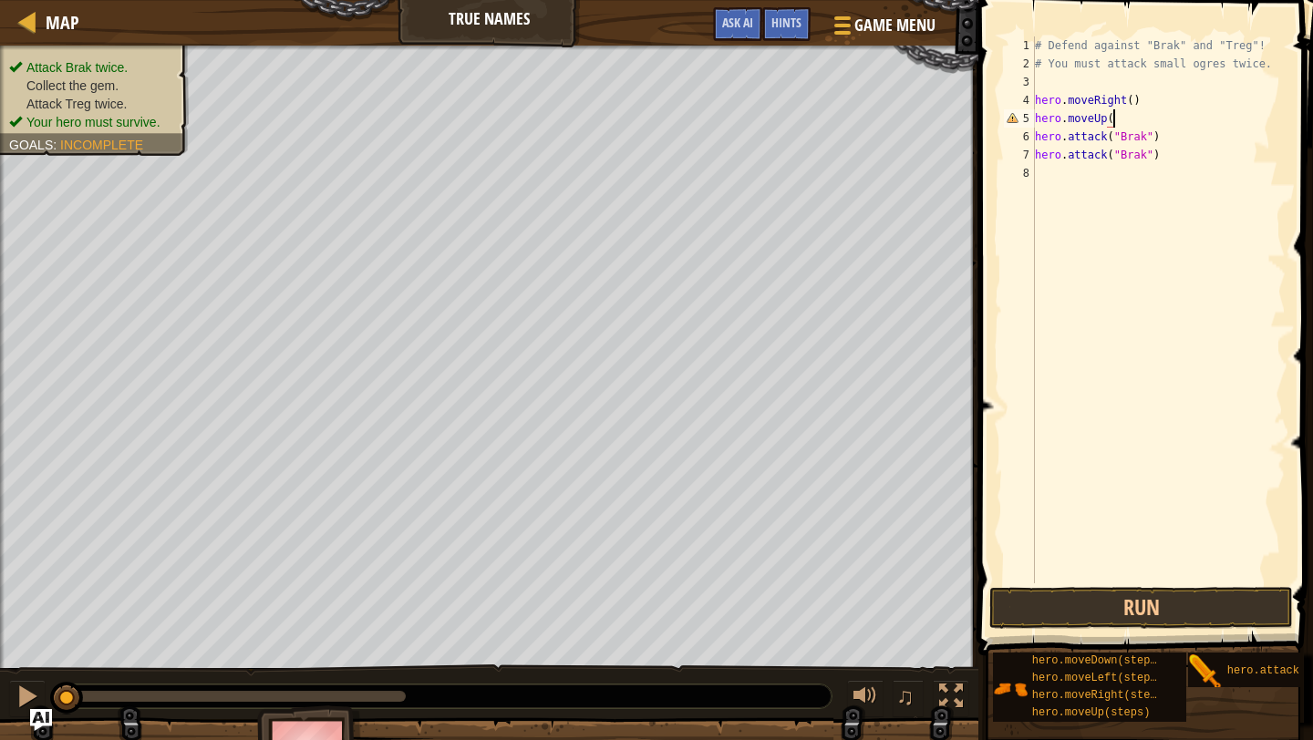
type textarea "hero.moveUp()"
click at [1132, 176] on div "# Defend against "Brak" and "Treg"! # You must attack small ogres twice. hero .…" at bounding box center [1158, 328] width 254 height 584
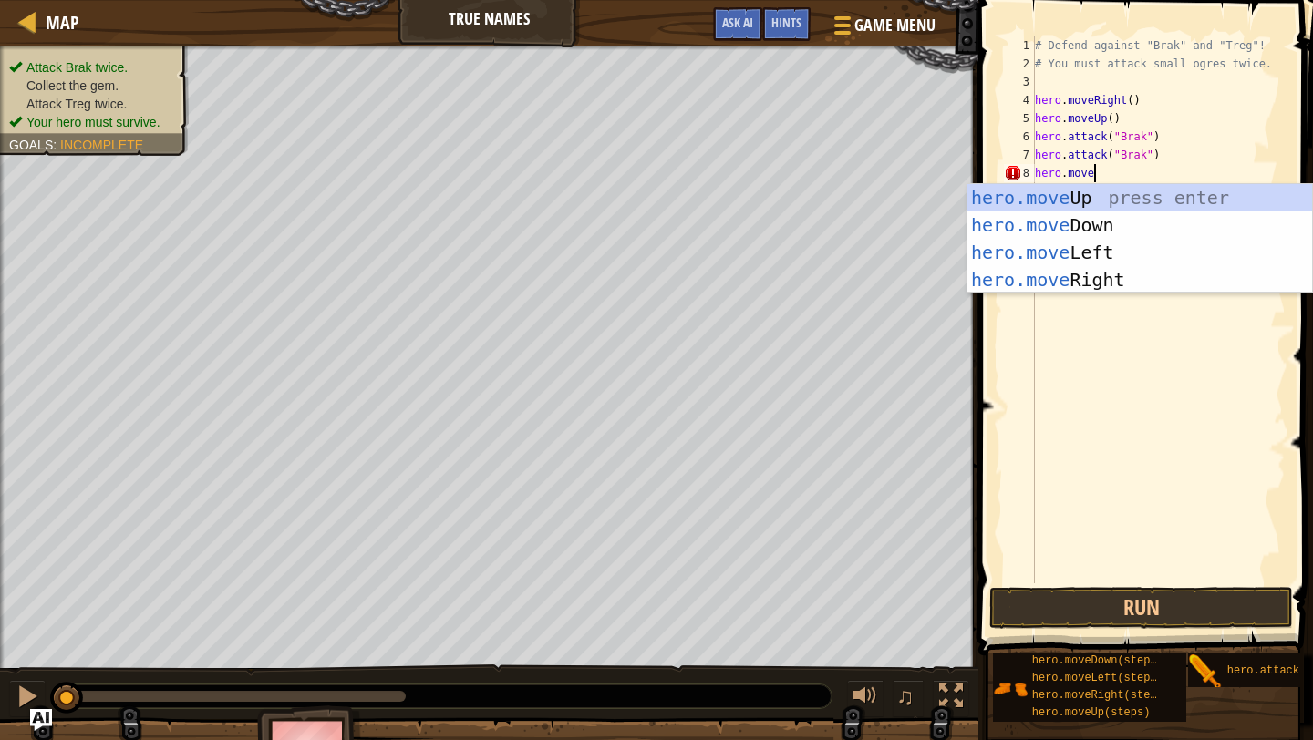
scroll to position [8, 4]
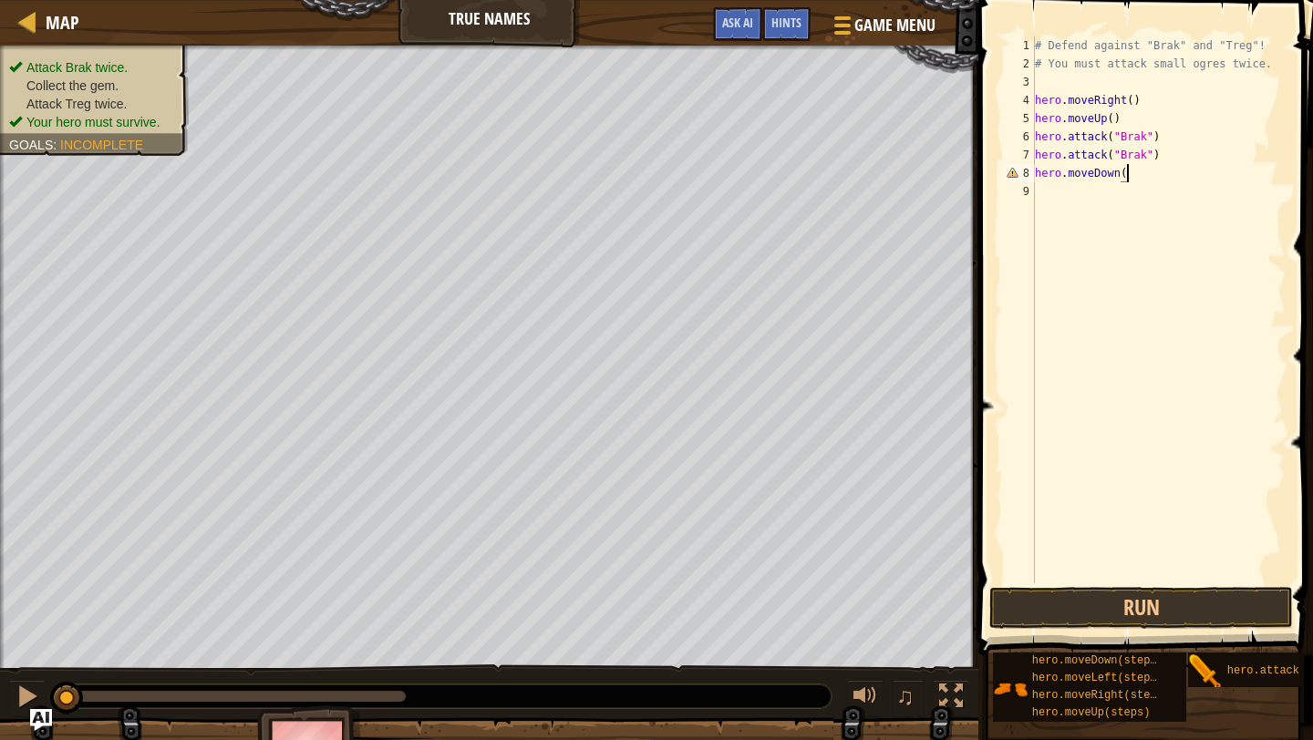
type textarea "hero.moveDown()"
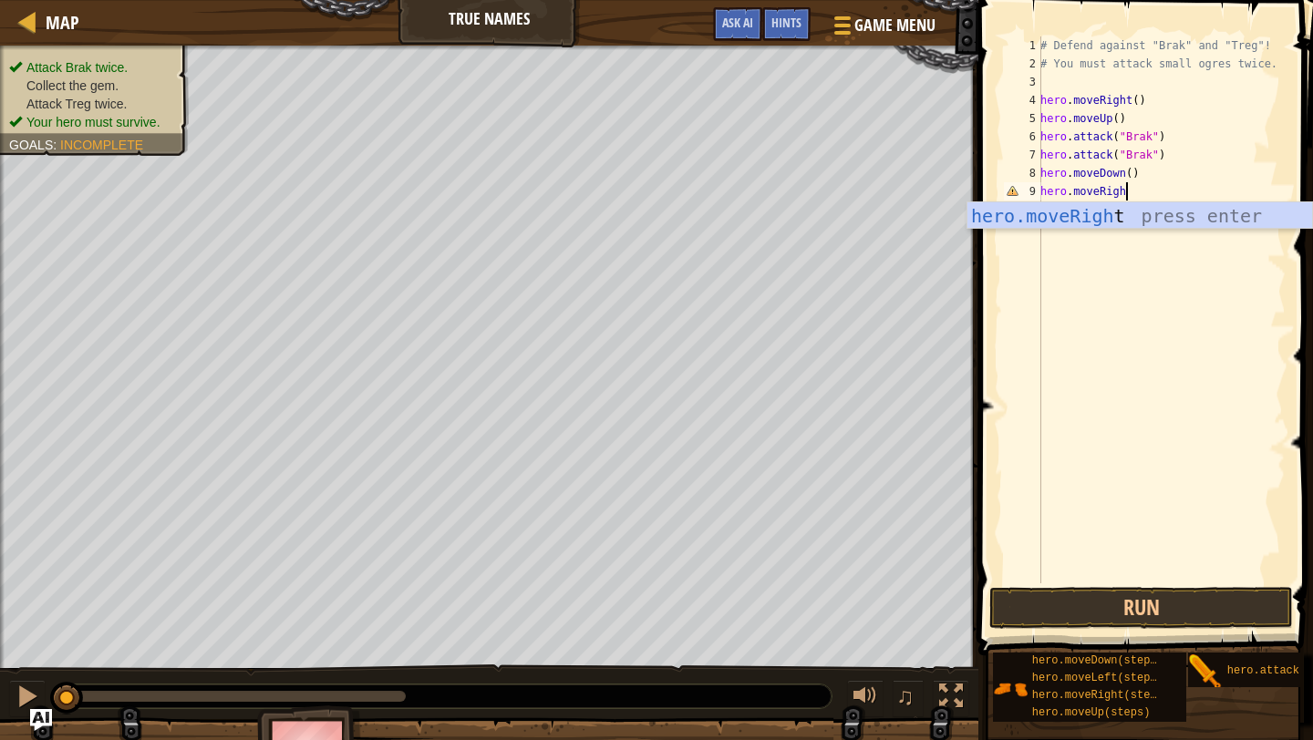
scroll to position [8, 6]
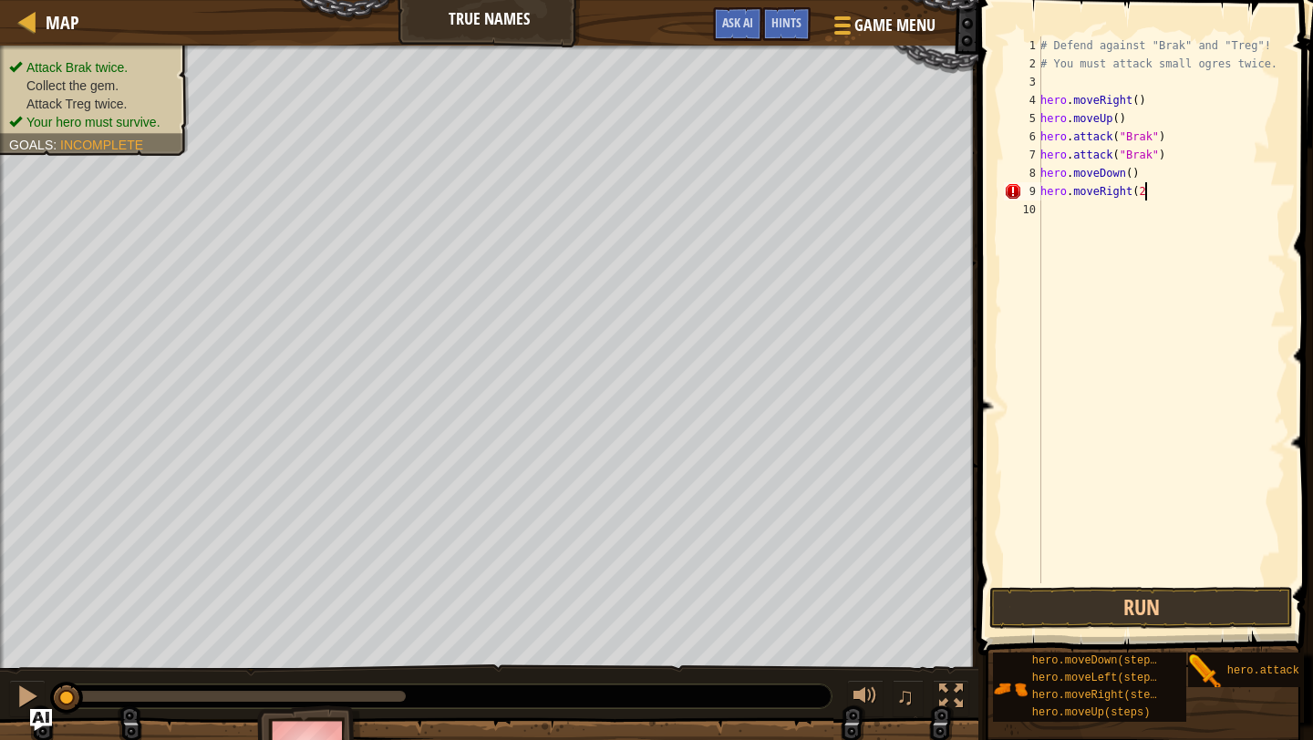
type textarea "hero.moveRight(2)"
click at [1094, 212] on div "# Defend against "Brak" and "Treg"! # You must attack small ogres twice. hero .…" at bounding box center [1161, 328] width 249 height 584
type textarea "hero.attack("Treg")"
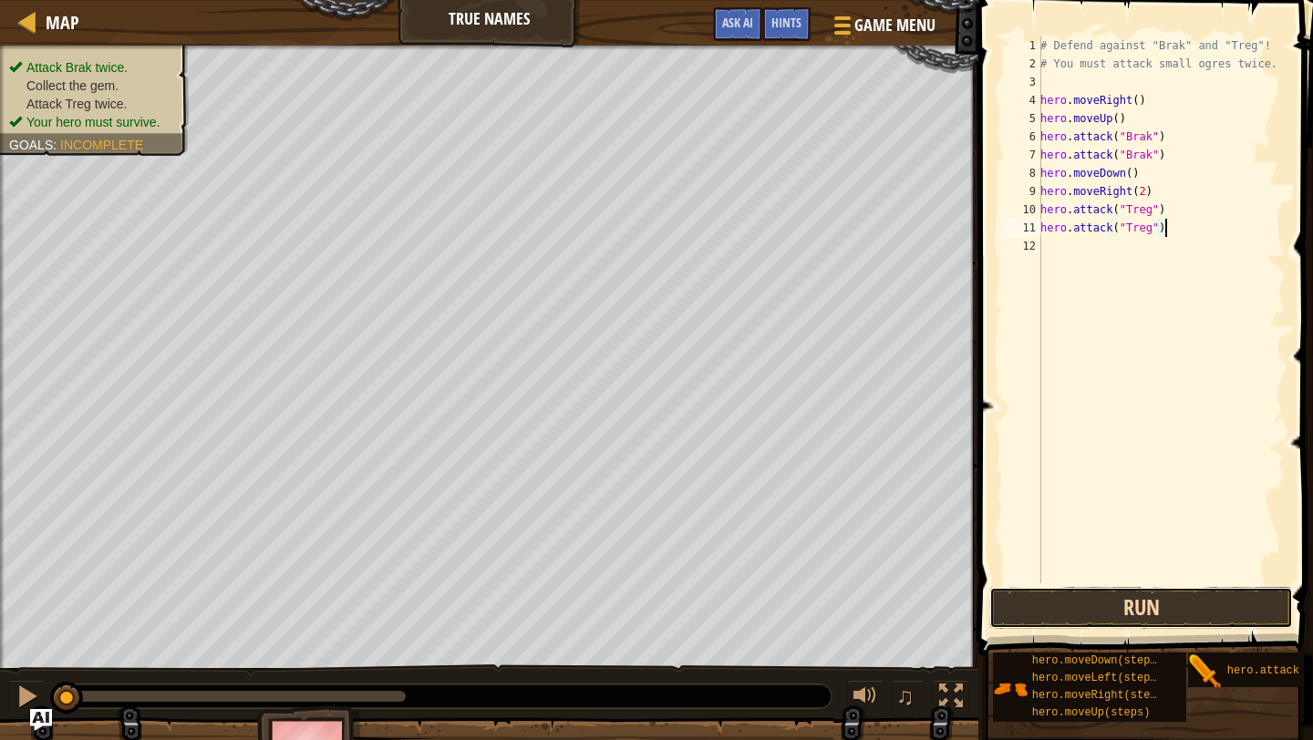
click at [1107, 619] on button "Run" at bounding box center [1141, 608] width 304 height 42
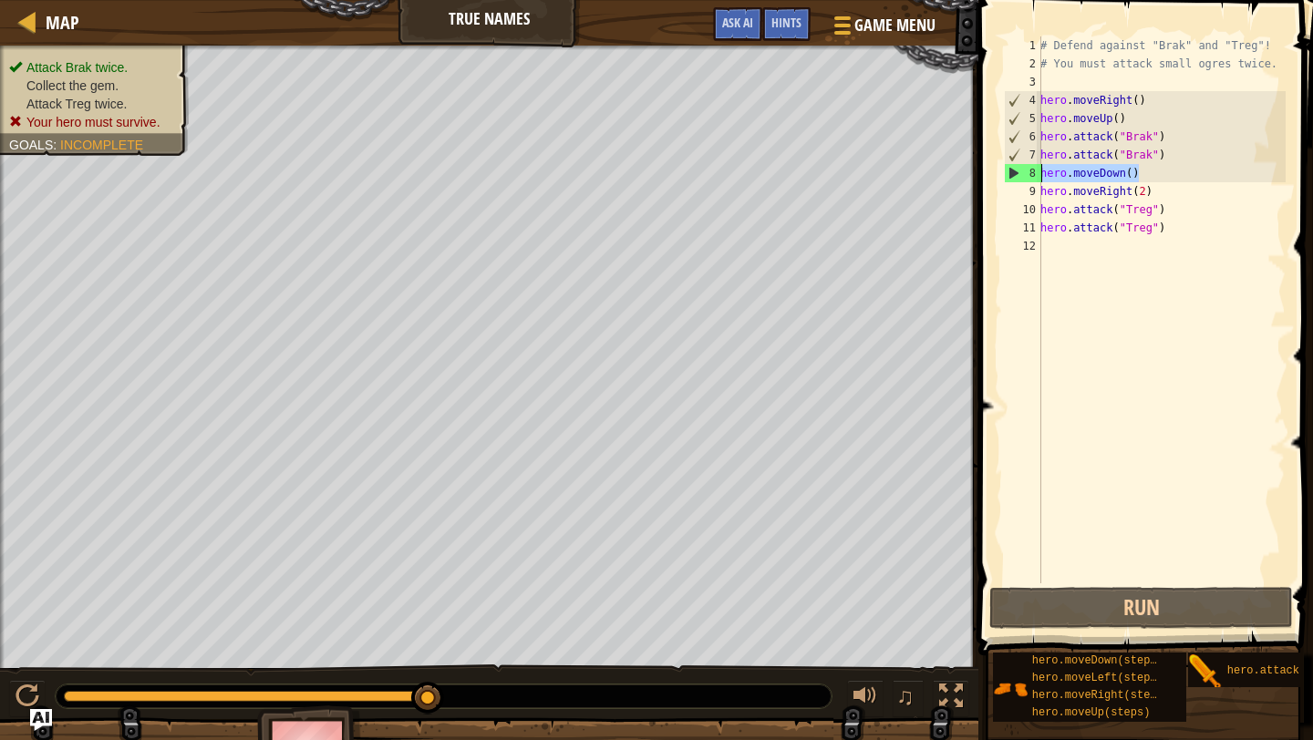
drag, startPoint x: 1137, startPoint y: 174, endPoint x: 1040, endPoint y: 173, distance: 96.7
click at [1040, 173] on div "# Defend against "Brak" and "Treg"! # You must attack small ogres twice. hero .…" at bounding box center [1161, 328] width 249 height 584
type textarea "hero.moveDown()"
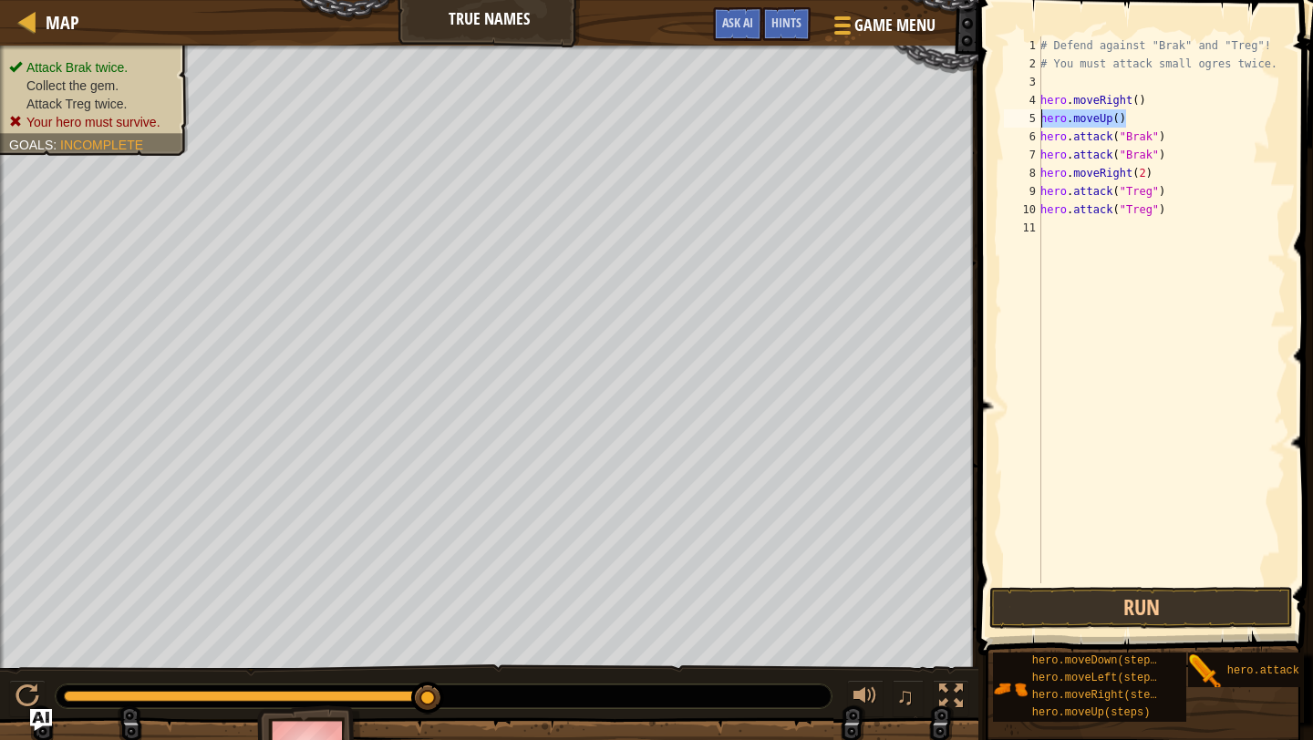
drag, startPoint x: 1138, startPoint y: 119, endPoint x: 1039, endPoint y: 118, distance: 99.4
click at [1039, 118] on div "hero.attack("Brak") 1 2 3 4 5 6 7 8 9 10 11 # Defend against "Brak" and "Treg"!…" at bounding box center [1142, 309] width 285 height 547
type textarea "hero.moveUp()"
drag, startPoint x: 1160, startPoint y: 155, endPoint x: 1028, endPoint y: 155, distance: 132.2
click at [1028, 155] on div "hero.moveRight() 1 2 3 4 5 6 7 8 9 10 # Defend against "Brak" and "Treg"! # You…" at bounding box center [1142, 309] width 285 height 547
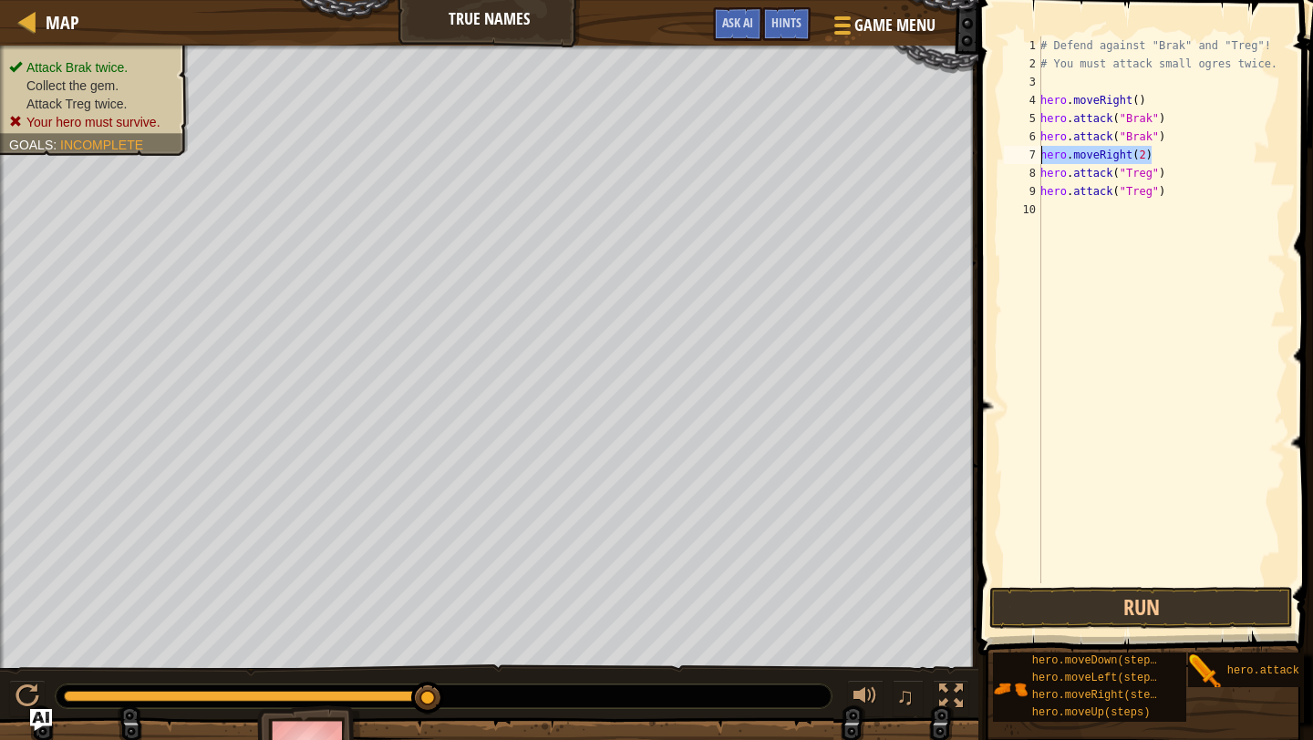
type textarea "hero.moveRight(2)"
type textarea "hero.attack("Brak")"
click at [1041, 185] on div "# Defend against "Brak" and "Treg"! # You must attack small ogres twice. hero .…" at bounding box center [1157, 328] width 255 height 584
type textarea "hero.moveRight()"
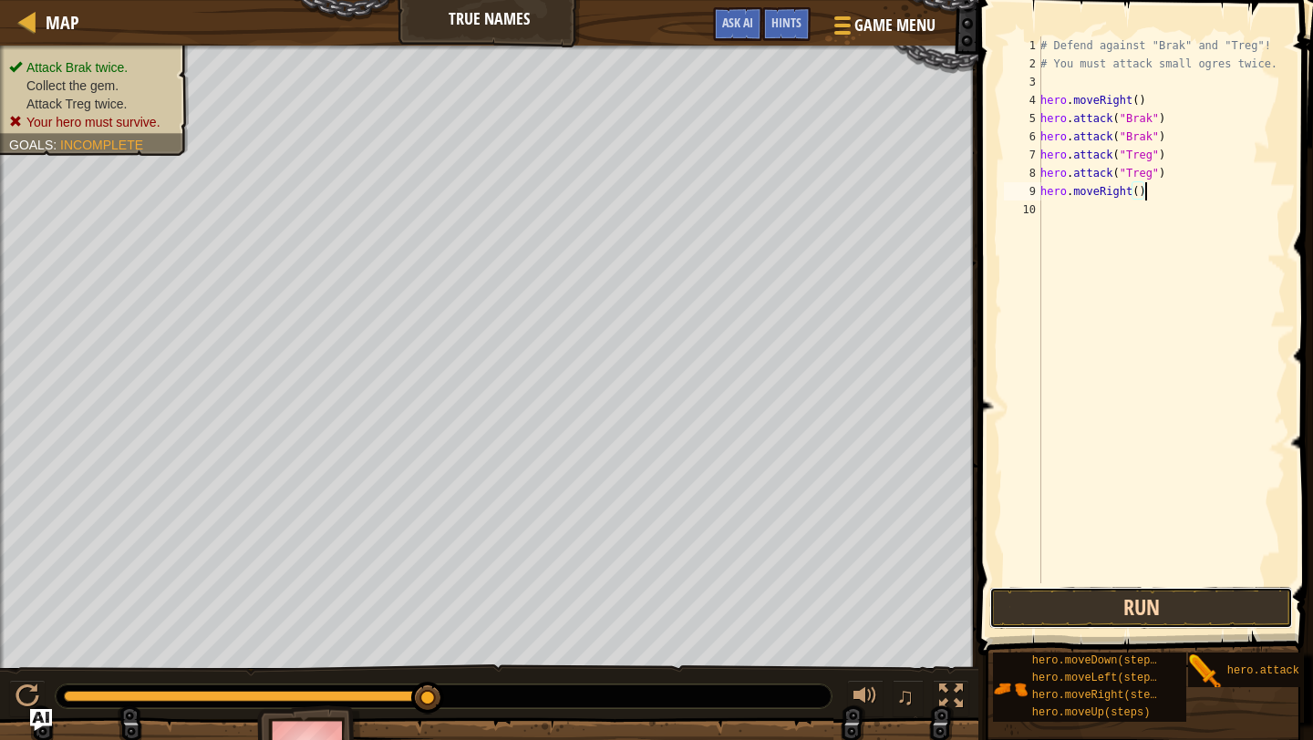
click at [1117, 602] on button "Run" at bounding box center [1141, 608] width 304 height 42
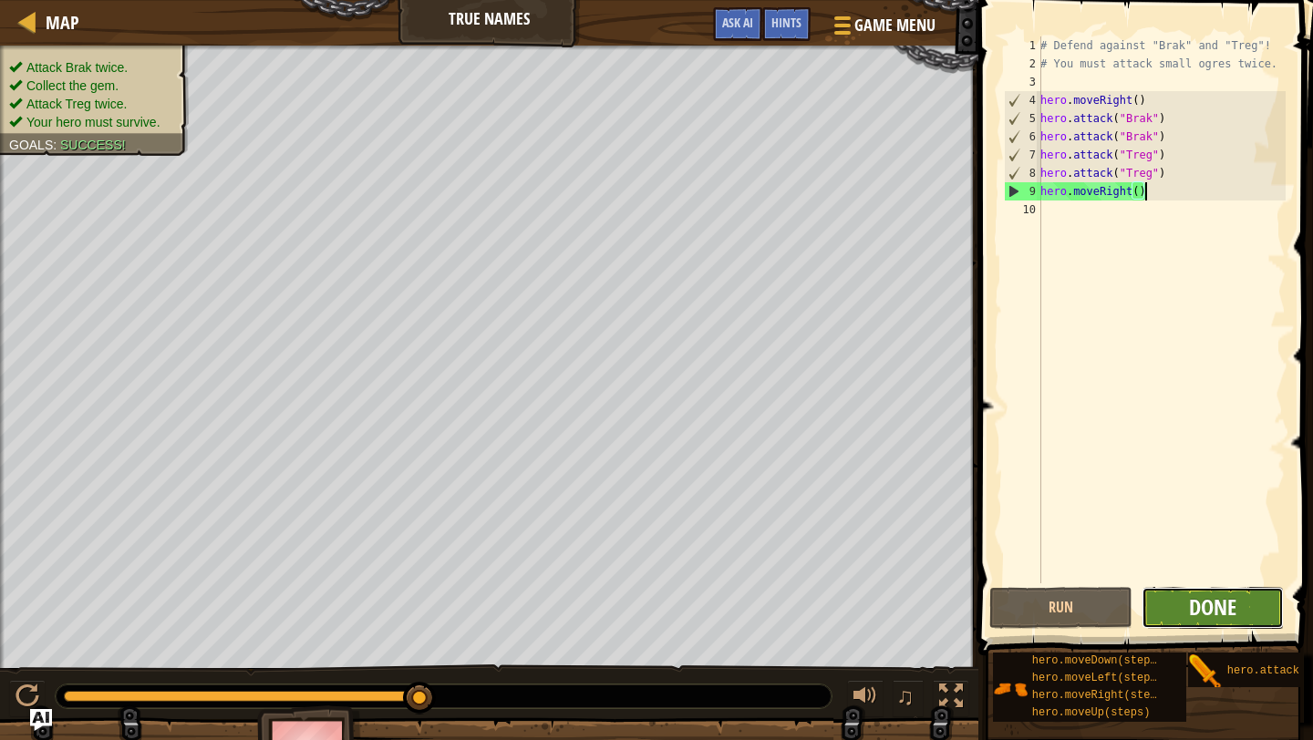
click at [1195, 612] on span "Done" at bounding box center [1212, 607] width 47 height 29
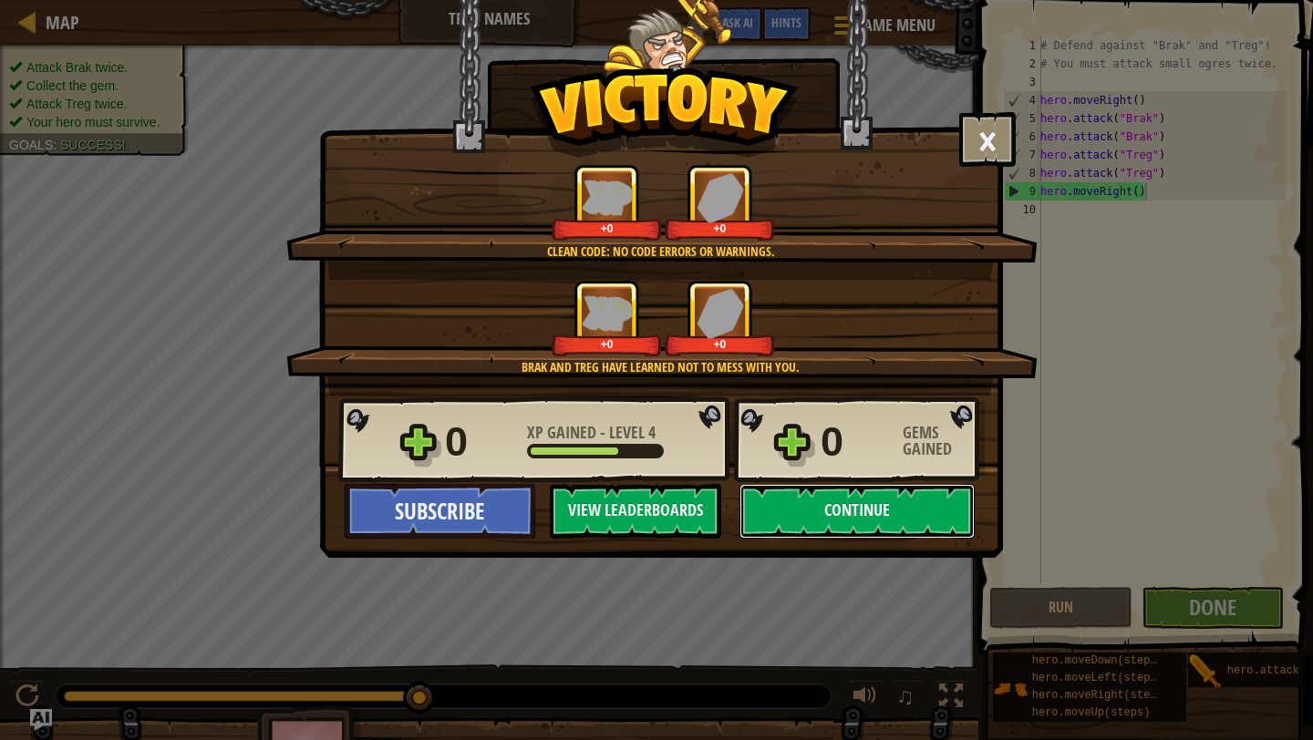
click at [876, 513] on button "Continue" at bounding box center [857, 511] width 235 height 55
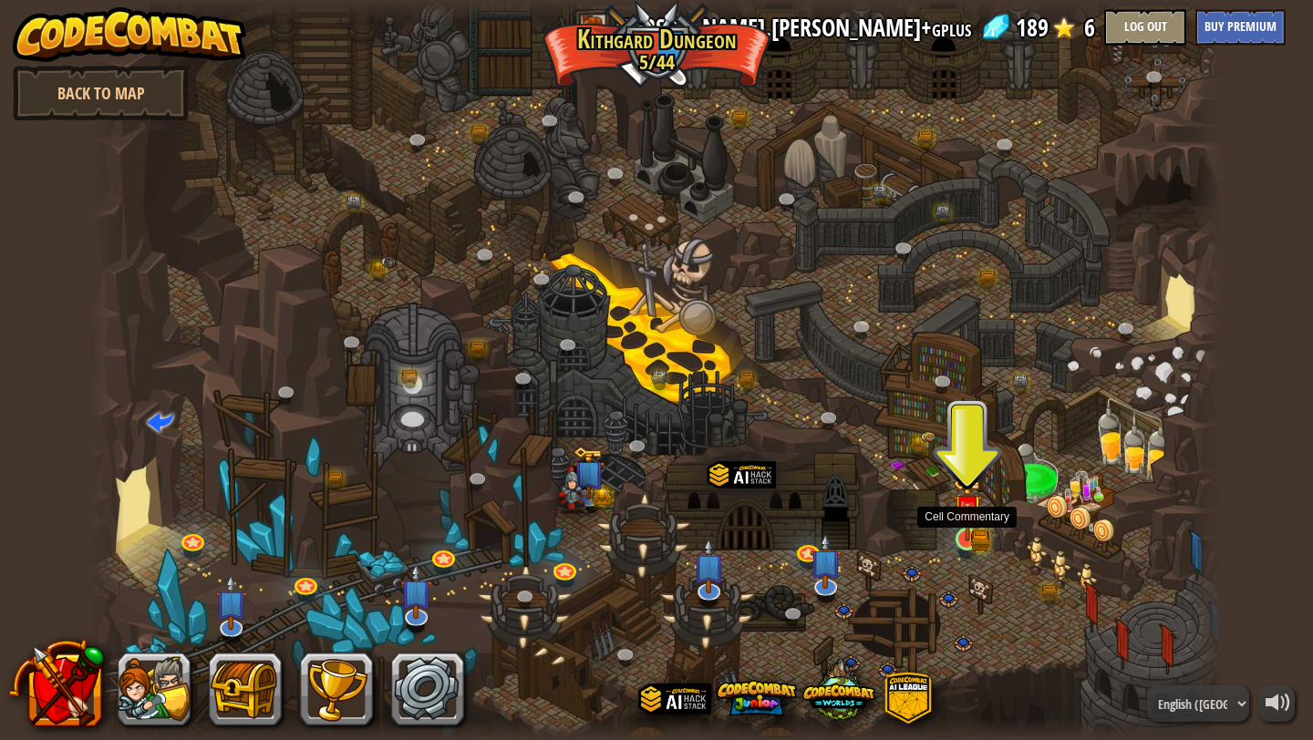
click at [962, 535] on img at bounding box center [967, 509] width 29 height 64
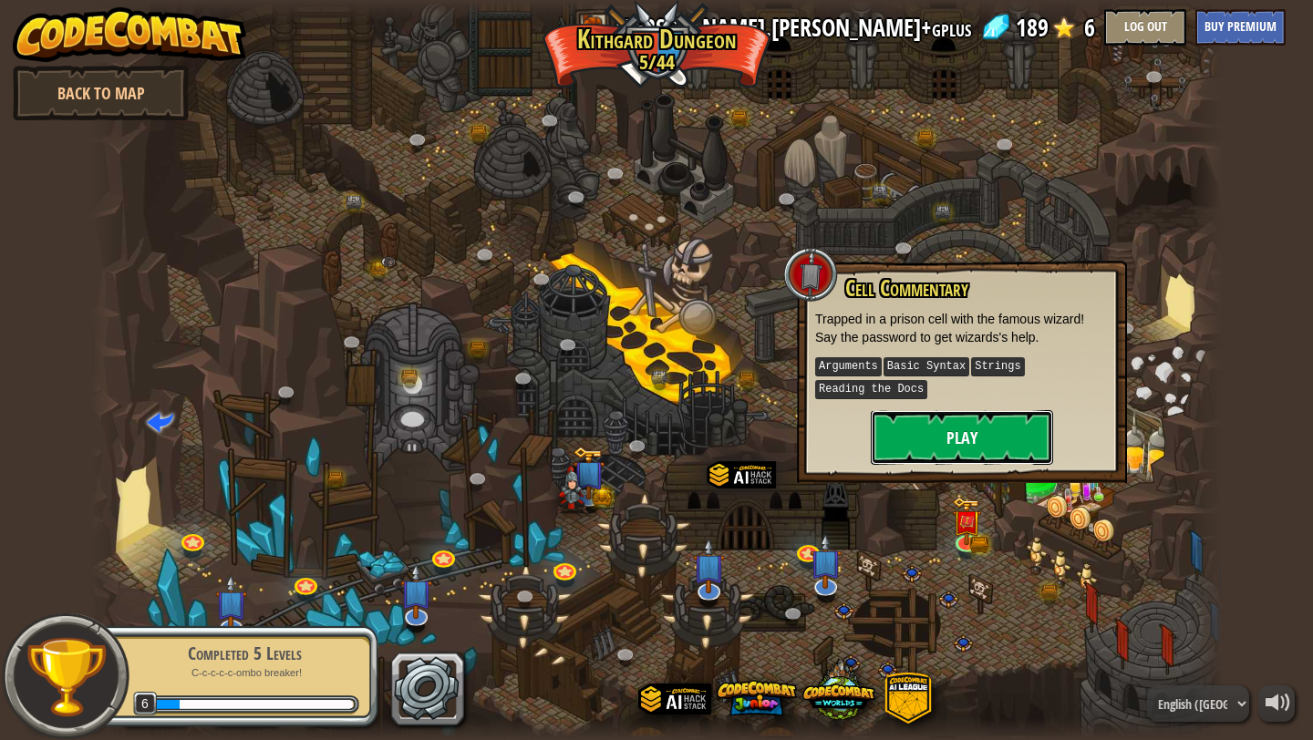
click at [959, 442] on button "Play" at bounding box center [962, 437] width 182 height 55
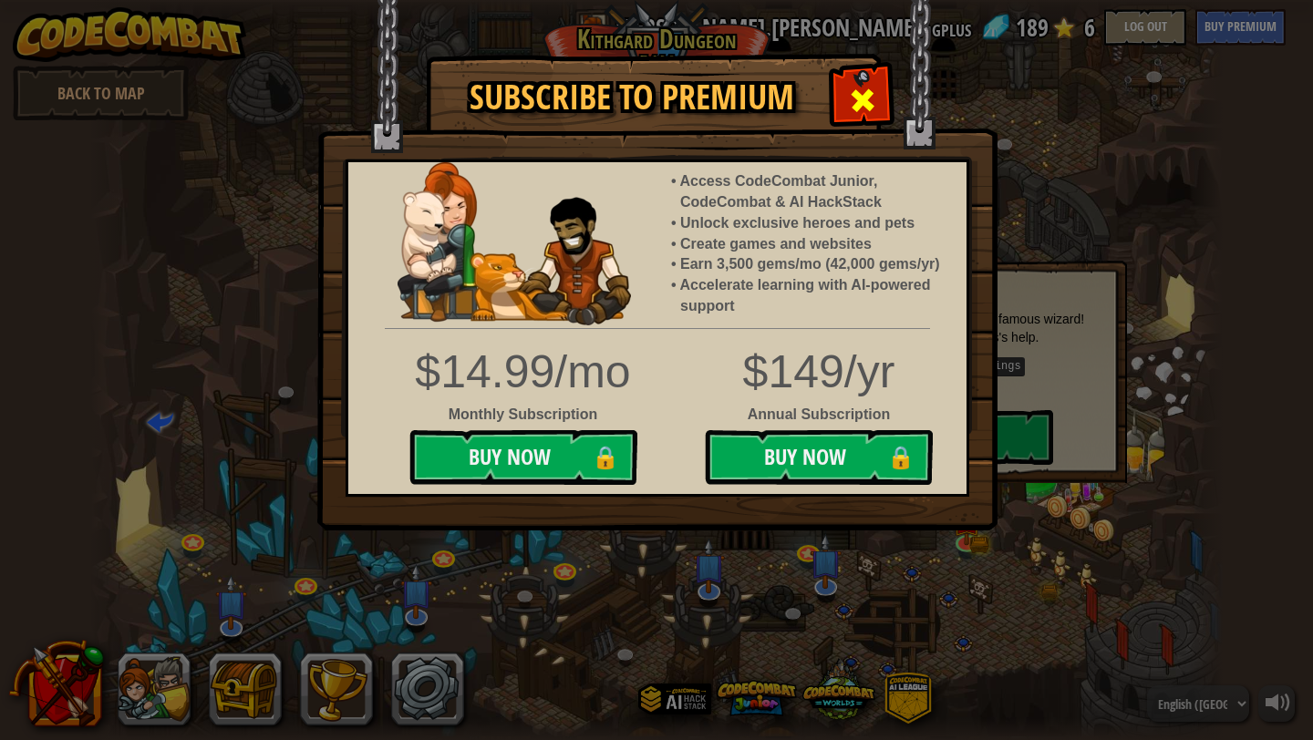
click at [857, 97] on span at bounding box center [862, 100] width 29 height 29
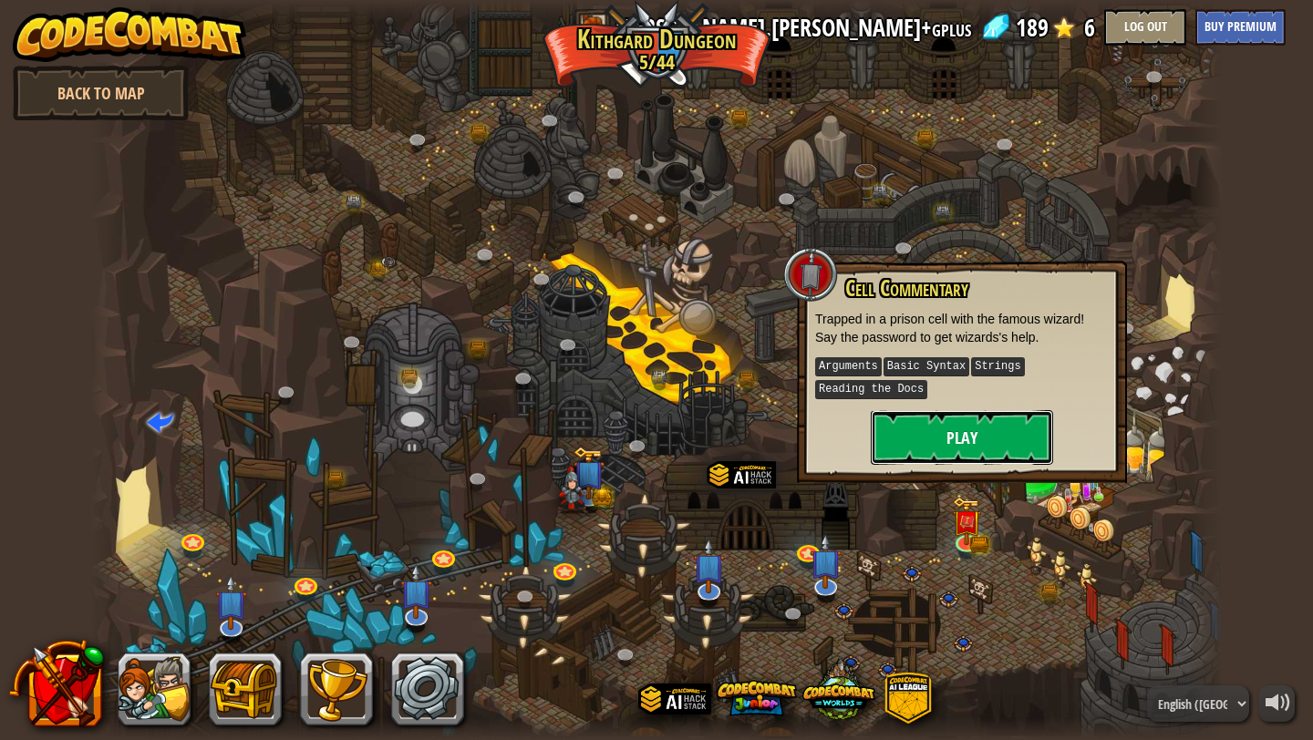
click at [953, 431] on button "Play" at bounding box center [962, 437] width 182 height 55
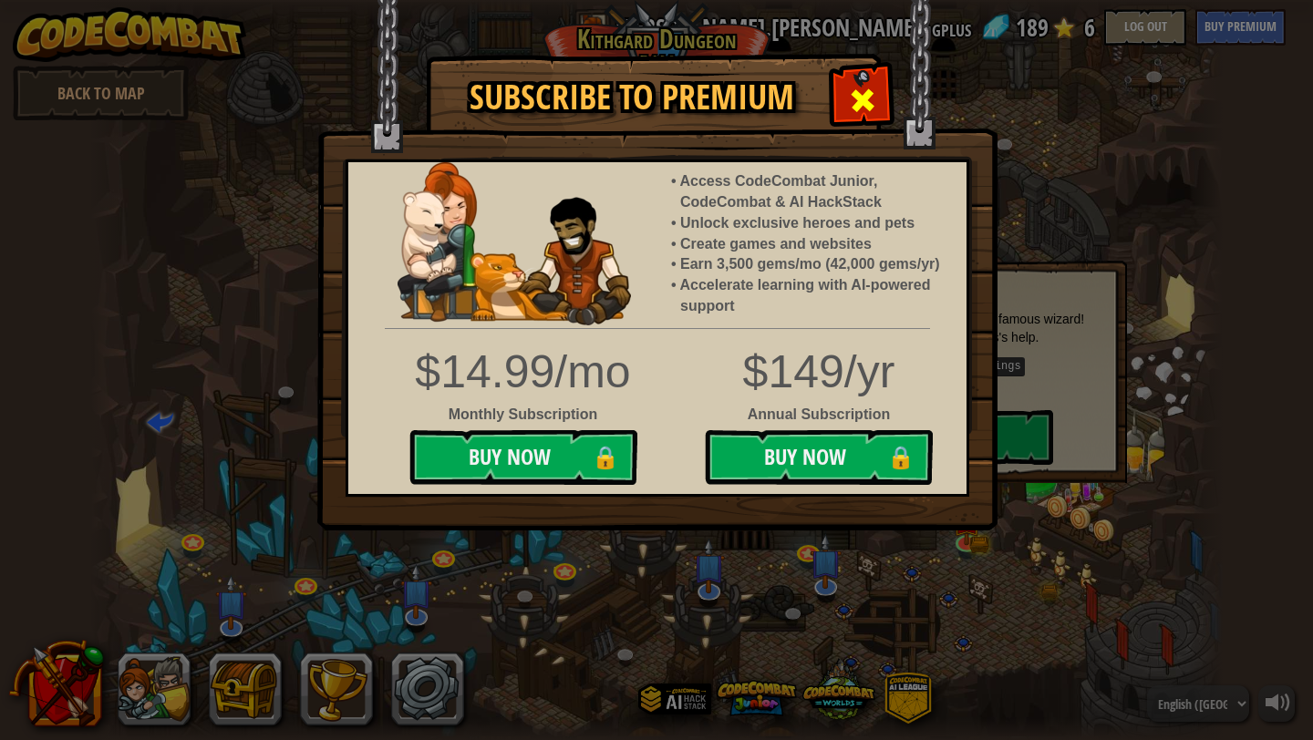
click at [852, 99] on span at bounding box center [862, 100] width 29 height 29
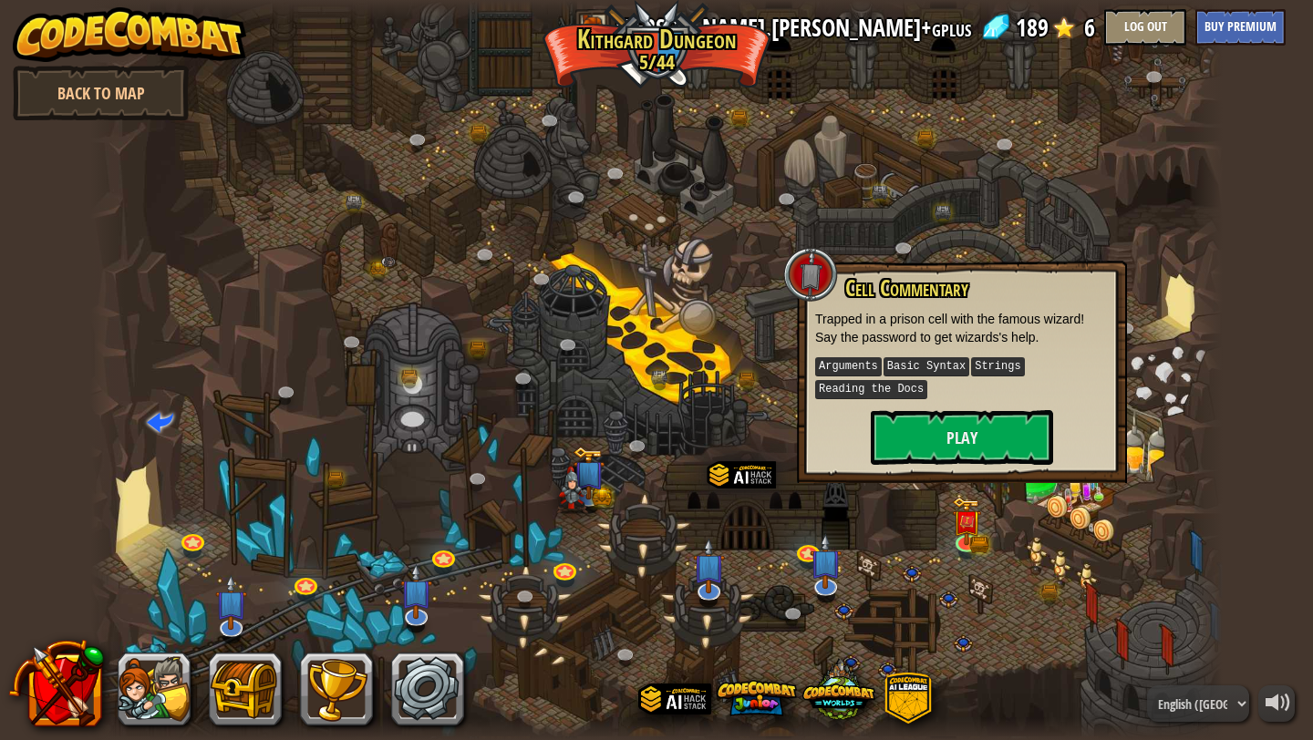
click at [927, 610] on div at bounding box center [656, 370] width 1133 height 740
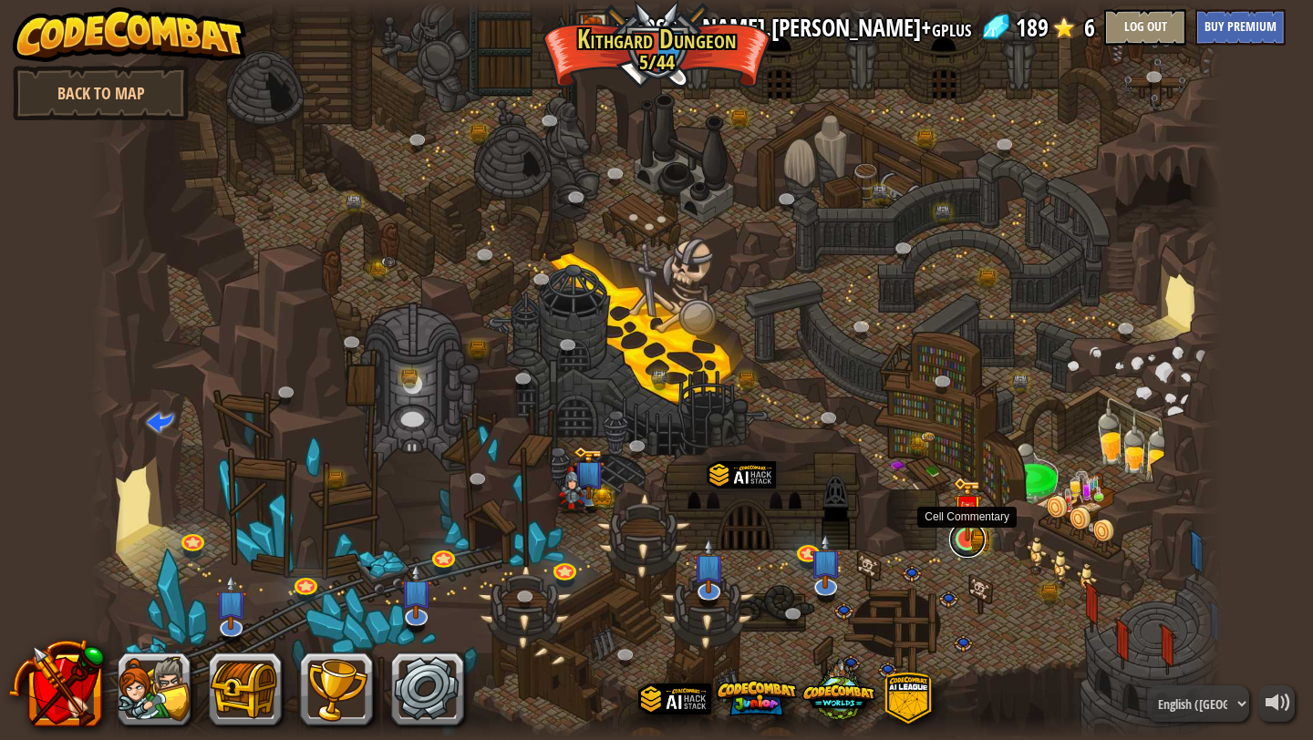
click at [978, 542] on link at bounding box center [967, 540] width 36 height 36
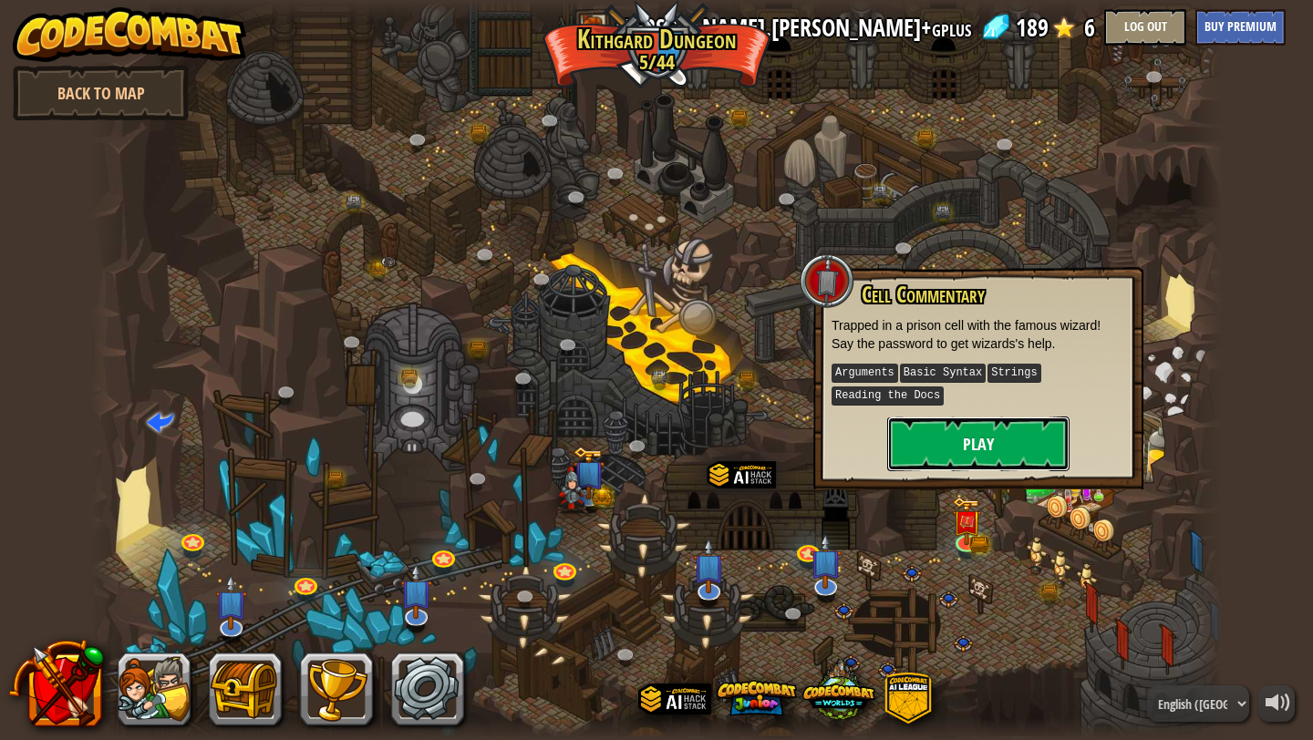
click at [990, 447] on button "Play" at bounding box center [978, 444] width 182 height 55
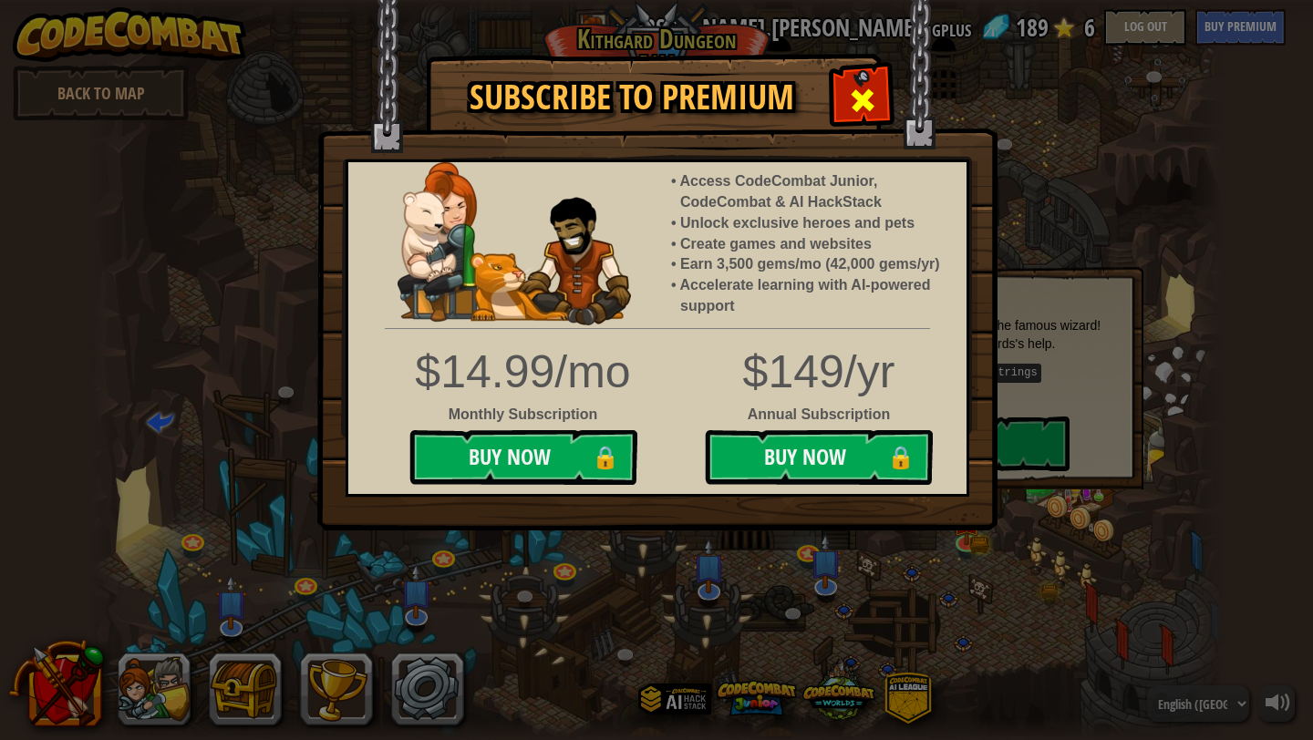
click at [853, 85] on div at bounding box center [861, 97] width 57 height 57
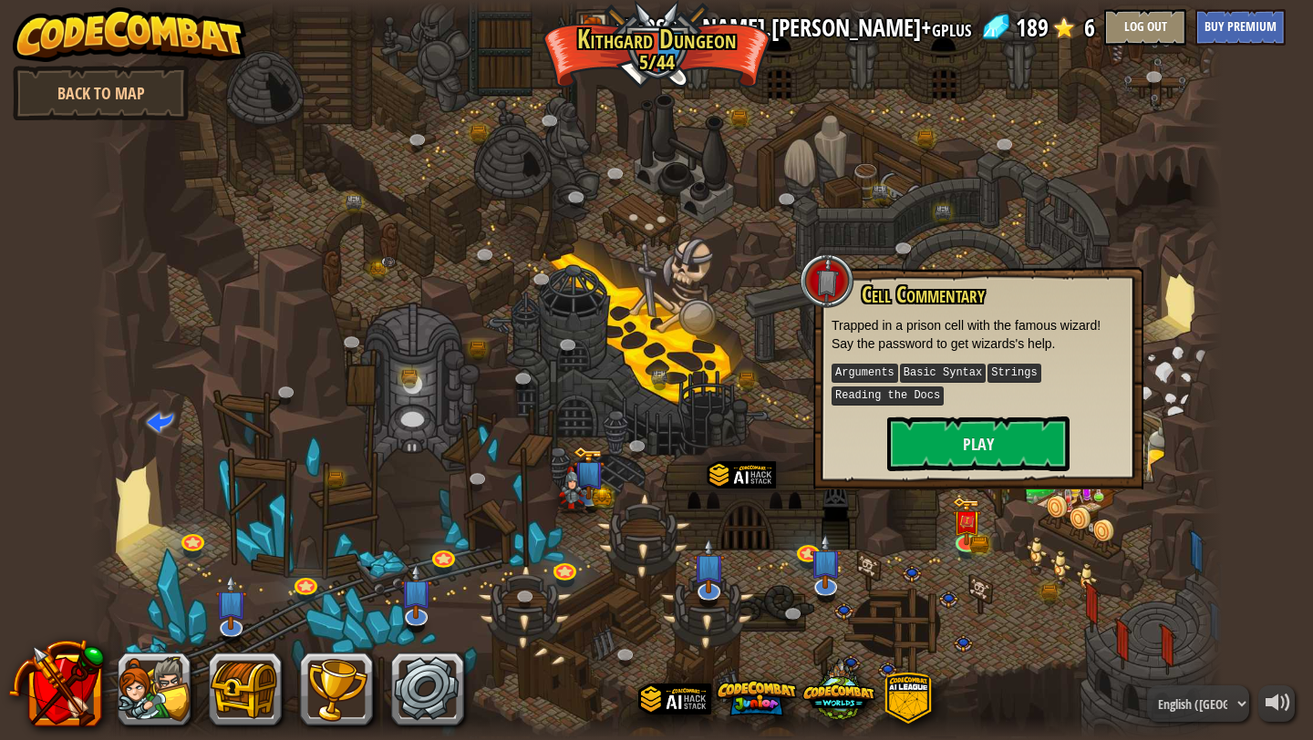
click at [735, 335] on div at bounding box center [656, 370] width 1133 height 740
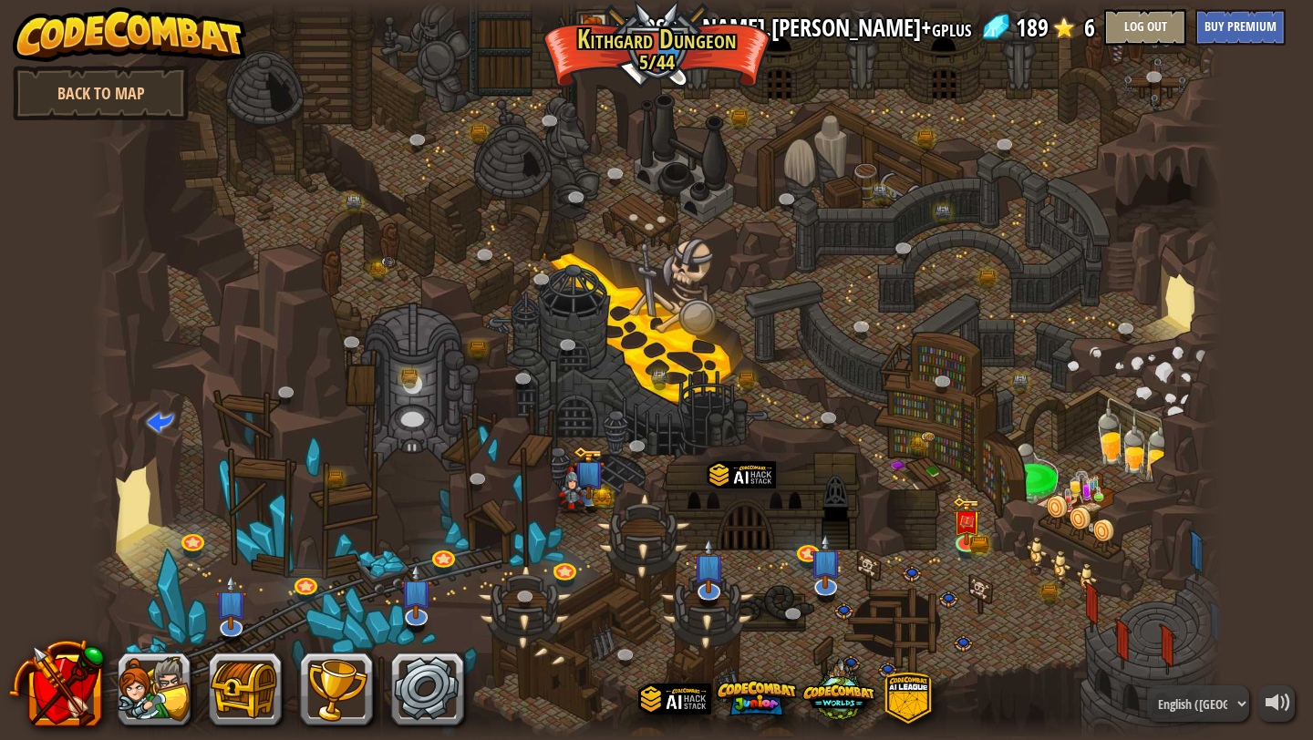
click at [823, 399] on div at bounding box center [656, 370] width 1133 height 740
click at [823, 424] on link at bounding box center [831, 419] width 36 height 36
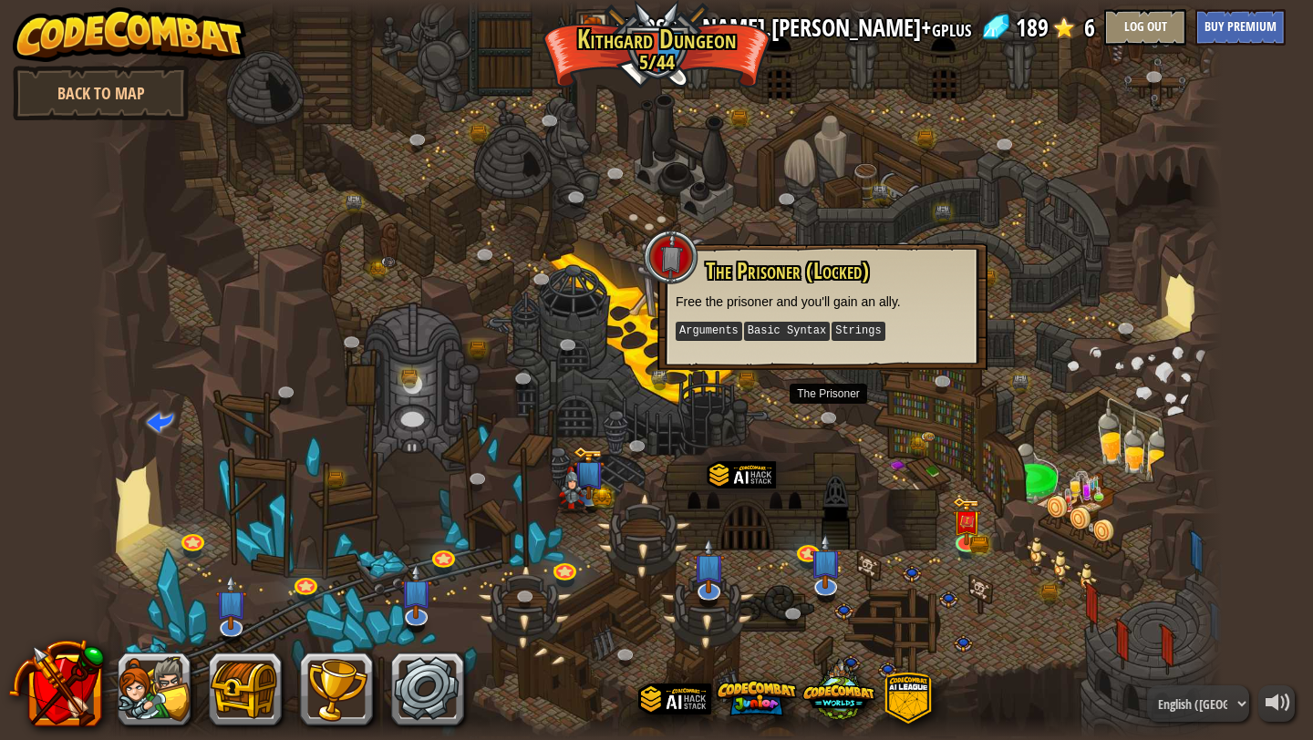
click at [828, 335] on kbd "Basic Syntax" at bounding box center [787, 331] width 86 height 19
click at [904, 329] on p "Arguments Basic Syntax Strings" at bounding box center [823, 331] width 294 height 23
click at [943, 472] on div at bounding box center [656, 370] width 1133 height 740
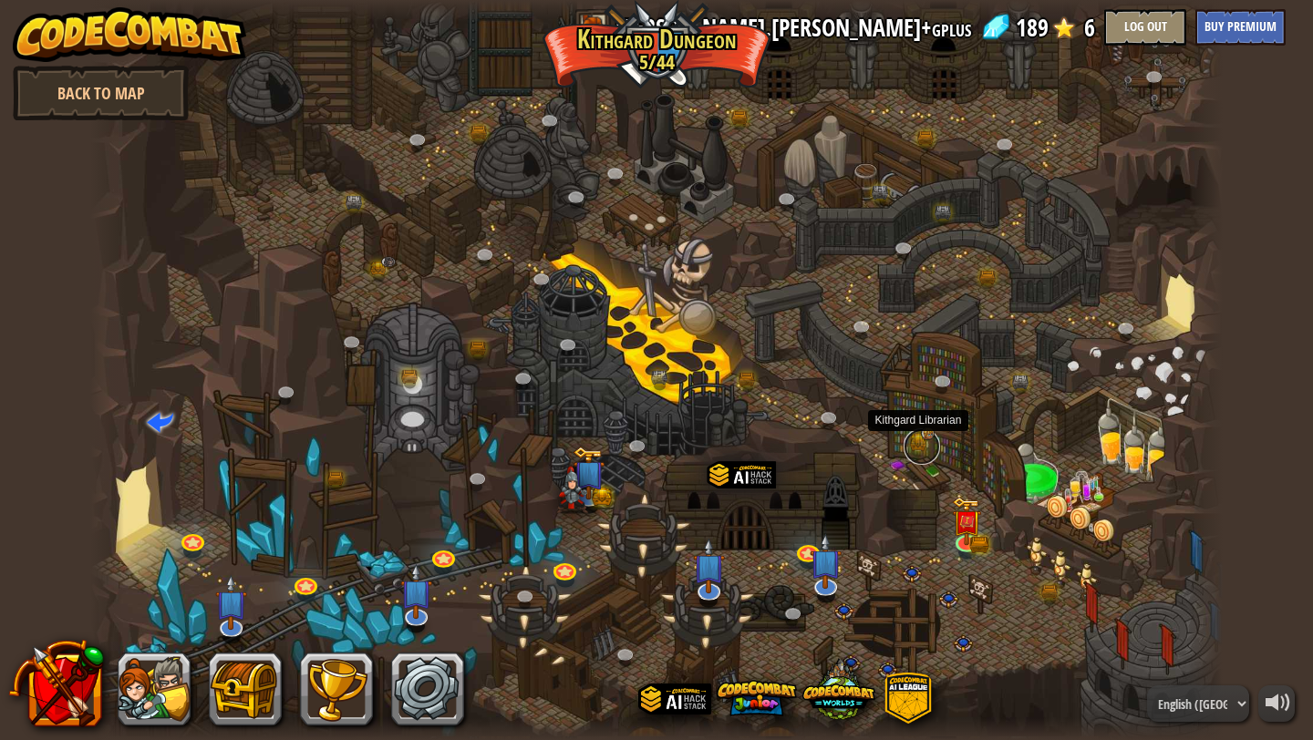
click at [925, 446] on link at bounding box center [922, 447] width 36 height 36
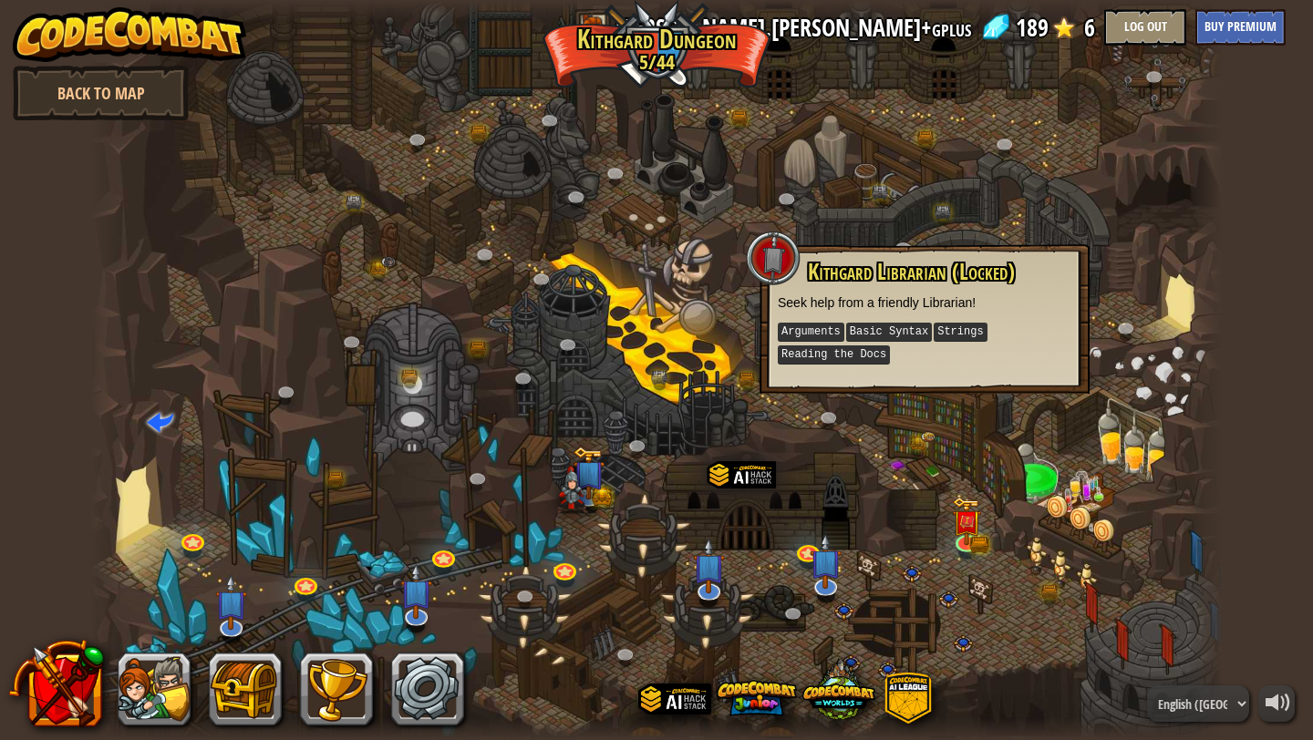
click at [991, 438] on div at bounding box center [656, 370] width 1133 height 740
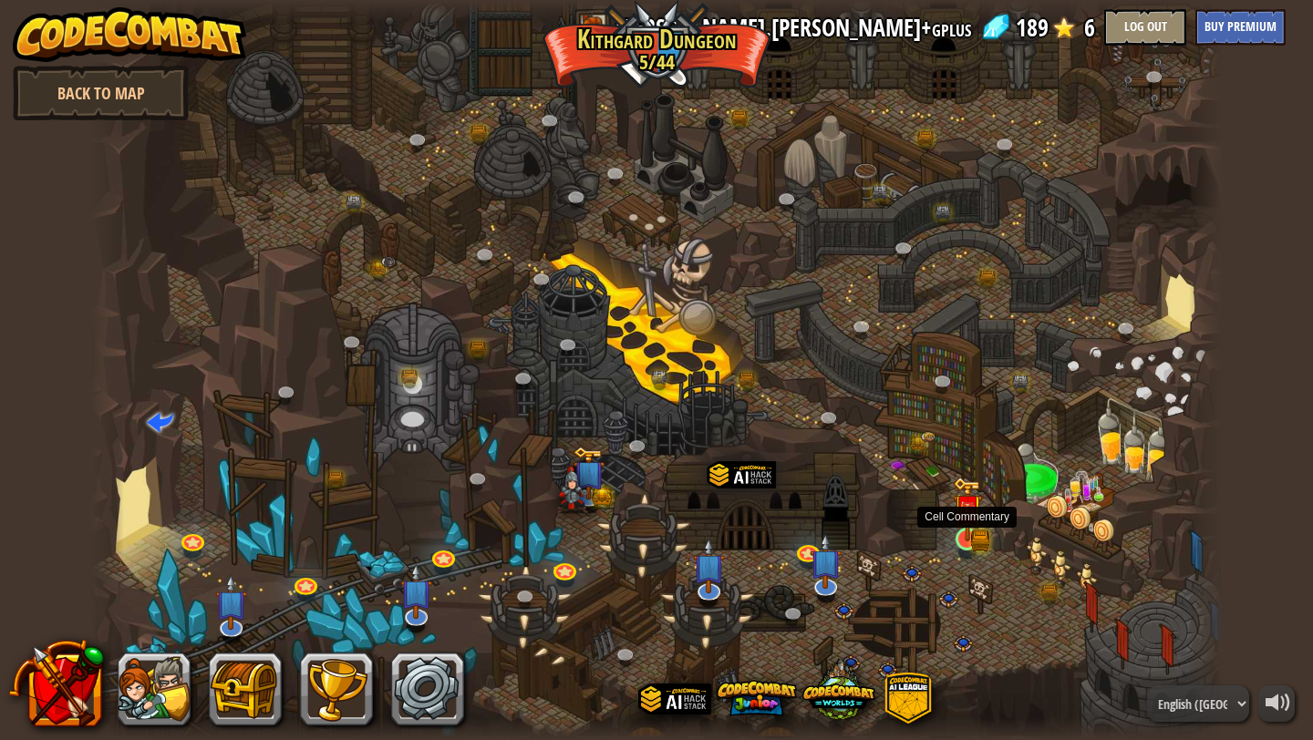
click at [965, 543] on div at bounding box center [967, 539] width 23 height 23
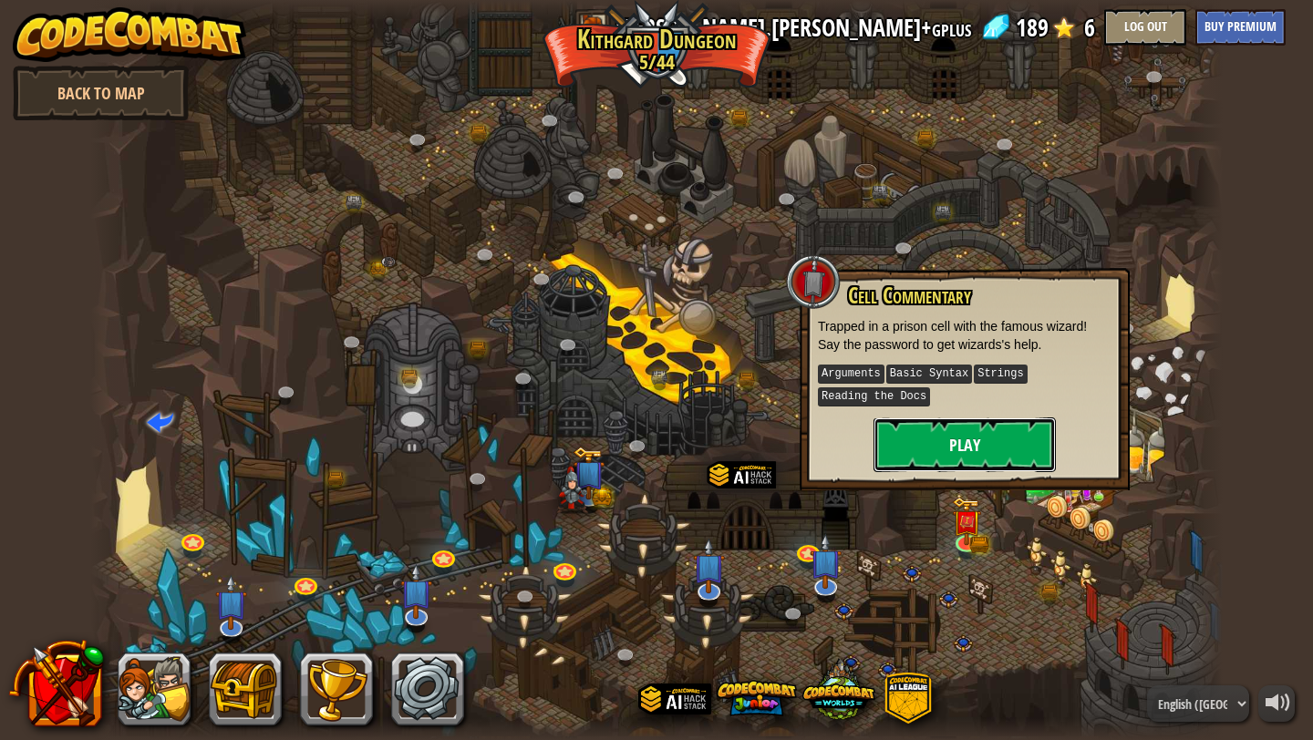
click at [1014, 445] on button "Play" at bounding box center [965, 445] width 182 height 55
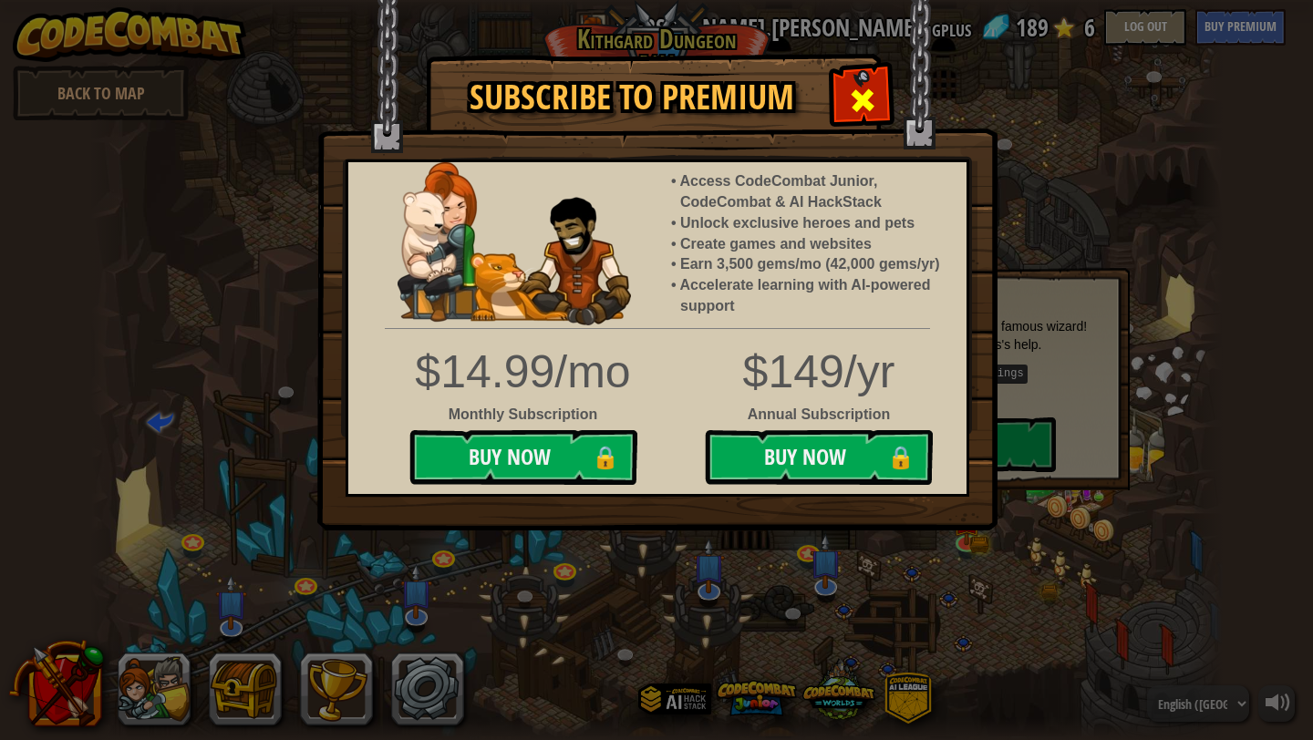
click at [854, 100] on span at bounding box center [862, 100] width 29 height 29
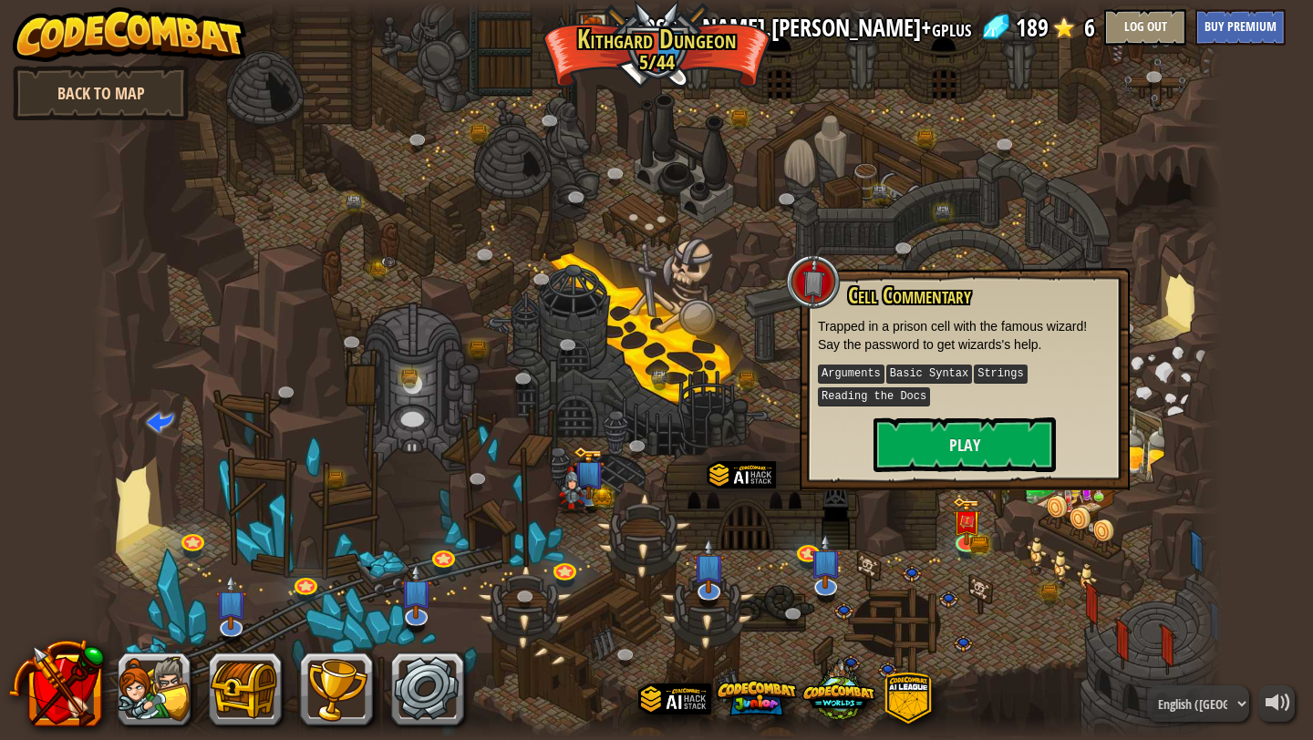
click at [140, 96] on link "Back to Map" at bounding box center [101, 93] width 176 height 55
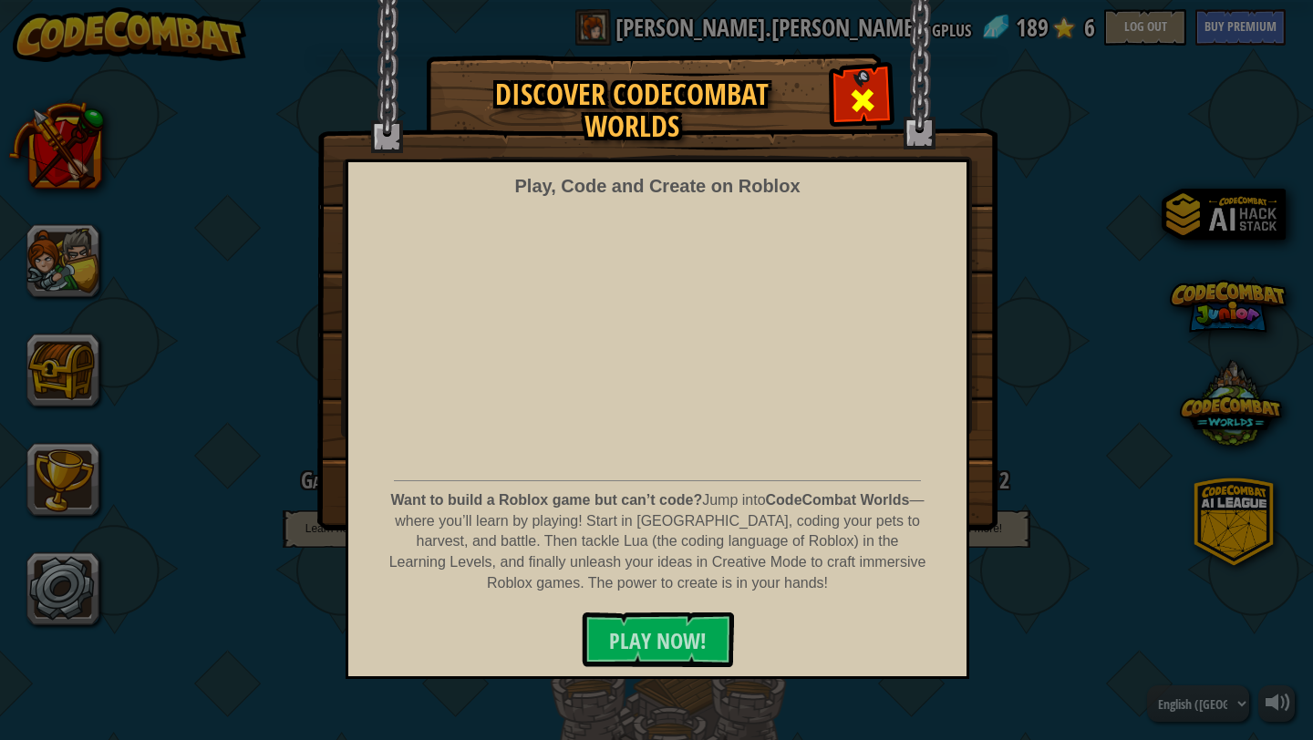
click at [866, 78] on div at bounding box center [861, 97] width 57 height 57
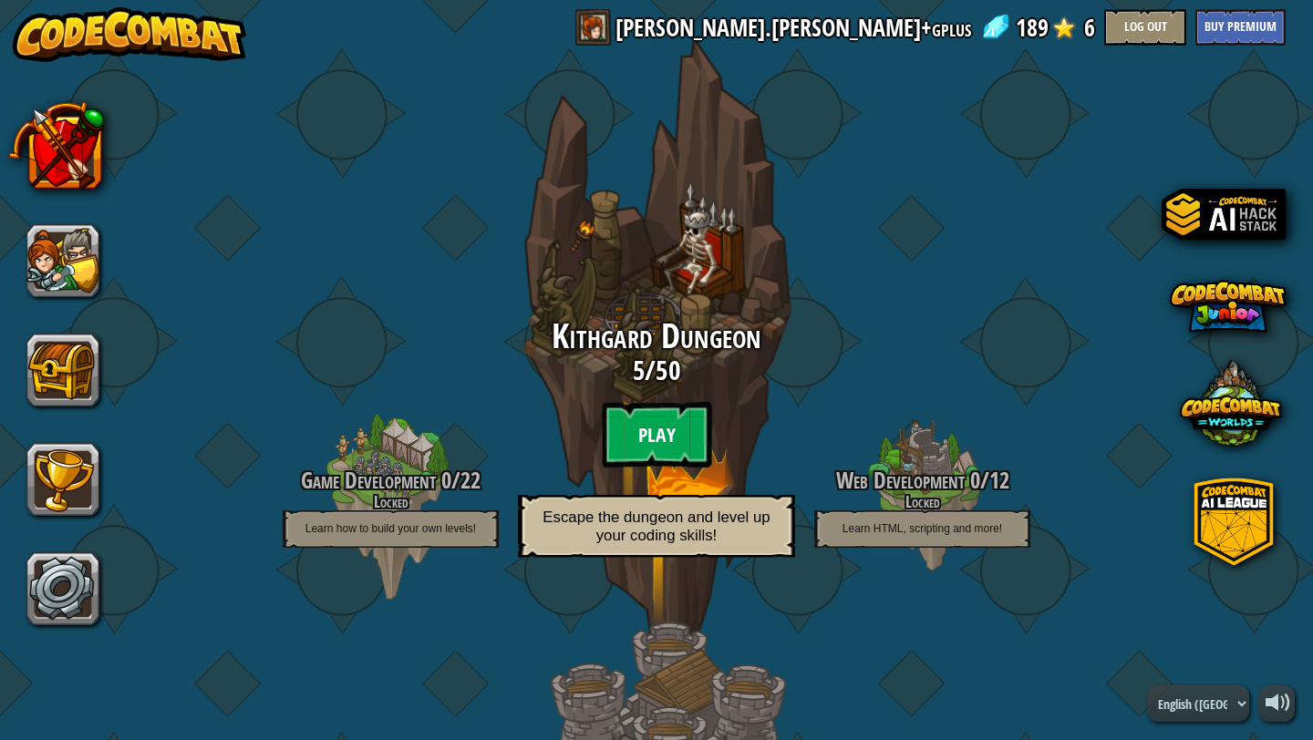
click at [663, 424] on btn "Play" at bounding box center [656, 435] width 109 height 66
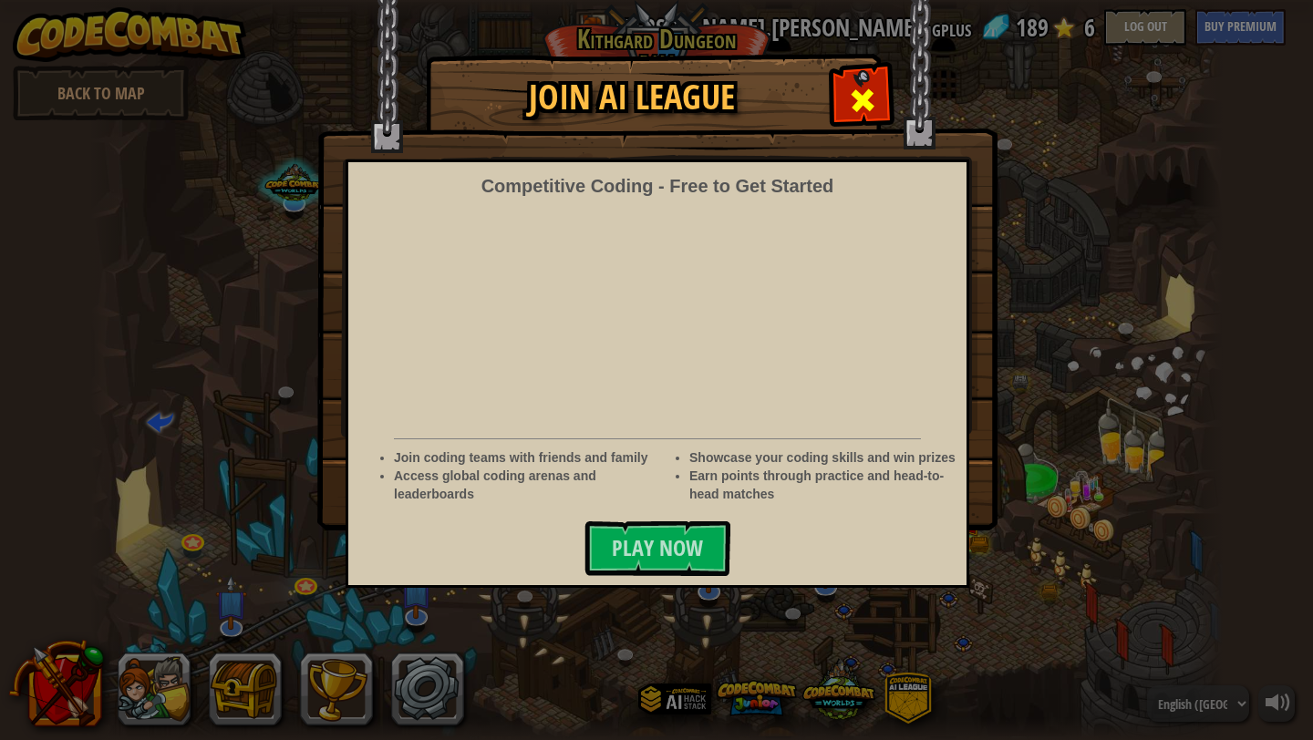
click at [860, 78] on div at bounding box center [861, 97] width 57 height 57
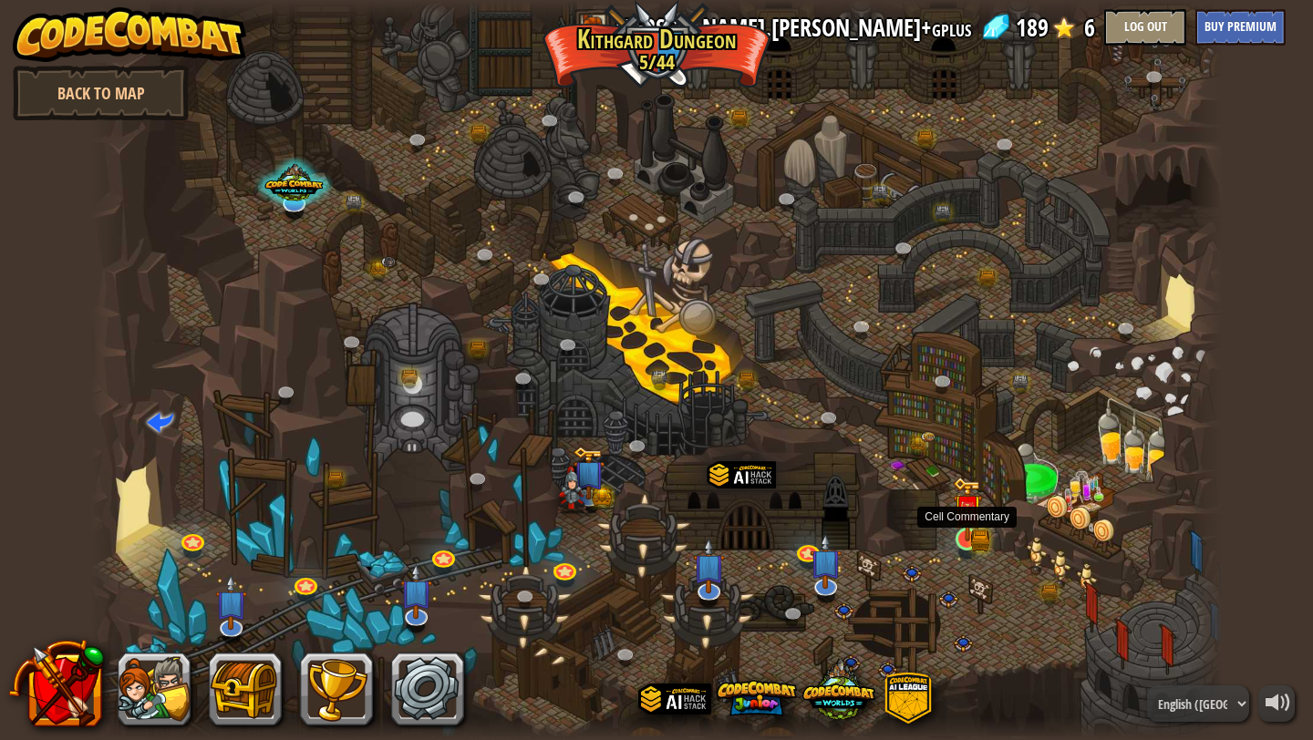
click at [967, 531] on img at bounding box center [967, 509] width 29 height 64
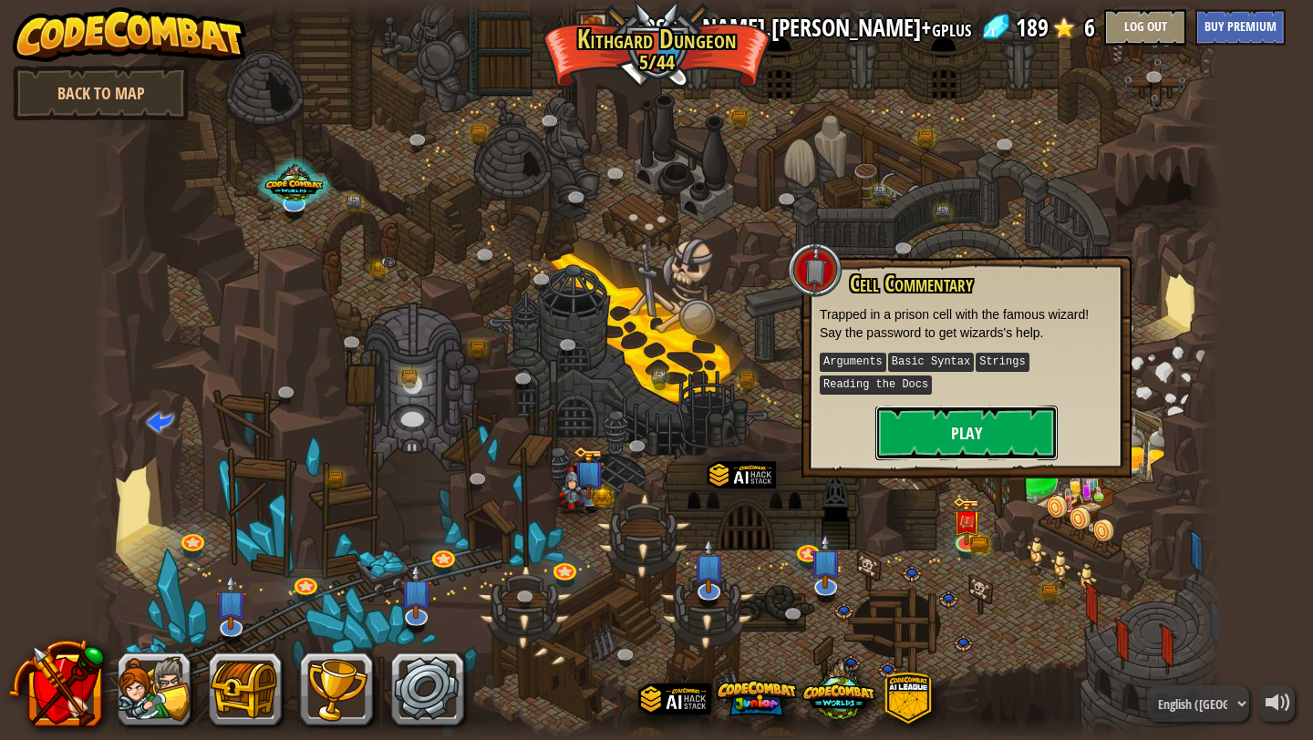
click at [970, 427] on button "Play" at bounding box center [966, 433] width 182 height 55
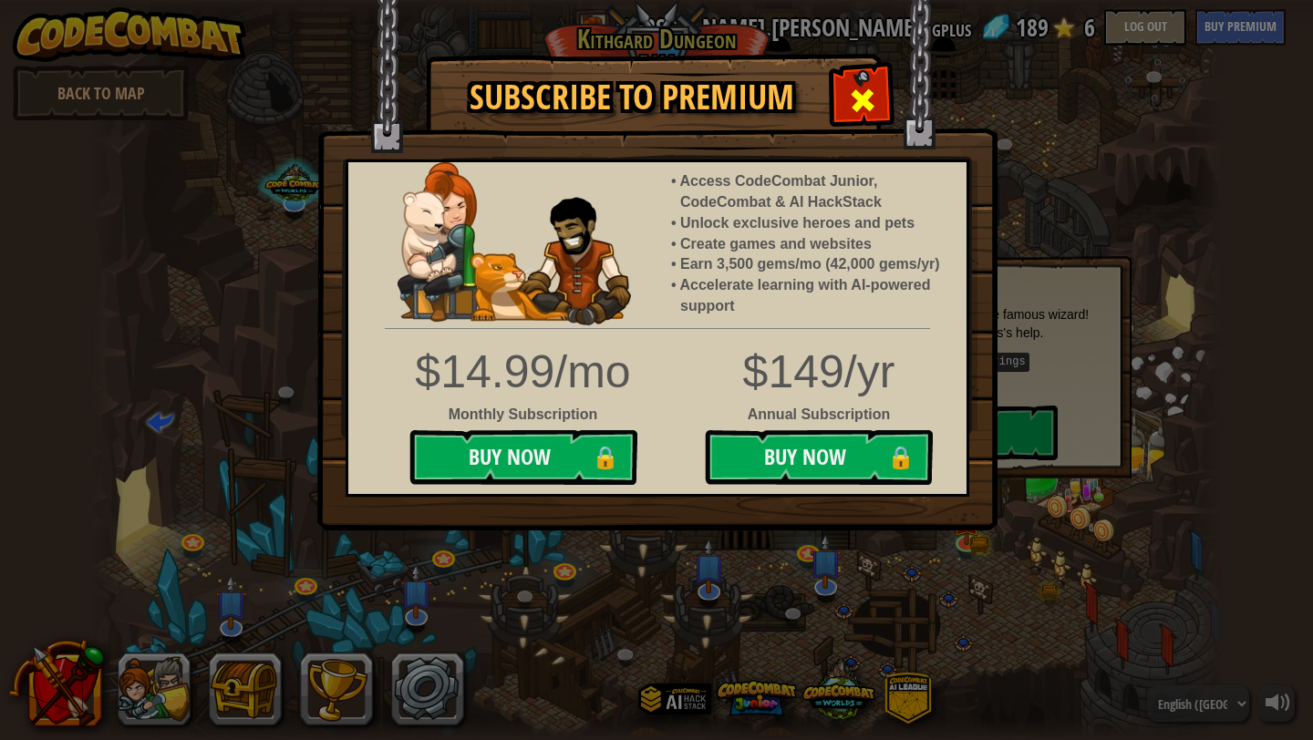
click at [861, 105] on span at bounding box center [862, 100] width 29 height 29
